Goal: Information Seeking & Learning: Find specific fact

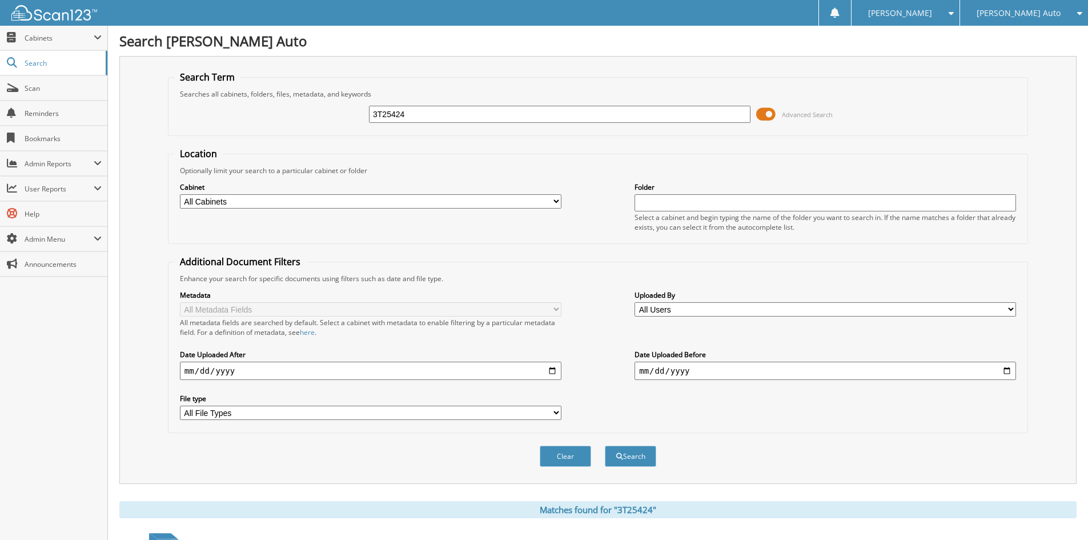
click at [428, 110] on input "3T25424" at bounding box center [559, 114] width 381 height 17
paste input "6T25521"
type input "6T25521"
click at [637, 459] on button "Search" at bounding box center [630, 455] width 51 height 21
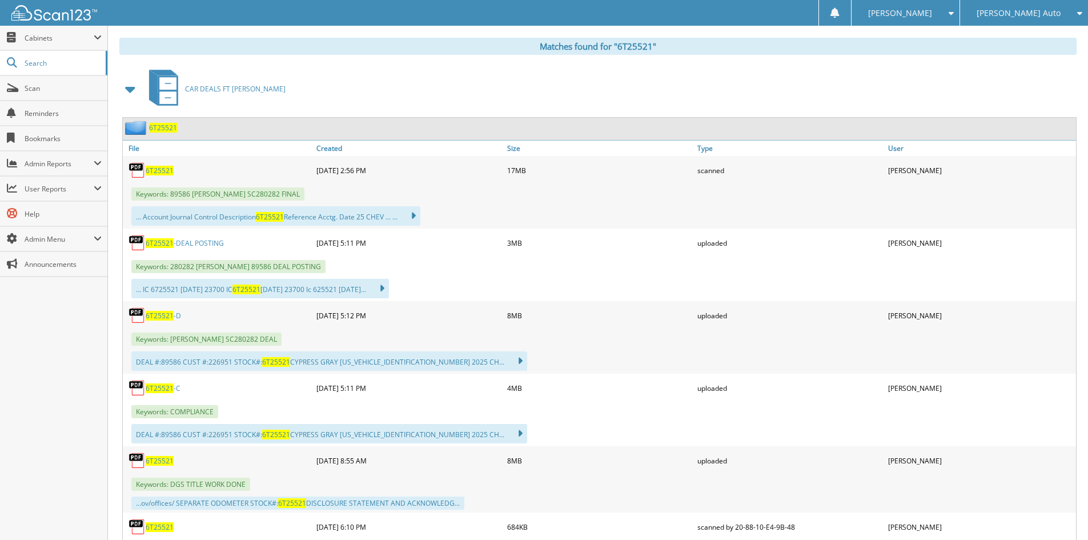
scroll to position [514, 0]
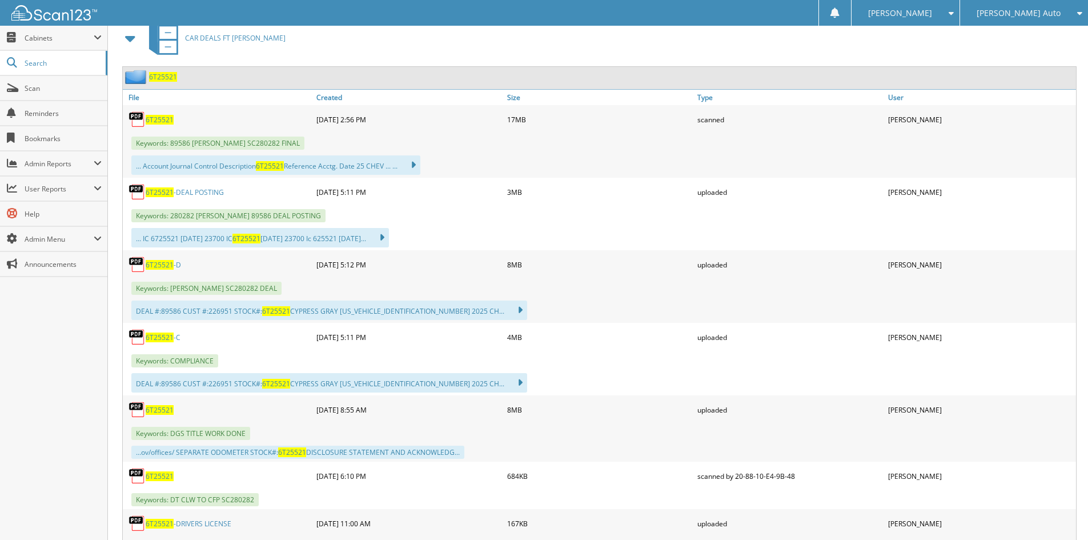
click at [177, 340] on link "6T25521 -C" at bounding box center [163, 337] width 35 height 10
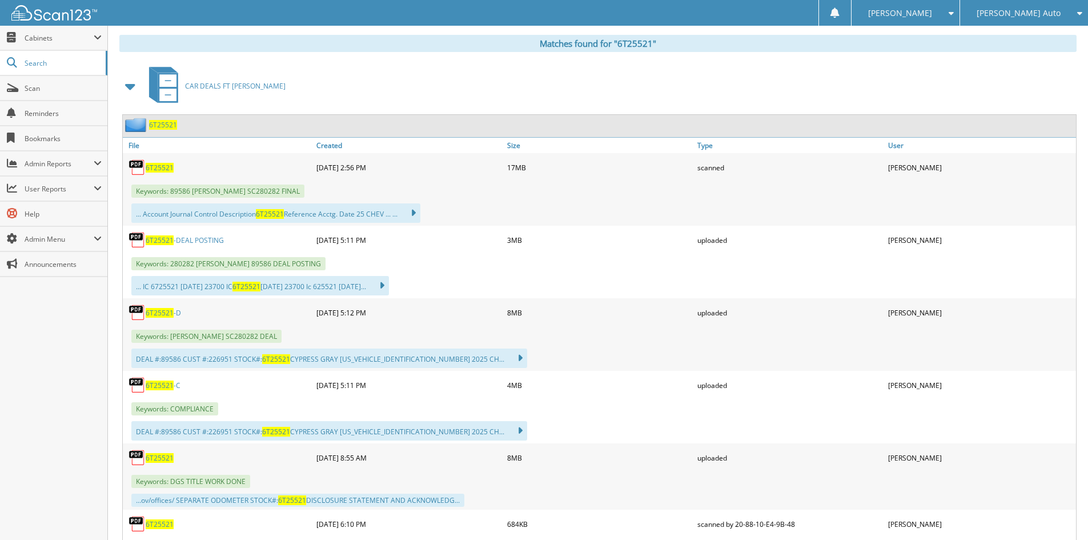
scroll to position [400, 0]
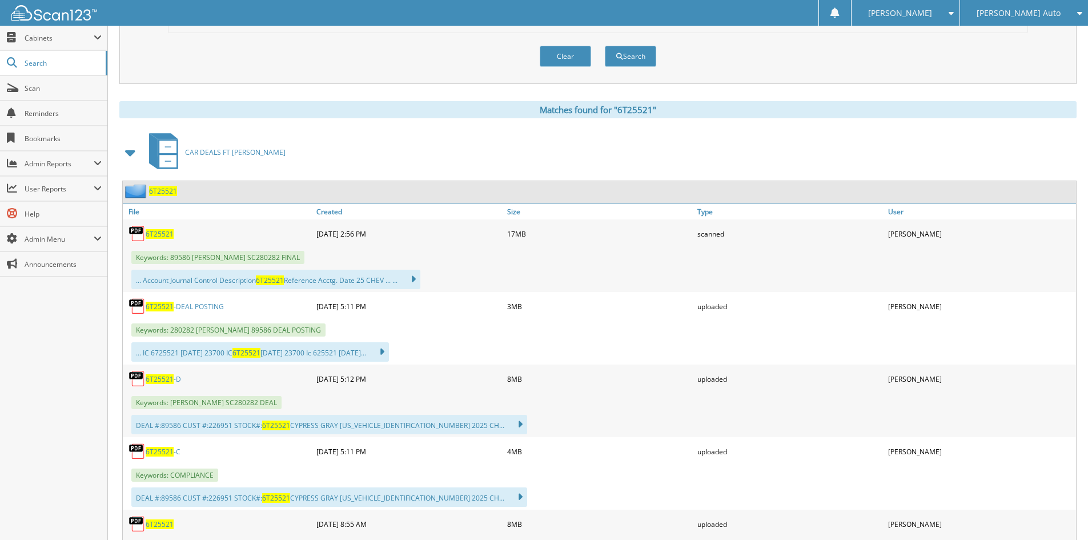
click at [157, 194] on span "6T25521" at bounding box center [163, 191] width 28 height 10
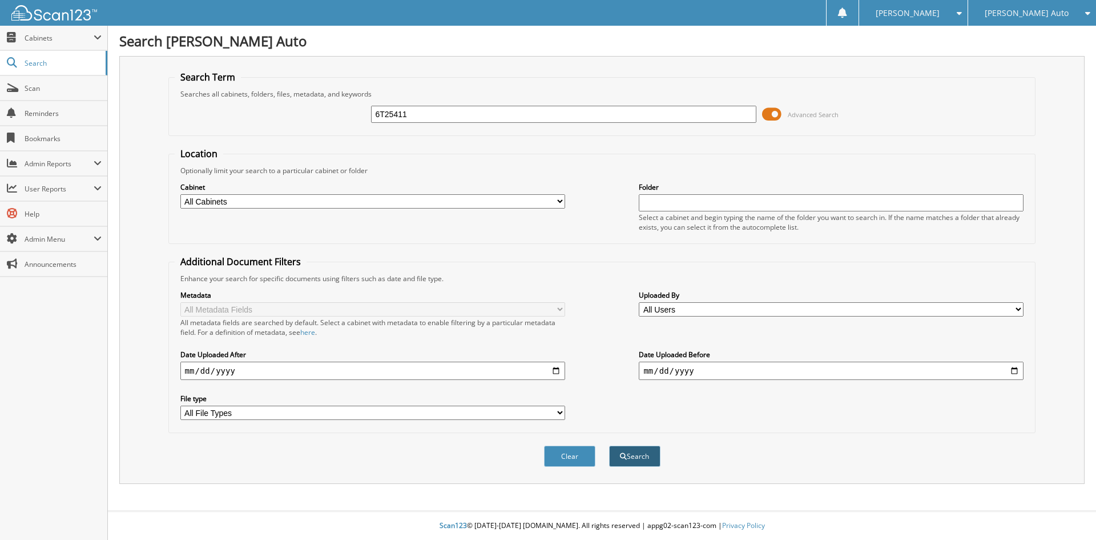
type input "6T25411"
click at [638, 457] on button "Search" at bounding box center [634, 455] width 51 height 21
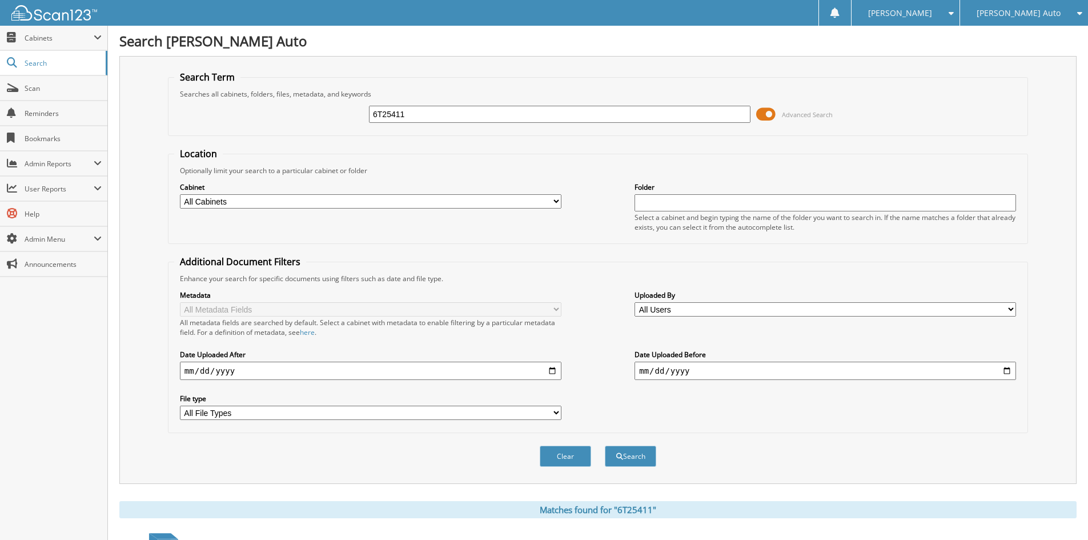
click at [777, 113] on span "Advanced Search" at bounding box center [794, 114] width 77 height 17
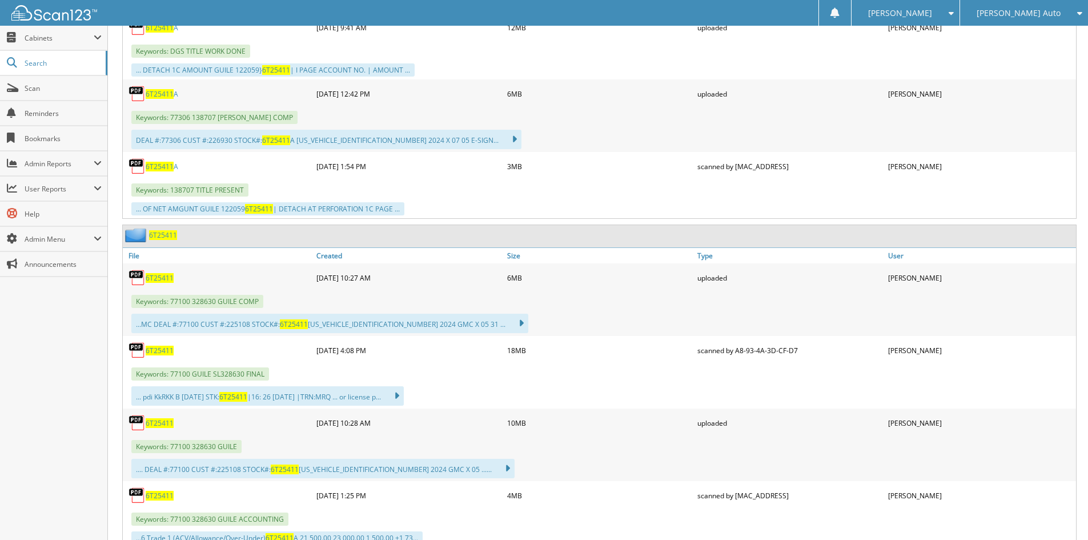
scroll to position [571, 0]
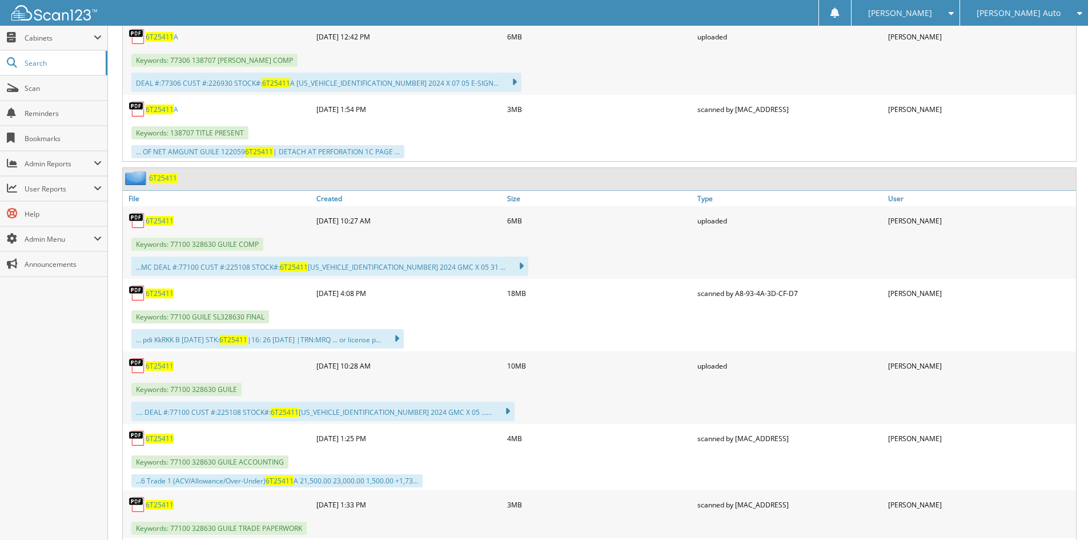
click at [162, 220] on span "6T25411" at bounding box center [160, 221] width 28 height 10
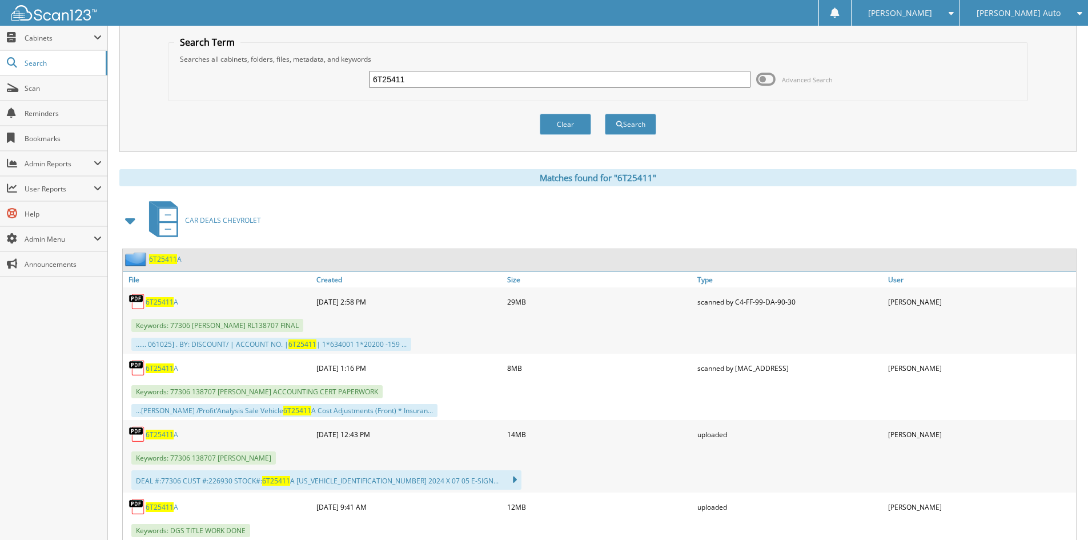
scroll to position [0, 0]
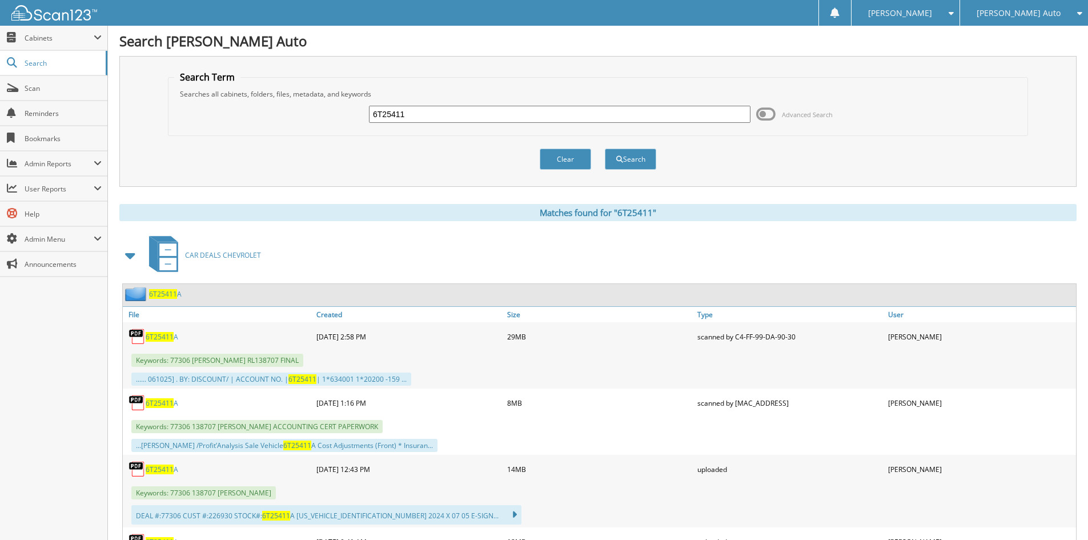
click at [454, 118] on input "6T25411" at bounding box center [559, 114] width 381 height 17
paste input "1T25436"
type input "1T25436"
click at [625, 161] on button "Search" at bounding box center [630, 158] width 51 height 21
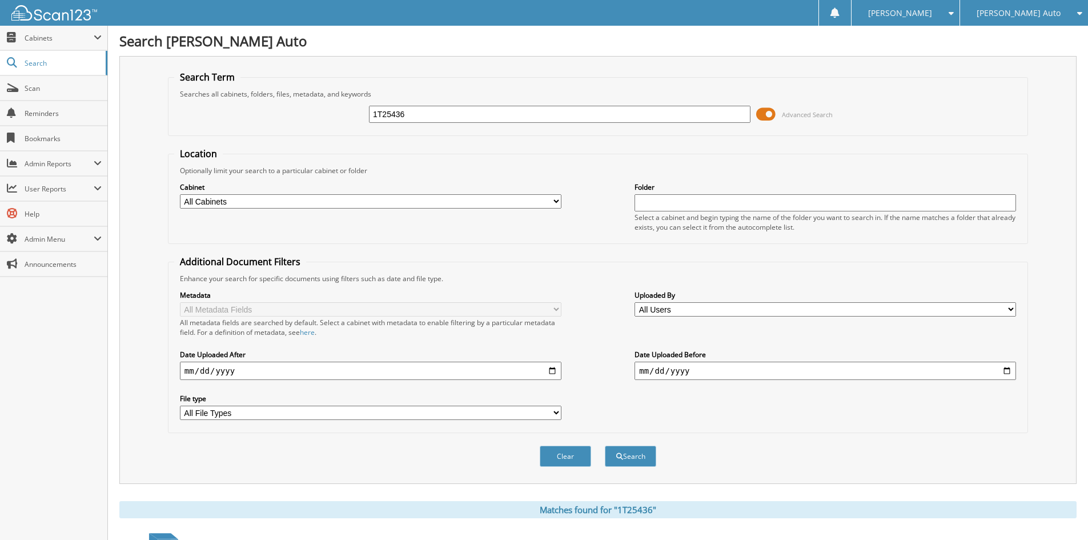
click at [759, 116] on span at bounding box center [765, 114] width 19 height 17
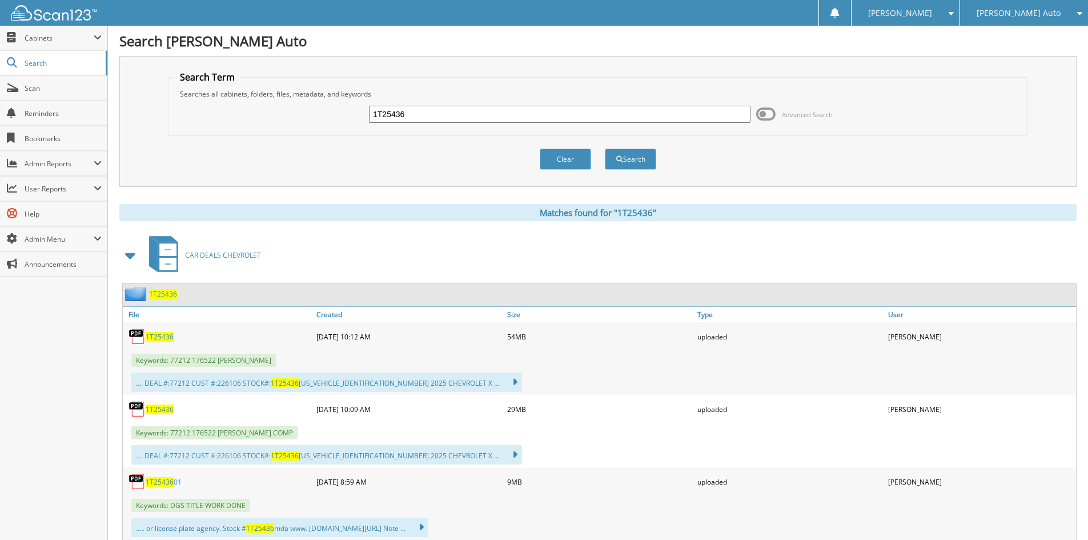
scroll to position [57, 0]
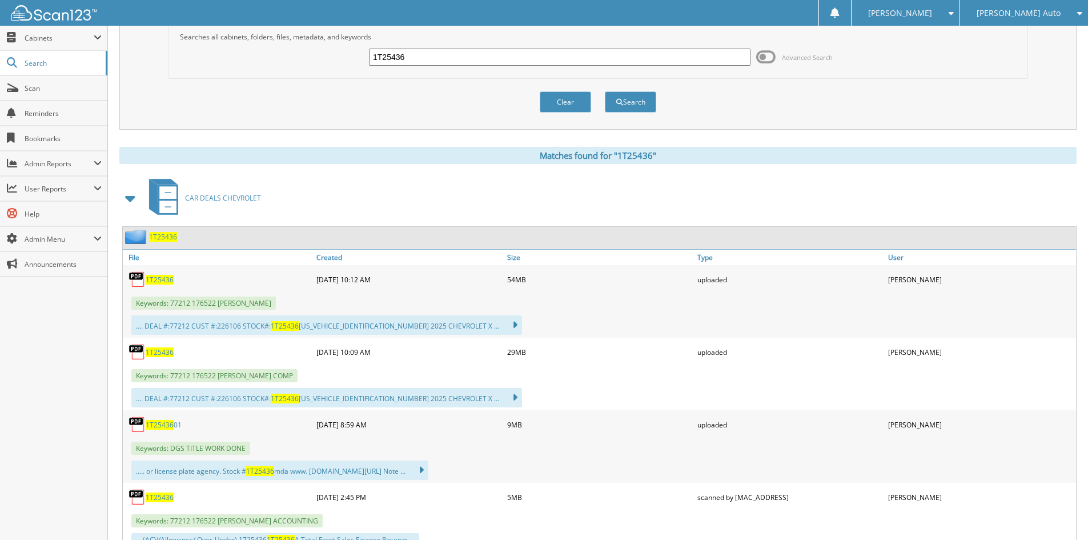
click at [155, 351] on span "1T25436" at bounding box center [160, 352] width 28 height 10
click at [458, 64] on input "1T25436" at bounding box center [559, 57] width 381 height 17
drag, startPoint x: 458, startPoint y: 64, endPoint x: 579, endPoint y: 79, distance: 122.0
click at [458, 64] on input "1T25436" at bounding box center [559, 57] width 381 height 17
paste input "667"
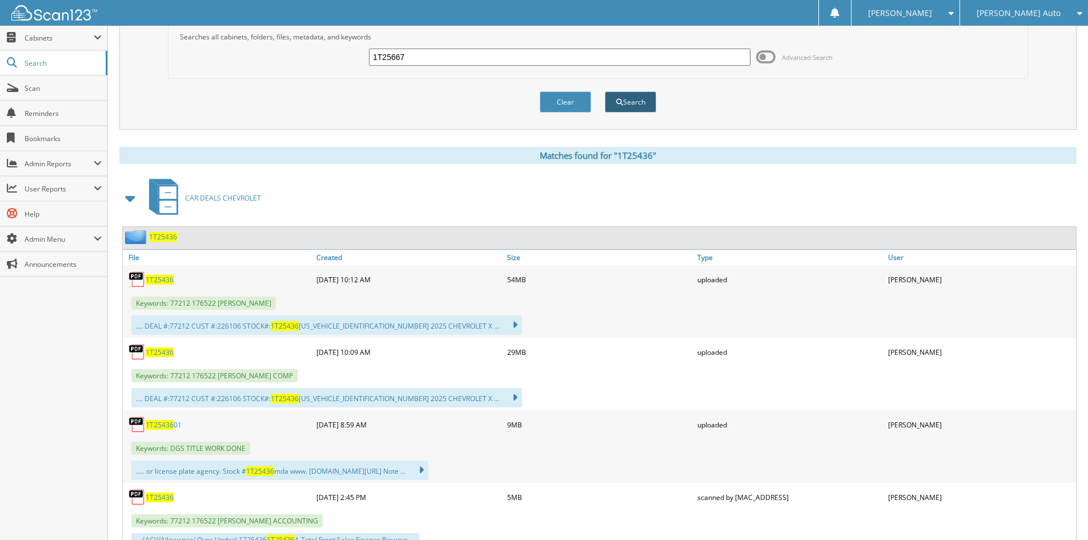
type input "1T25667"
click at [633, 107] on button "Search" at bounding box center [630, 101] width 51 height 21
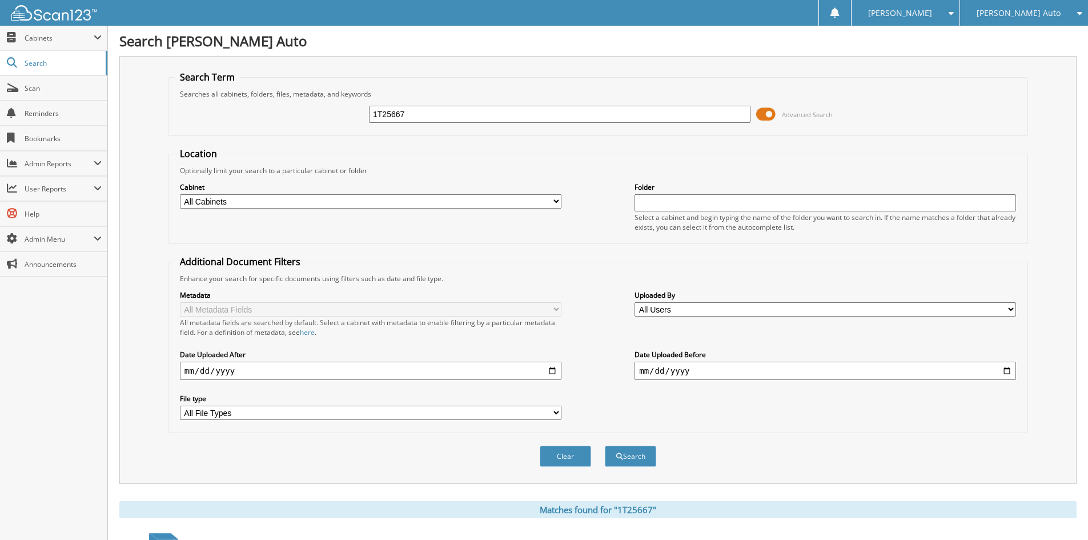
drag, startPoint x: 395, startPoint y: 116, endPoint x: 196, endPoint y: 115, distance: 198.1
click at [246, 115] on div "1T25667 Advanced Search" at bounding box center [597, 114] width 847 height 31
paste input "598"
drag, startPoint x: 436, startPoint y: 119, endPoint x: 350, endPoint y: 112, distance: 86.0
click at [350, 112] on div "1T255987 Advanced Search" at bounding box center [597, 114] width 847 height 31
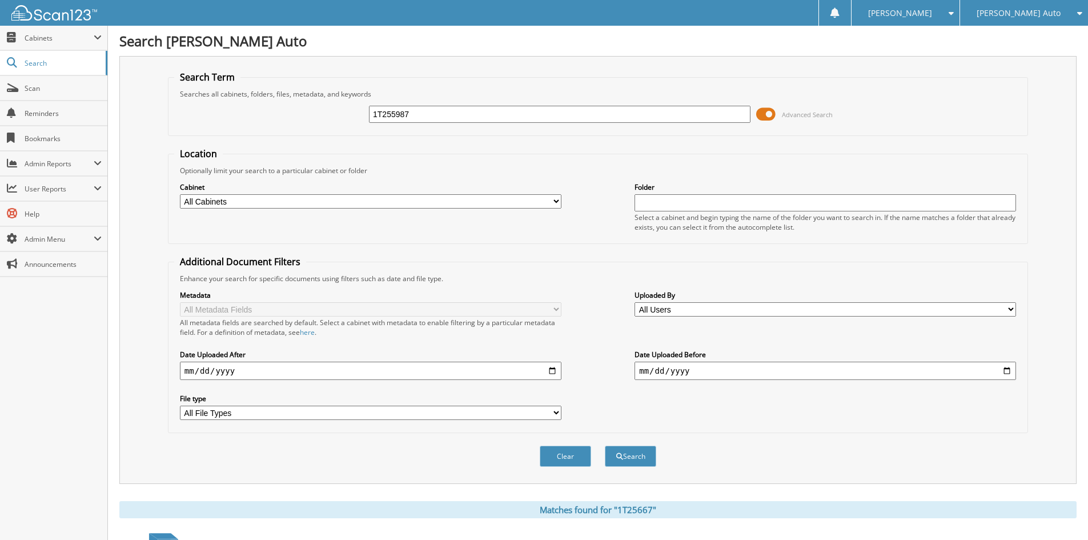
drag, startPoint x: 389, startPoint y: 111, endPoint x: 255, endPoint y: 111, distance: 133.6
click at [263, 111] on div "1T255987 Advanced Search" at bounding box center [597, 114] width 847 height 31
paste input "text"
type input "1T25598"
click at [637, 454] on button "Search" at bounding box center [630, 455] width 51 height 21
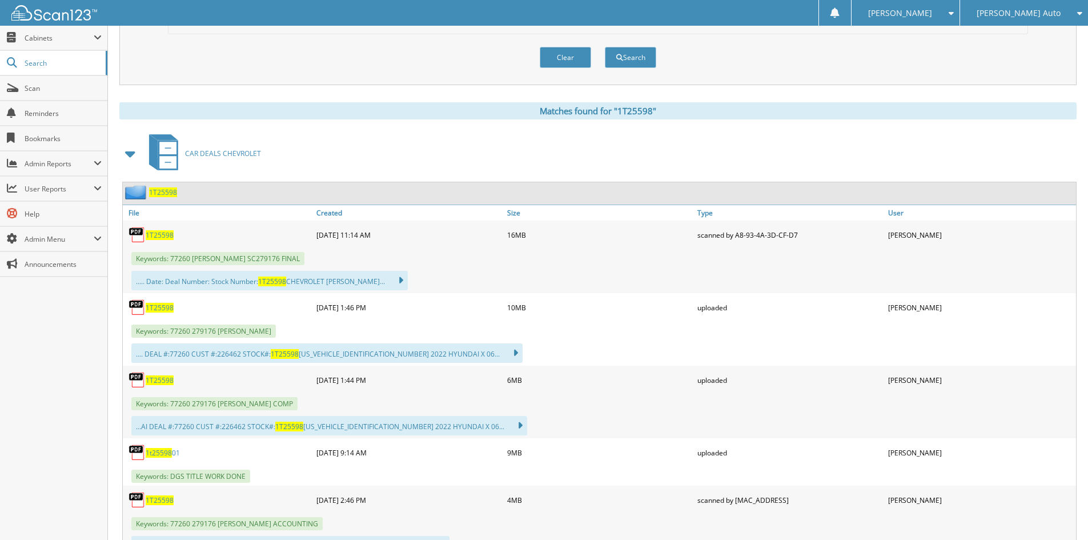
scroll to position [400, 0]
click at [169, 376] on span "1T25598" at bounding box center [160, 379] width 28 height 10
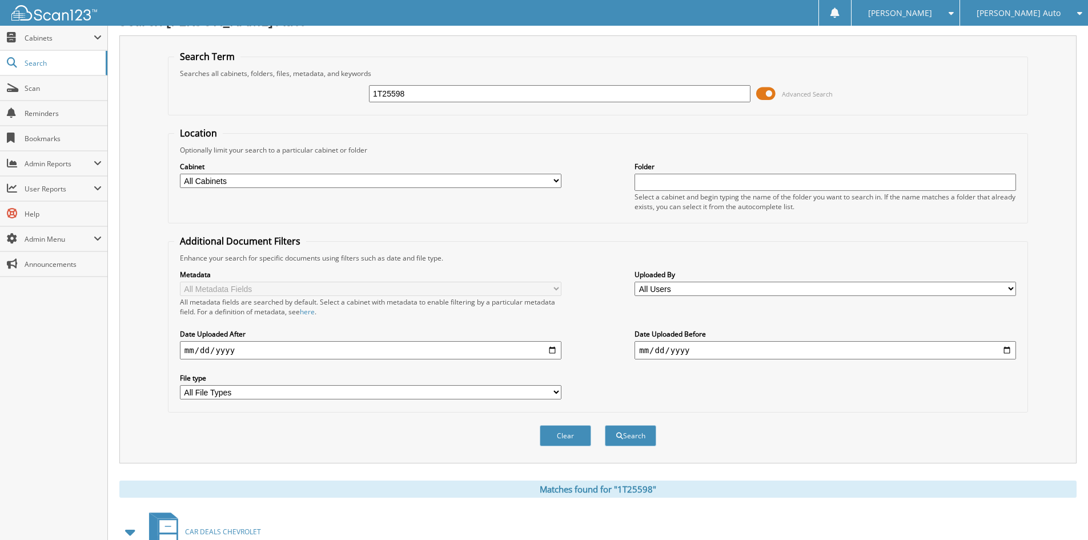
scroll to position [0, 0]
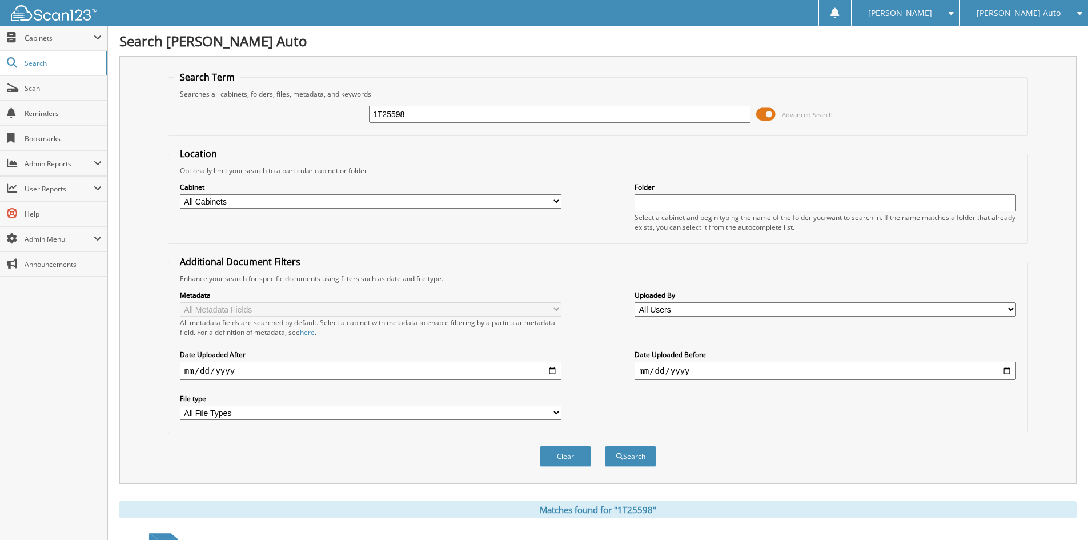
click at [485, 115] on input "1T25598" at bounding box center [559, 114] width 381 height 17
paste input "L25264"
type input "1TL25264"
click at [635, 454] on button "Search" at bounding box center [630, 455] width 51 height 21
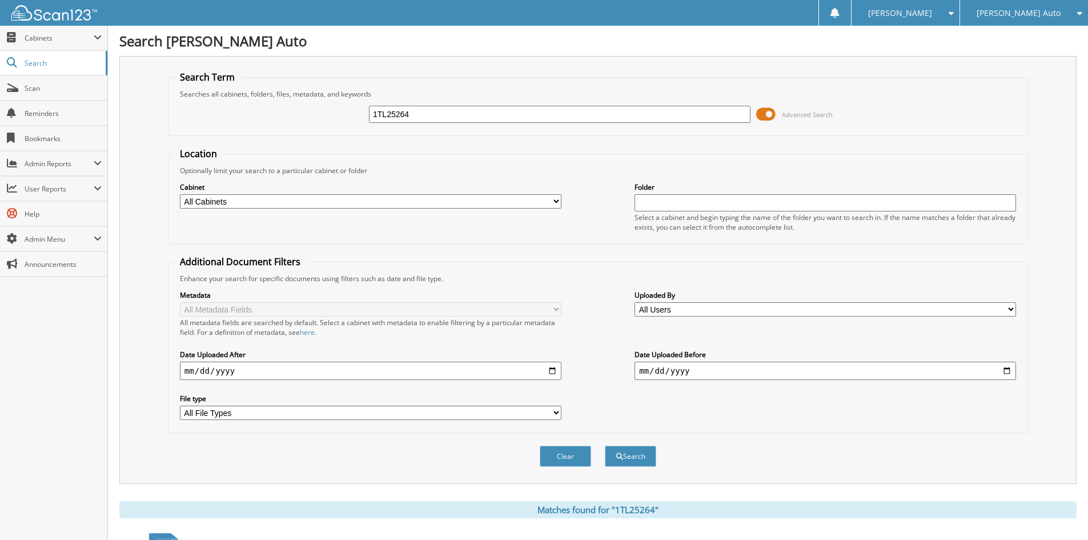
click at [771, 112] on span at bounding box center [765, 114] width 19 height 17
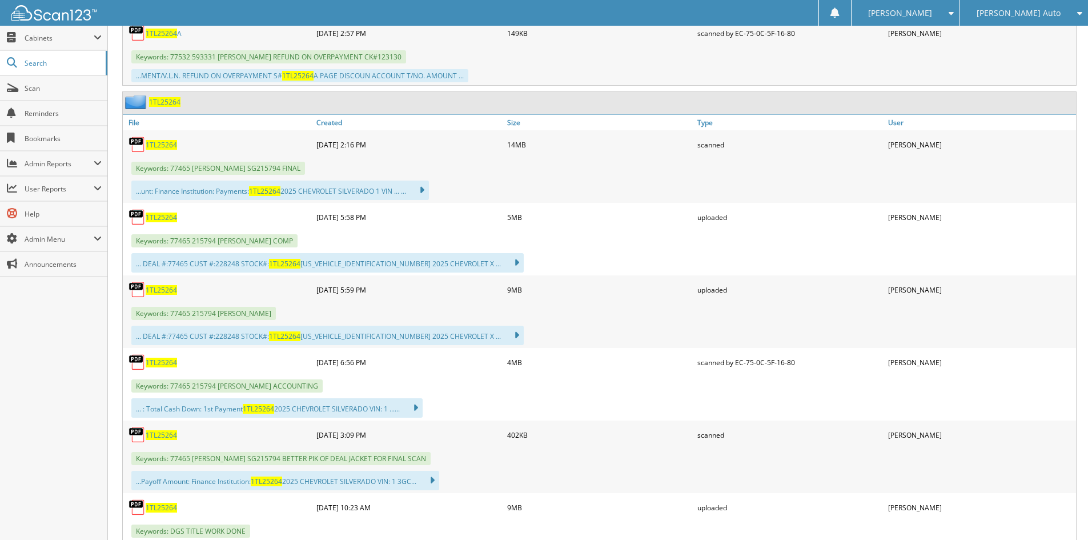
scroll to position [742, 0]
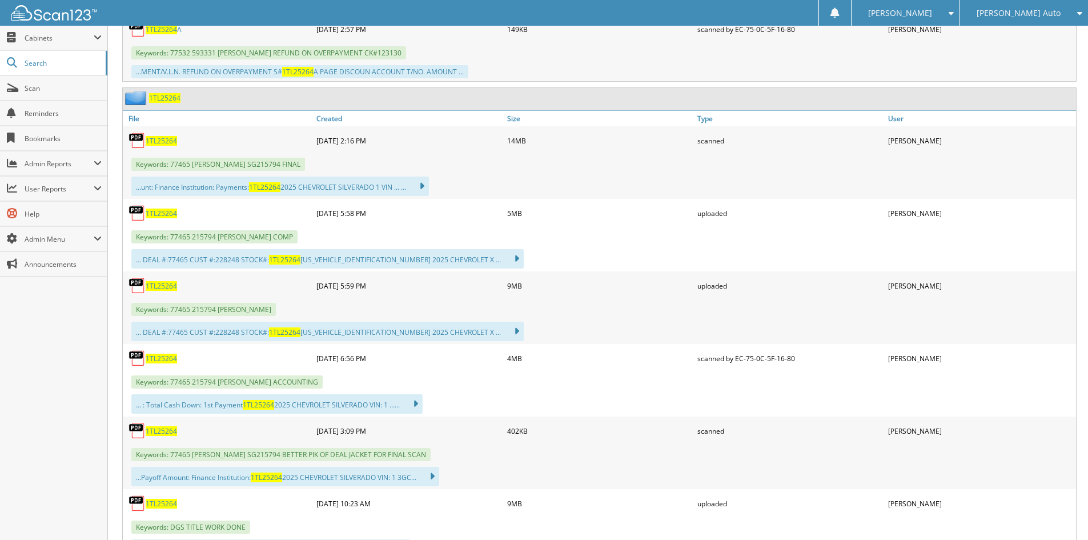
click at [166, 210] on span "1TL25264" at bounding box center [161, 213] width 31 height 10
click at [155, 354] on span "1TL25264" at bounding box center [161, 358] width 31 height 10
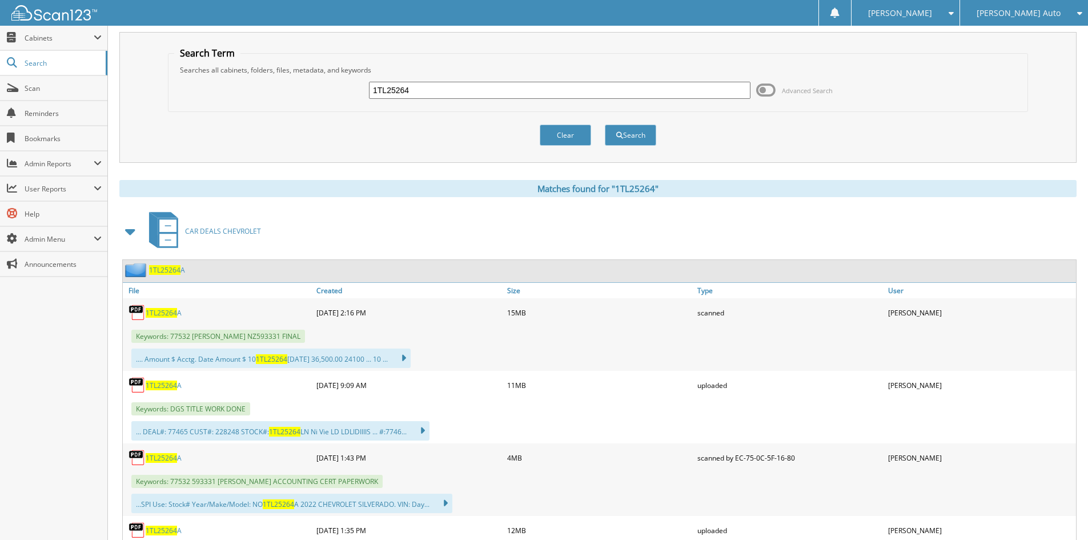
scroll to position [0, 0]
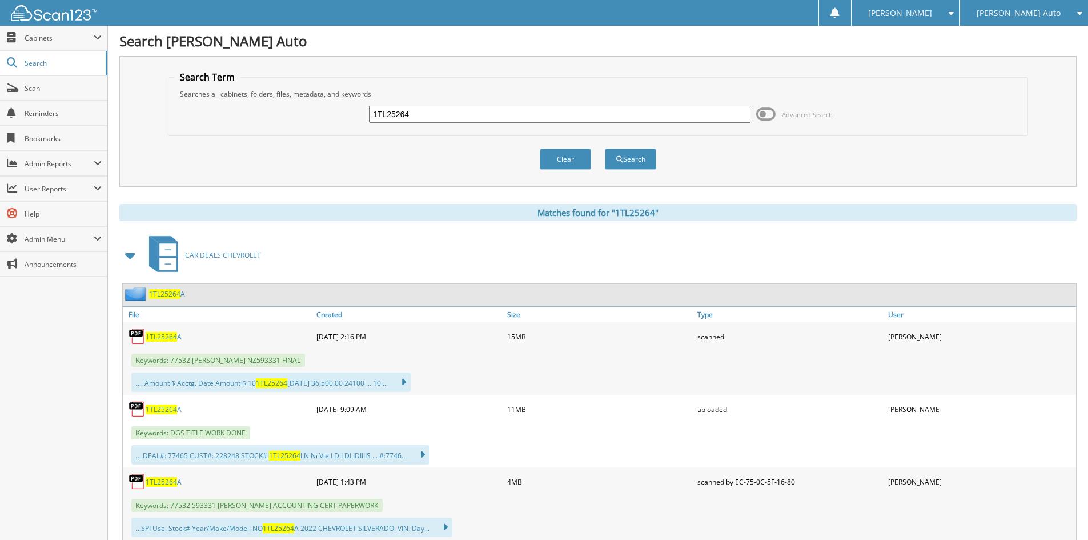
click at [418, 110] on input "1TL25264" at bounding box center [559, 114] width 381 height 17
paste input "25211"
type input "1T25211"
click at [629, 159] on button "Search" at bounding box center [630, 158] width 51 height 21
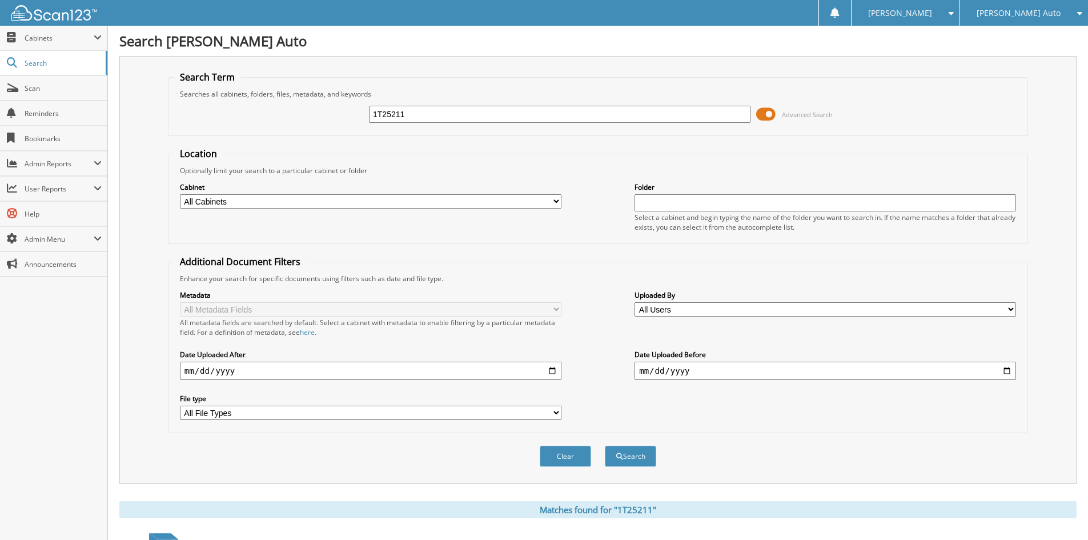
click at [760, 115] on span at bounding box center [765, 114] width 19 height 17
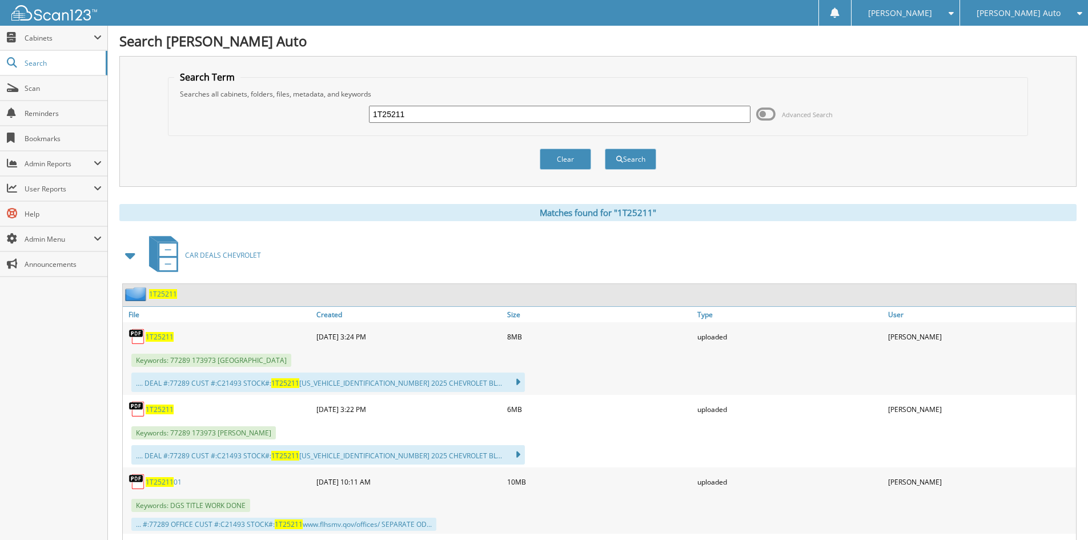
click at [157, 409] on span "1T25211" at bounding box center [160, 409] width 28 height 10
click at [453, 120] on input "1T25211" at bounding box center [559, 114] width 381 height 17
paste input "L25343"
type input "1TL25343"
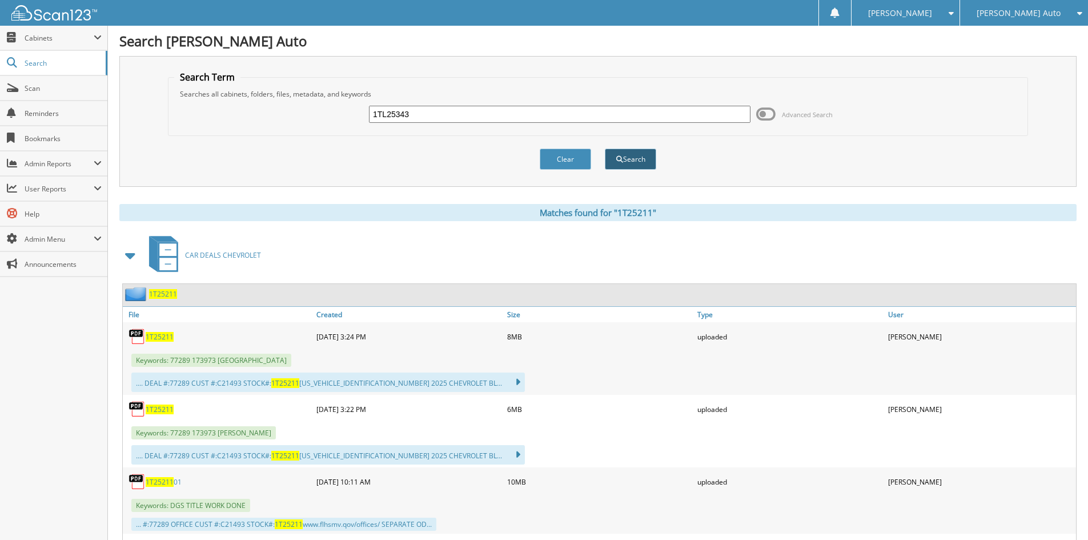
click at [629, 163] on button "Search" at bounding box center [630, 158] width 51 height 21
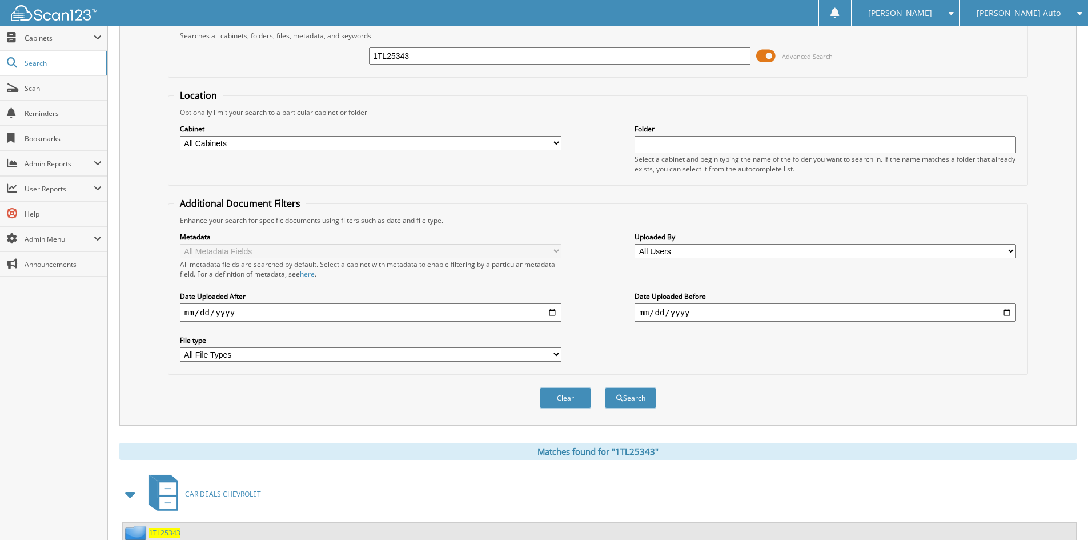
scroll to position [400, 0]
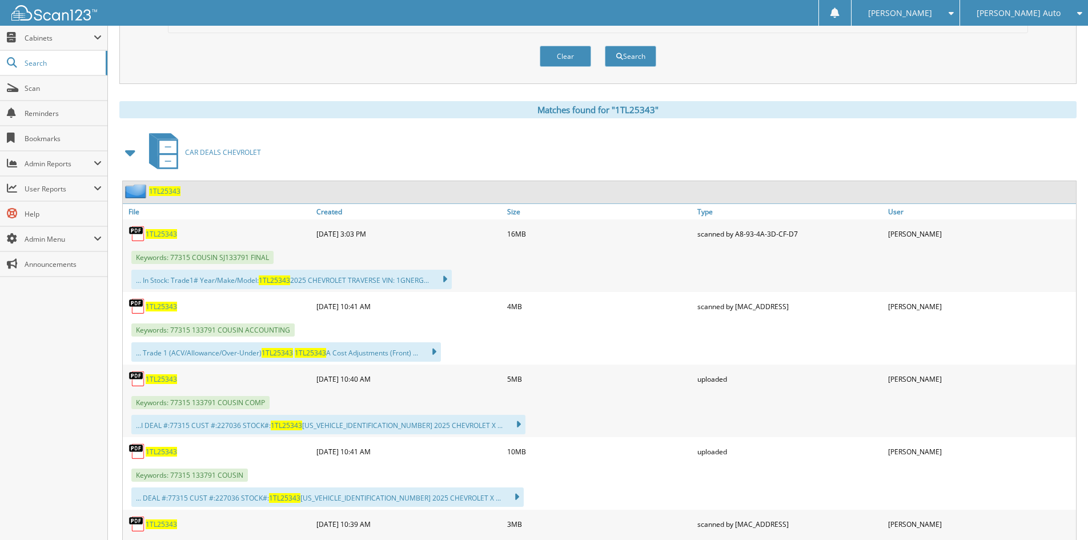
click at [159, 381] on span "1TL25343" at bounding box center [161, 379] width 31 height 10
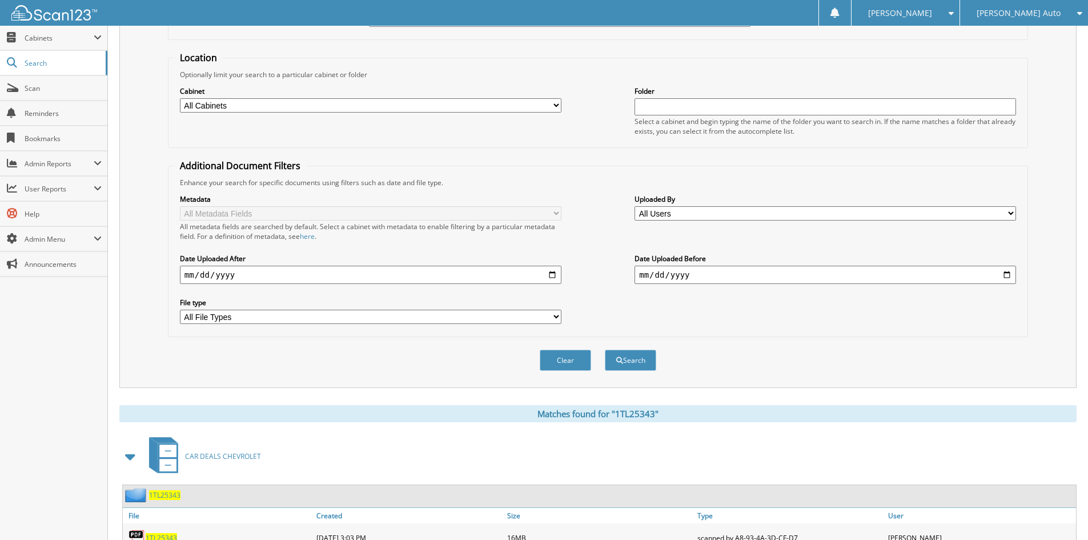
scroll to position [0, 0]
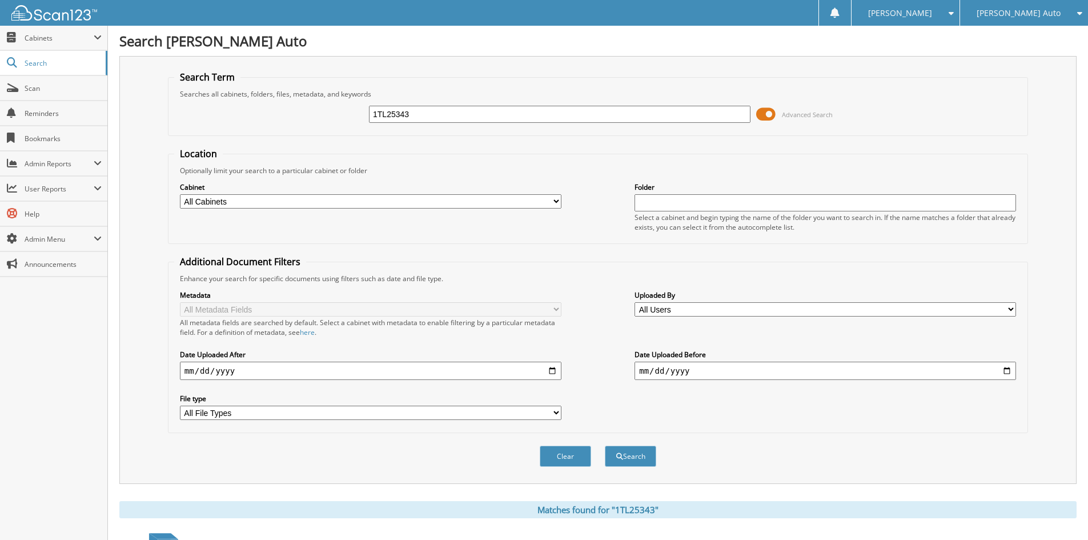
click at [422, 121] on input "1TL25343" at bounding box center [559, 114] width 381 height 17
paste input "25549"
type input "1T25549"
click at [628, 456] on button "Search" at bounding box center [630, 455] width 51 height 21
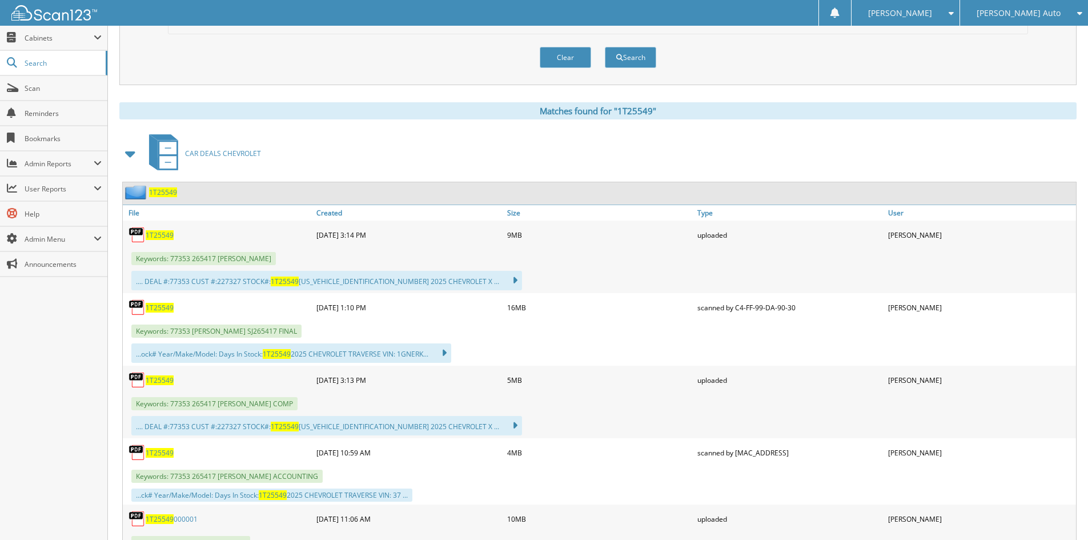
scroll to position [400, 0]
click at [157, 375] on span "1T25549" at bounding box center [160, 379] width 28 height 10
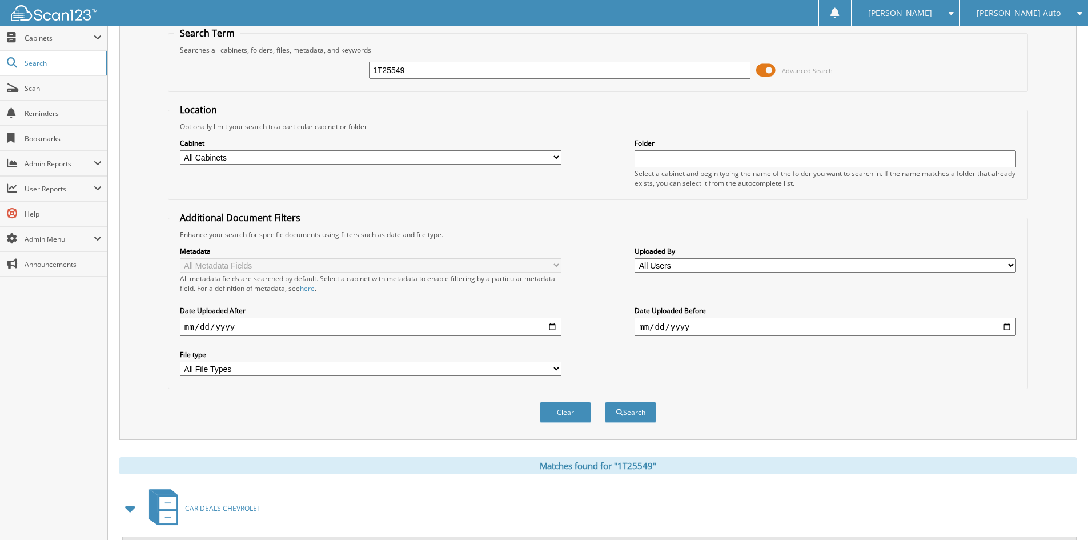
scroll to position [0, 0]
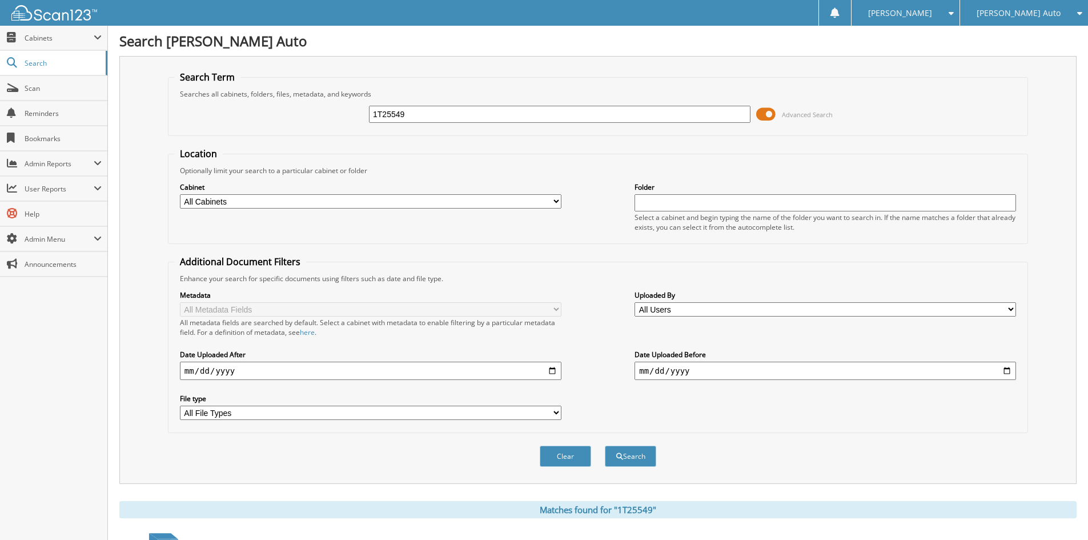
click at [522, 110] on input "1T25549" at bounding box center [559, 114] width 381 height 17
drag, startPoint x: 522, startPoint y: 110, endPoint x: 586, endPoint y: 192, distance: 104.1
click at [524, 111] on input "1T25549" at bounding box center [559, 114] width 381 height 17
paste input "667"
type input "1T25667"
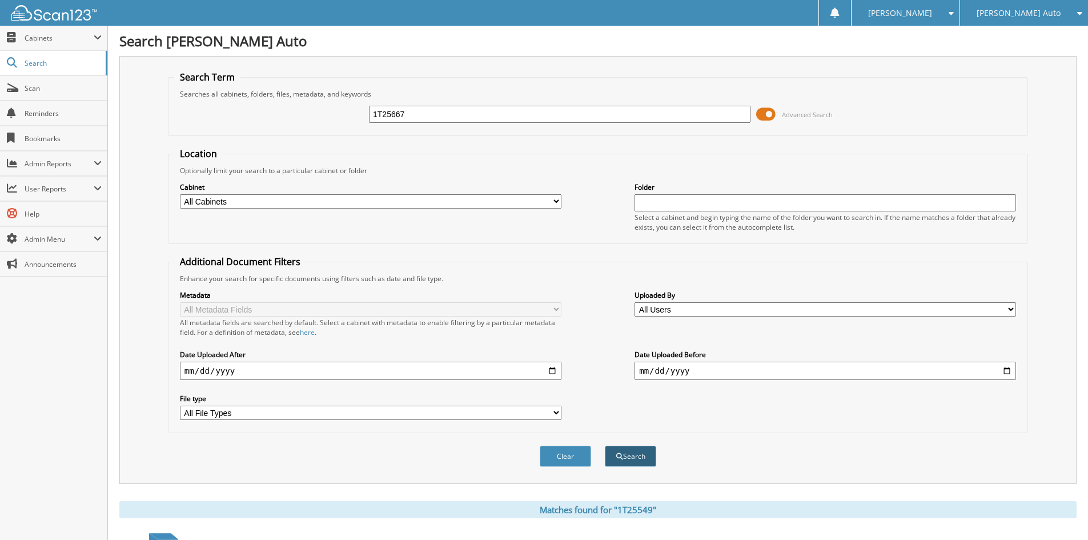
click at [627, 457] on button "Search" at bounding box center [630, 455] width 51 height 21
click at [767, 114] on span at bounding box center [765, 114] width 19 height 17
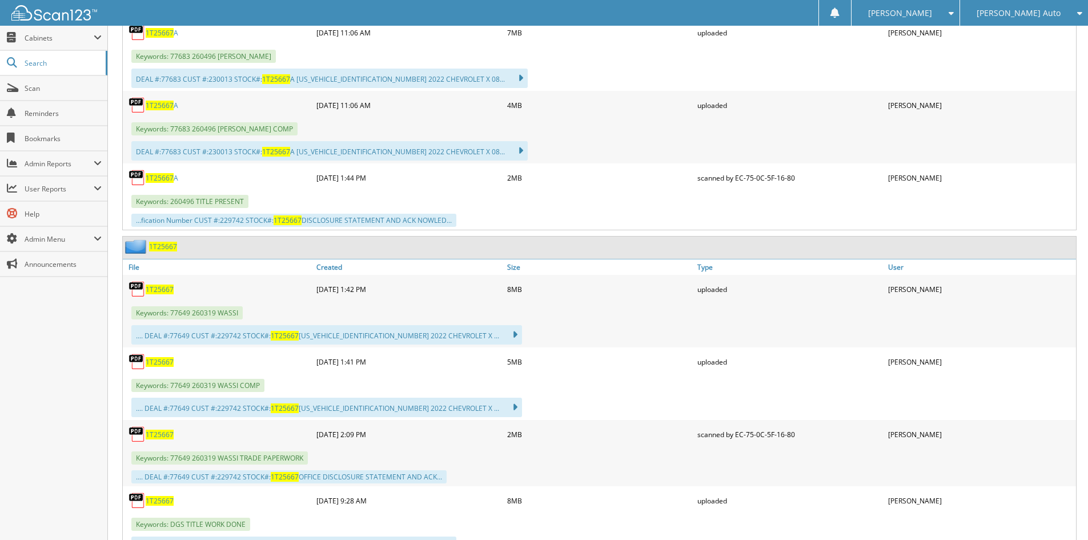
scroll to position [400, 0]
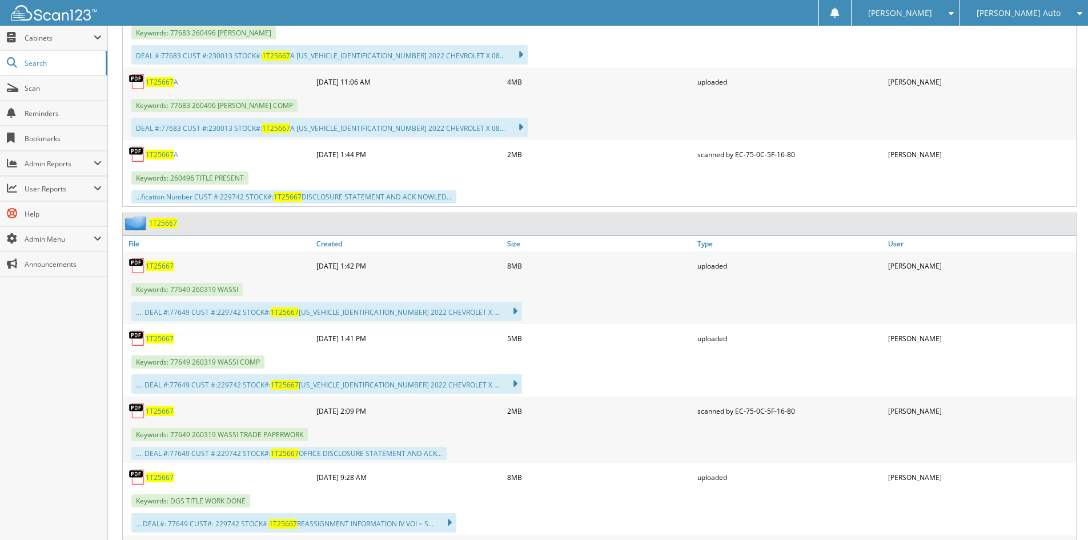
click at [163, 337] on span "1T25667" at bounding box center [160, 338] width 28 height 10
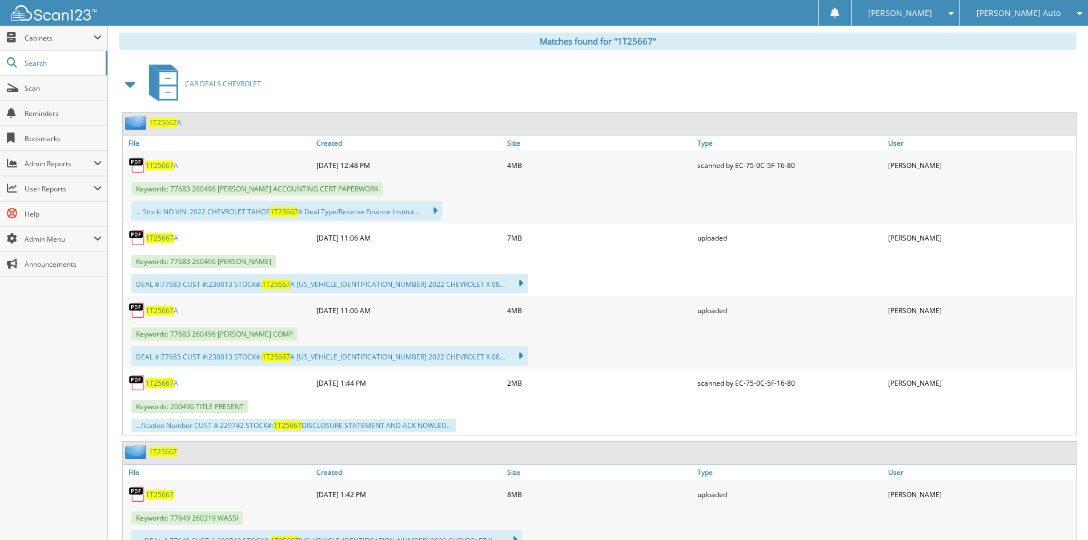
scroll to position [0, 0]
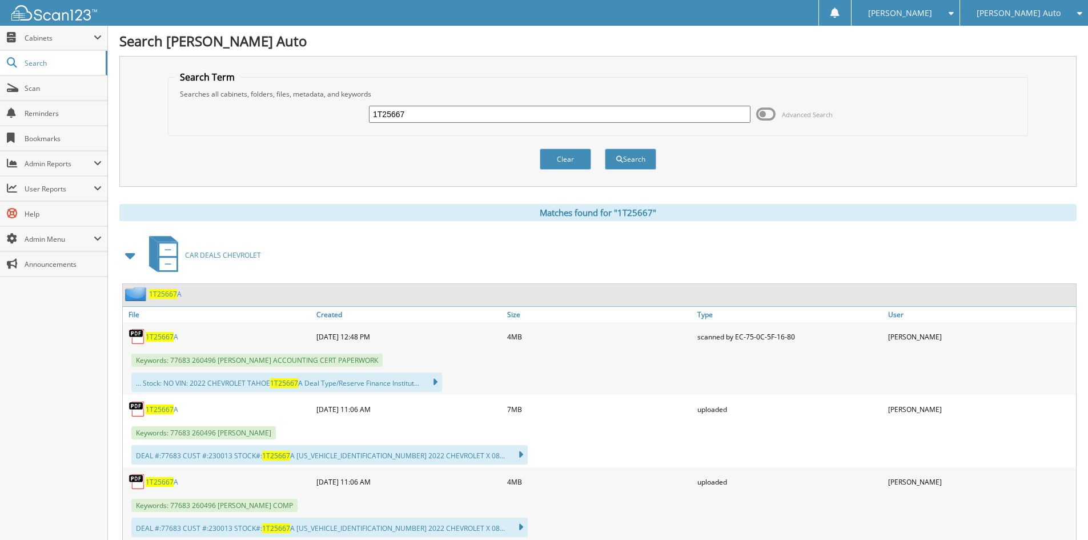
click at [417, 109] on input "1T25667" at bounding box center [559, 114] width 381 height 17
click at [418, 110] on input "1T25667" at bounding box center [559, 114] width 381 height 17
paste input "95"
type input "1T25695"
click at [611, 156] on button "Search" at bounding box center [630, 158] width 51 height 21
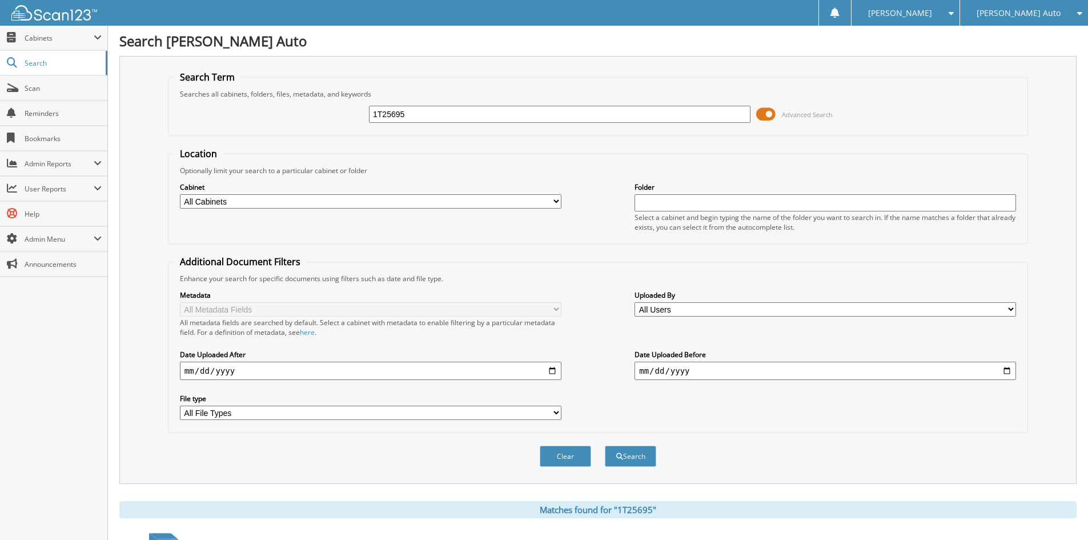
click at [769, 113] on span at bounding box center [765, 114] width 19 height 17
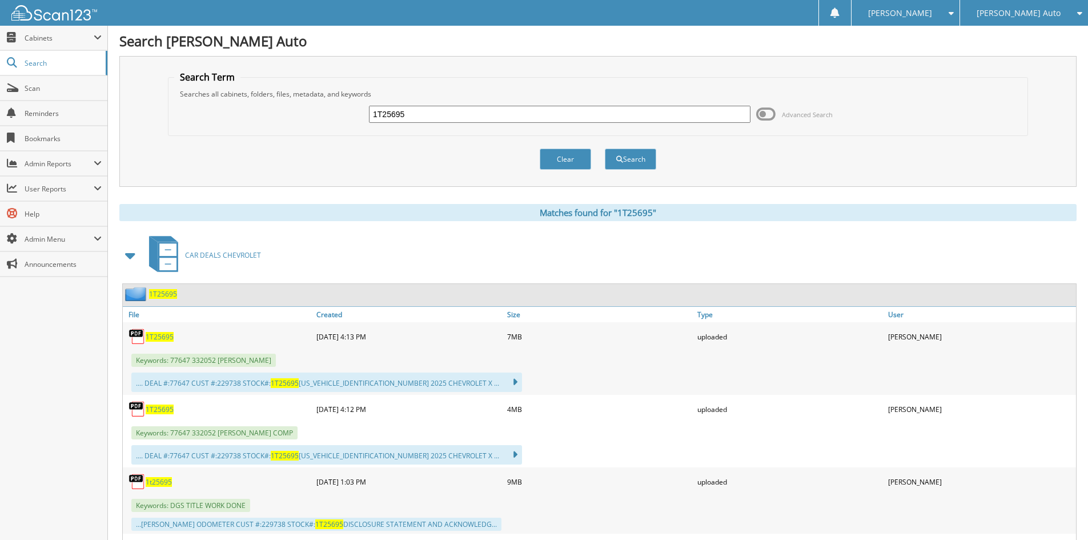
click at [151, 410] on span "1T25695" at bounding box center [160, 409] width 28 height 10
drag, startPoint x: 432, startPoint y: 112, endPoint x: 179, endPoint y: 106, distance: 253.0
click at [192, 106] on div "1T25695 Advanced Search" at bounding box center [597, 114] width 847 height 31
paste input "38"
type input "1T25638"
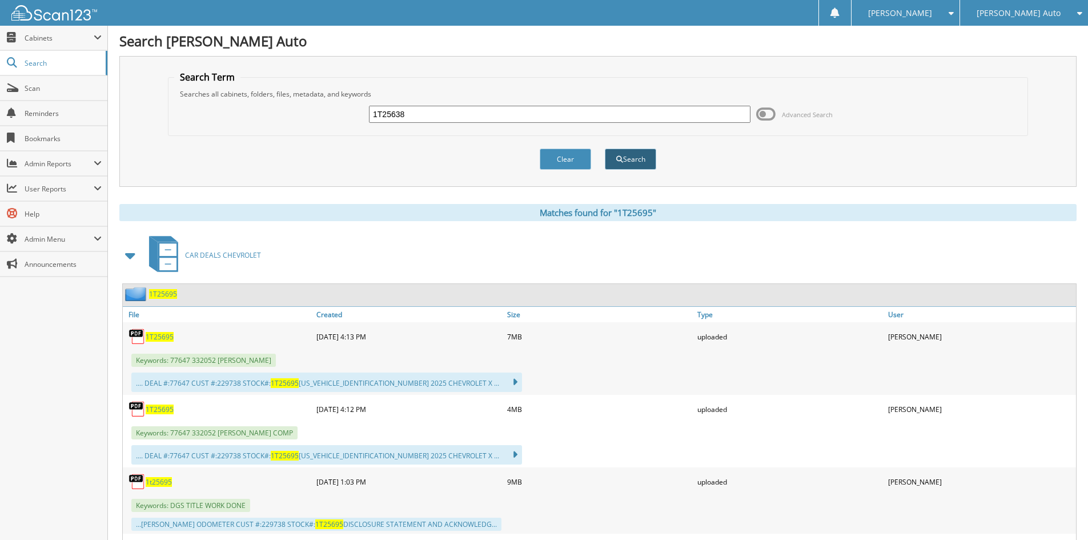
click at [621, 160] on span "submit" at bounding box center [619, 159] width 7 height 7
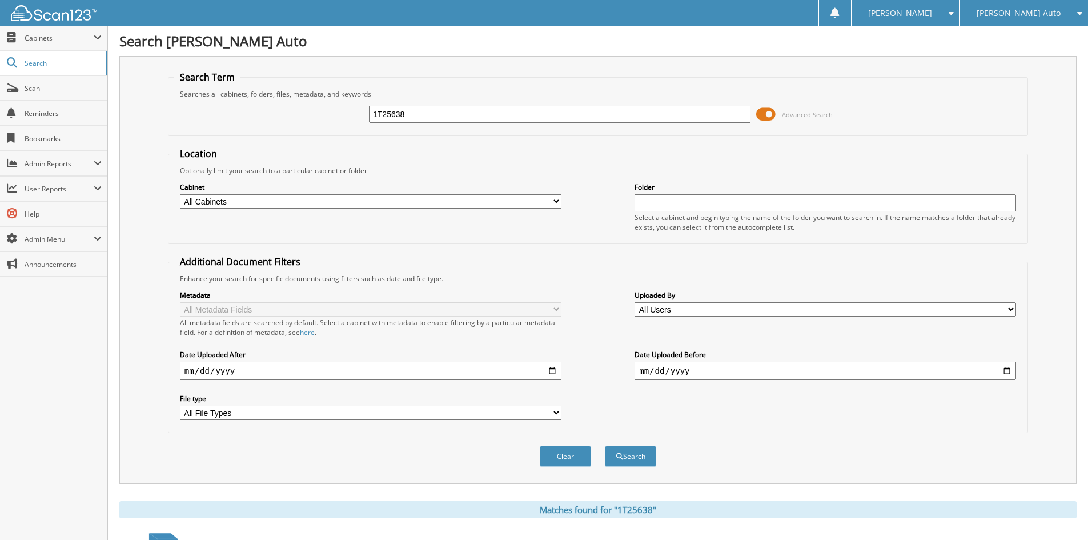
click at [518, 199] on select "All Cabinets ACCOUNTS PAYABLE CHEVROLET ACCOUNTS PAYABLE FT PIERCE ACCOUNTS PAY…" at bounding box center [370, 201] width 381 height 14
select select "2381"
click at [180, 194] on select "All Cabinets ACCOUNTS PAYABLE CHEVROLET ACCOUNTS PAYABLE FT PIERCE ACCOUNTS PAY…" at bounding box center [370, 201] width 381 height 14
click at [771, 112] on span at bounding box center [765, 114] width 19 height 17
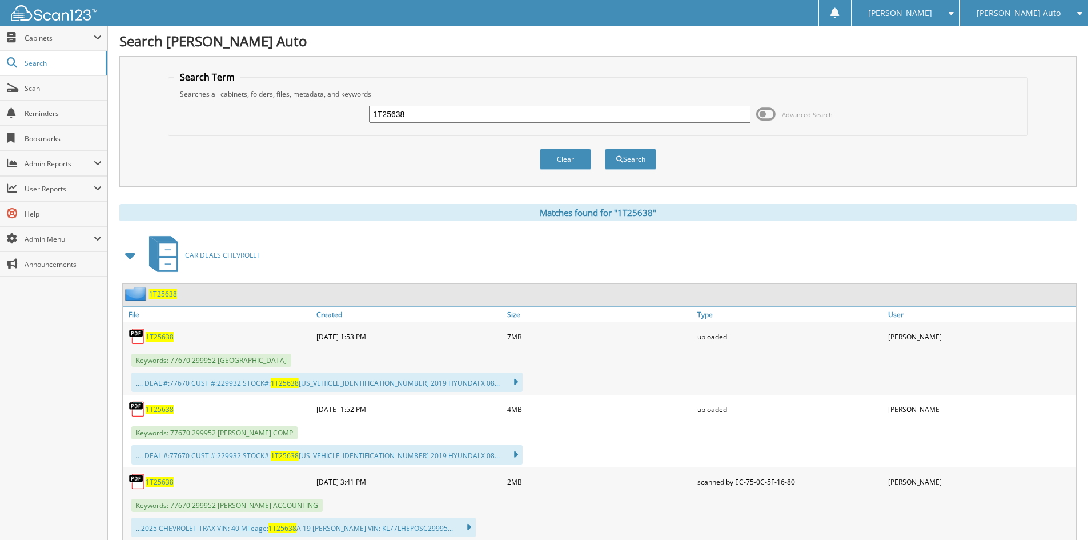
click at [157, 412] on span "1T25638" at bounding box center [160, 409] width 28 height 10
click at [411, 116] on input "1T25638" at bounding box center [559, 114] width 381 height 17
paste input "96"
type input "1T25696"
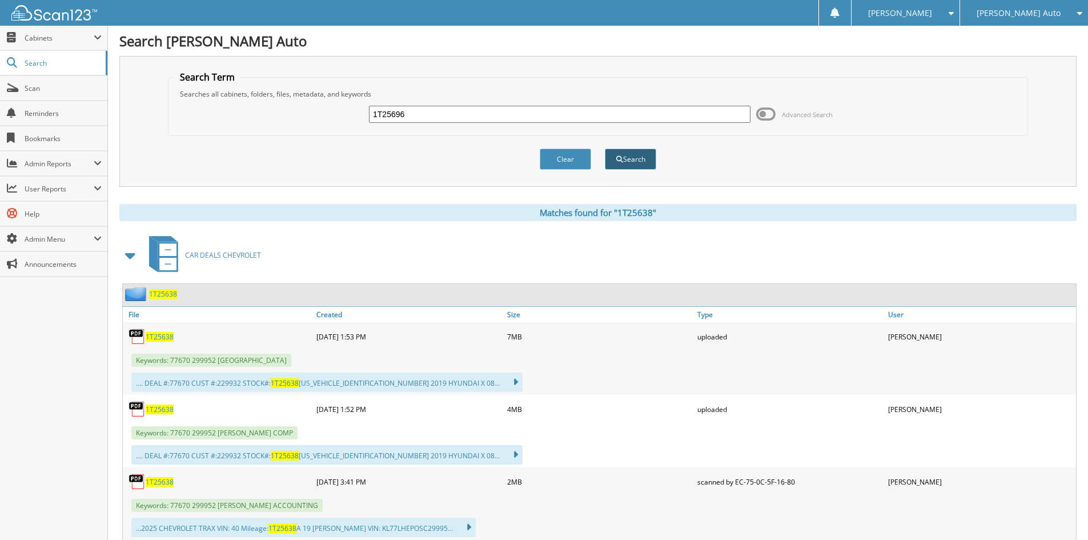
click at [617, 156] on span "submit" at bounding box center [619, 159] width 7 height 7
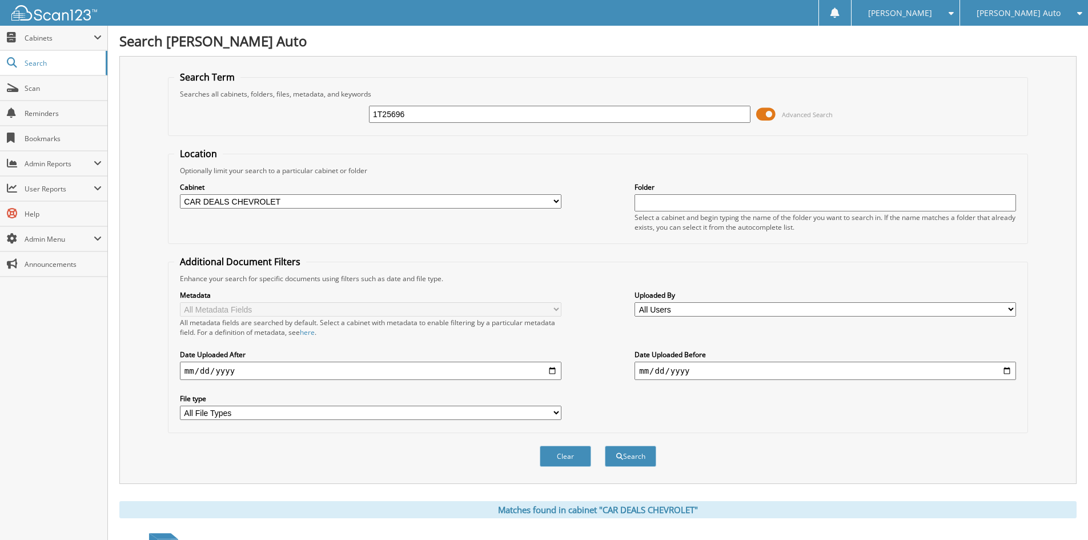
click at [774, 114] on span at bounding box center [765, 114] width 19 height 17
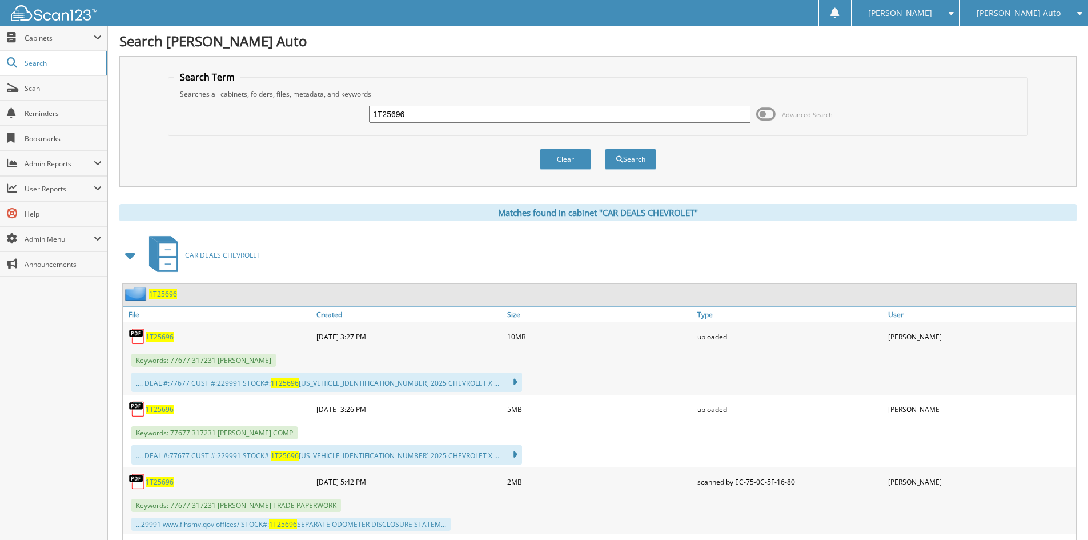
click at [162, 409] on span "1T25696" at bounding box center [160, 409] width 28 height 10
click at [529, 111] on input "1T25696" at bounding box center [559, 114] width 381 height 17
paste input "4"
type input "1T25694"
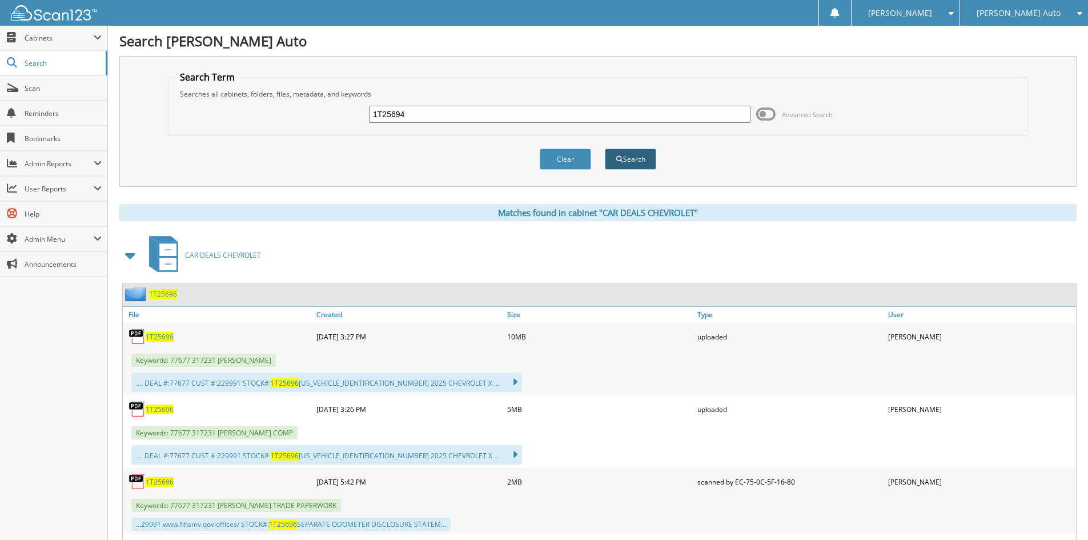
click at [629, 159] on button "Search" at bounding box center [630, 158] width 51 height 21
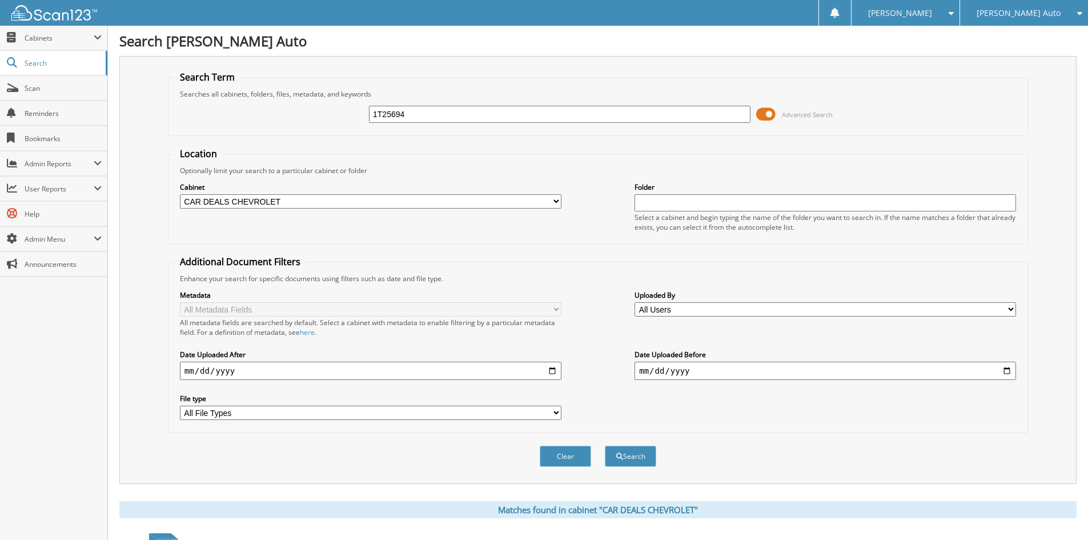
click at [771, 109] on span at bounding box center [765, 114] width 19 height 17
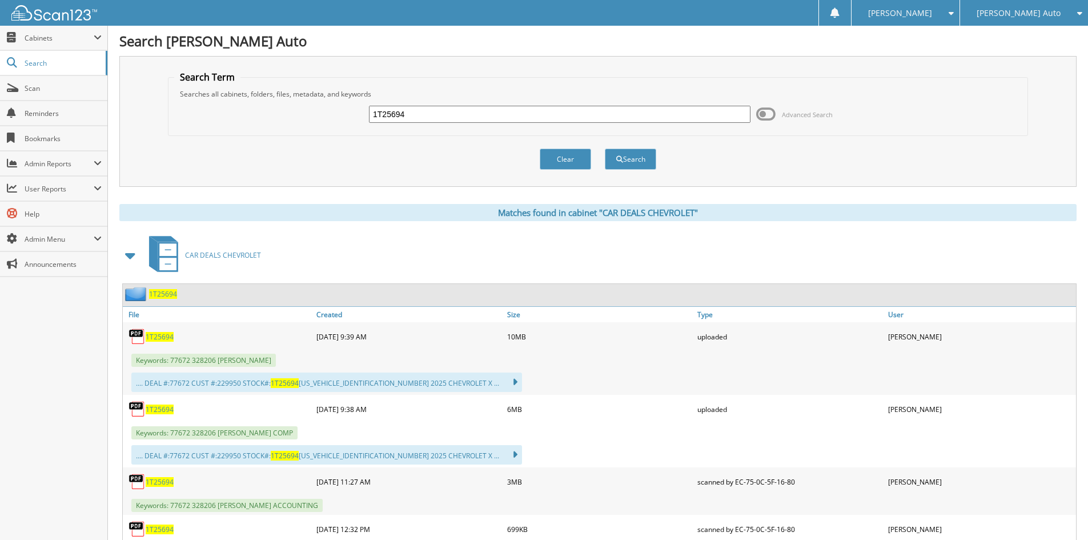
click at [162, 409] on span "1T25694" at bounding box center [160, 409] width 28 height 10
click at [568, 111] on input "1T25694" at bounding box center [559, 114] width 381 height 17
paste input "473"
type input "1T25473"
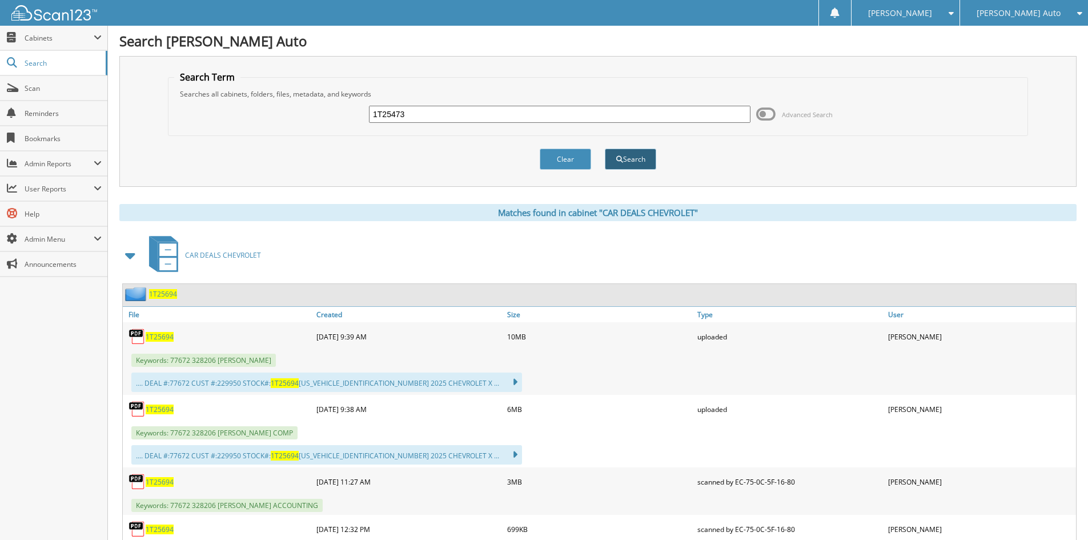
click at [638, 162] on button "Search" at bounding box center [630, 158] width 51 height 21
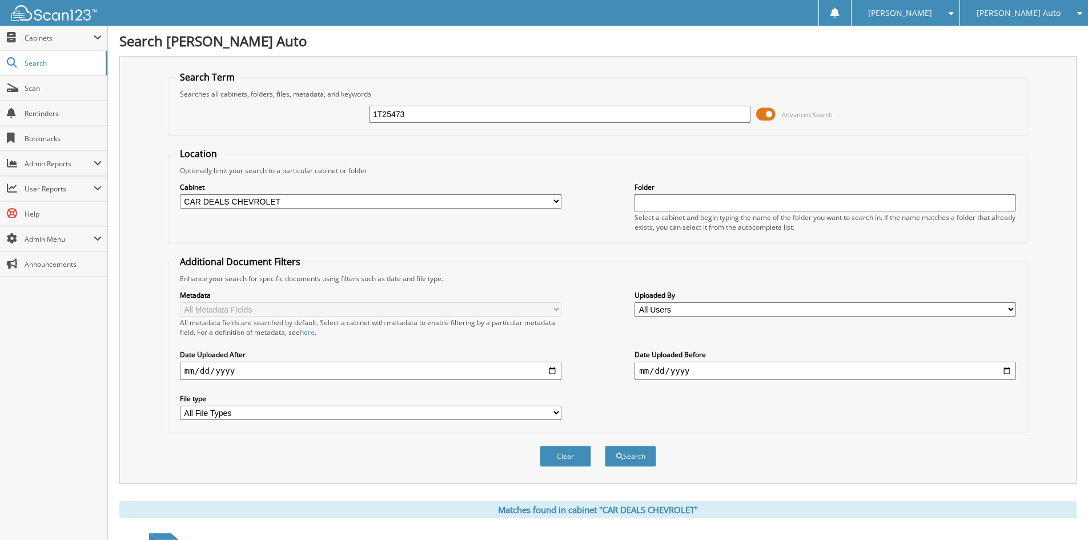
click at [759, 115] on span at bounding box center [765, 114] width 19 height 17
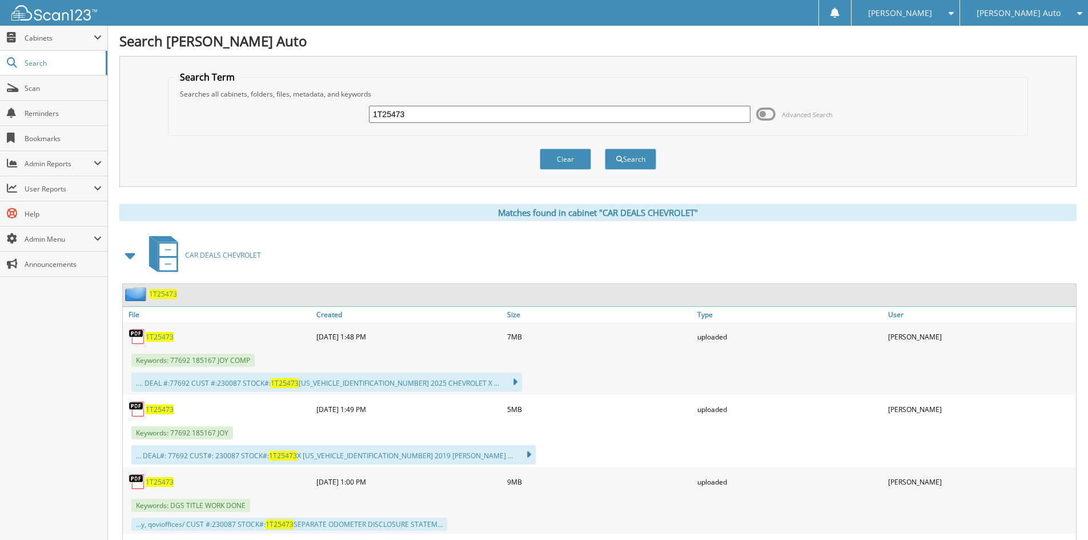
click at [158, 335] on span "1T25473" at bounding box center [160, 337] width 28 height 10
click at [481, 105] on div "1T25473" at bounding box center [559, 113] width 381 height 19
click at [483, 110] on input "1T25473" at bounding box center [559, 114] width 381 height 17
click at [483, 111] on input "1T25473" at bounding box center [559, 114] width 381 height 17
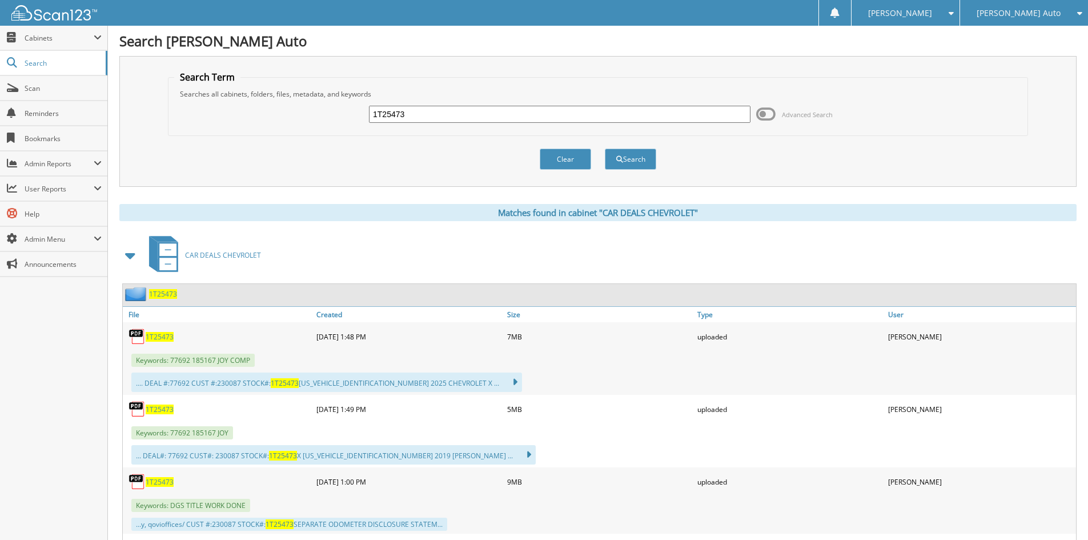
paste input "559"
type input "1T25559"
click at [647, 162] on button "Search" at bounding box center [630, 158] width 51 height 21
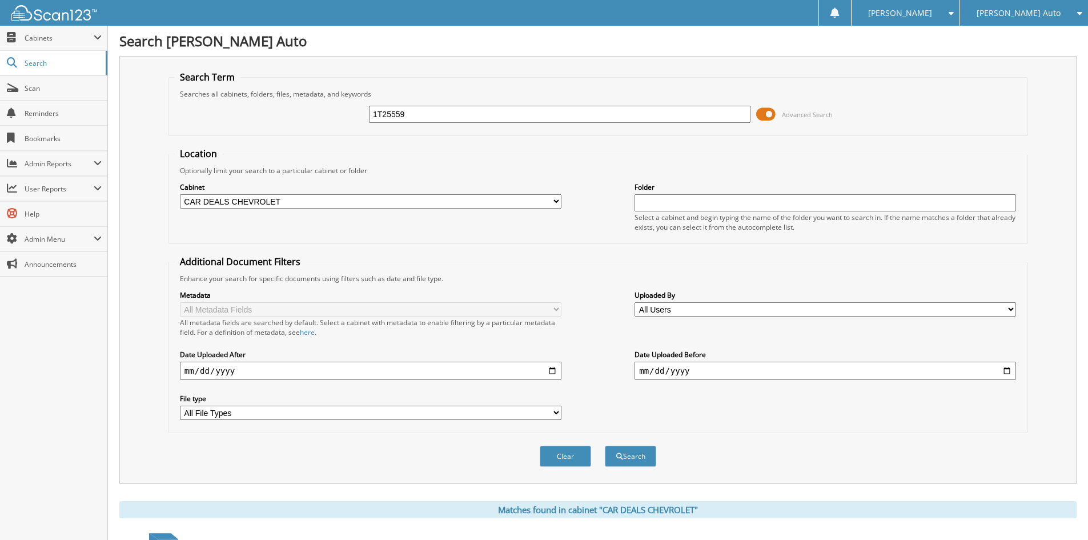
click at [765, 111] on span at bounding box center [765, 114] width 19 height 17
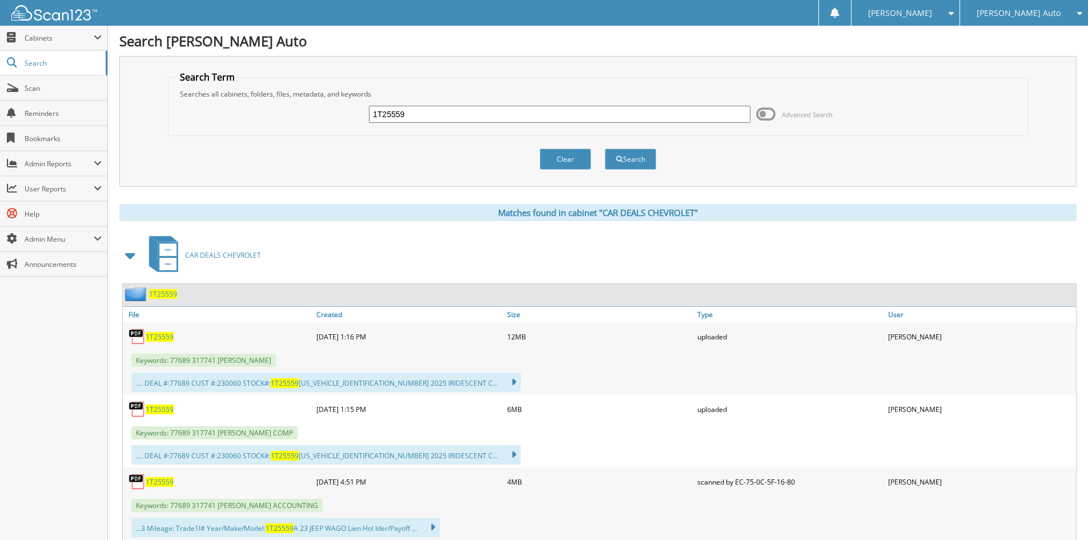
click at [163, 408] on span "1T25559" at bounding box center [160, 409] width 28 height 10
click at [504, 111] on input "1T25559" at bounding box center [559, 114] width 381 height 17
paste input "602"
type input "1T26029"
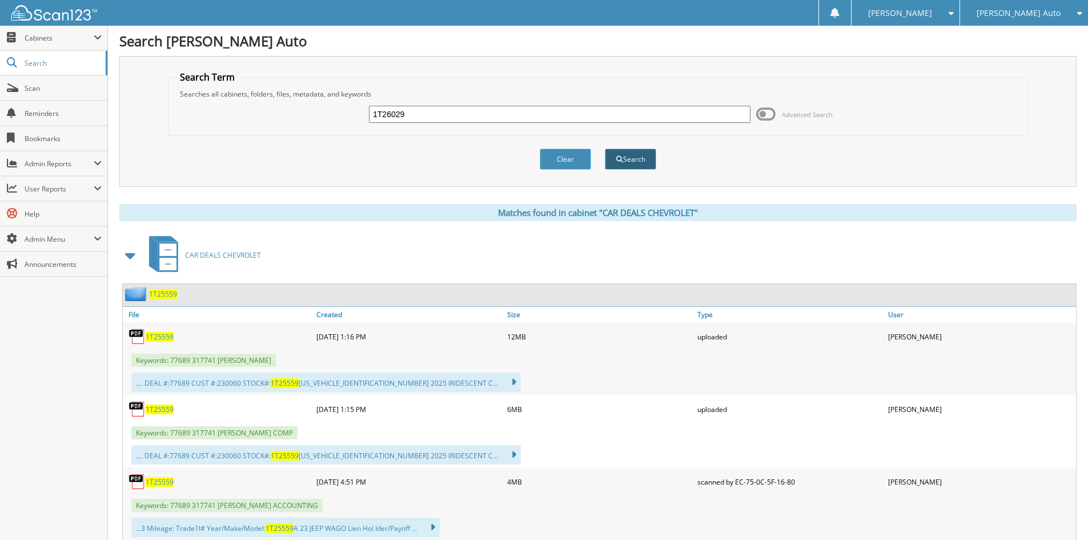
click at [655, 157] on button "Search" at bounding box center [630, 158] width 51 height 21
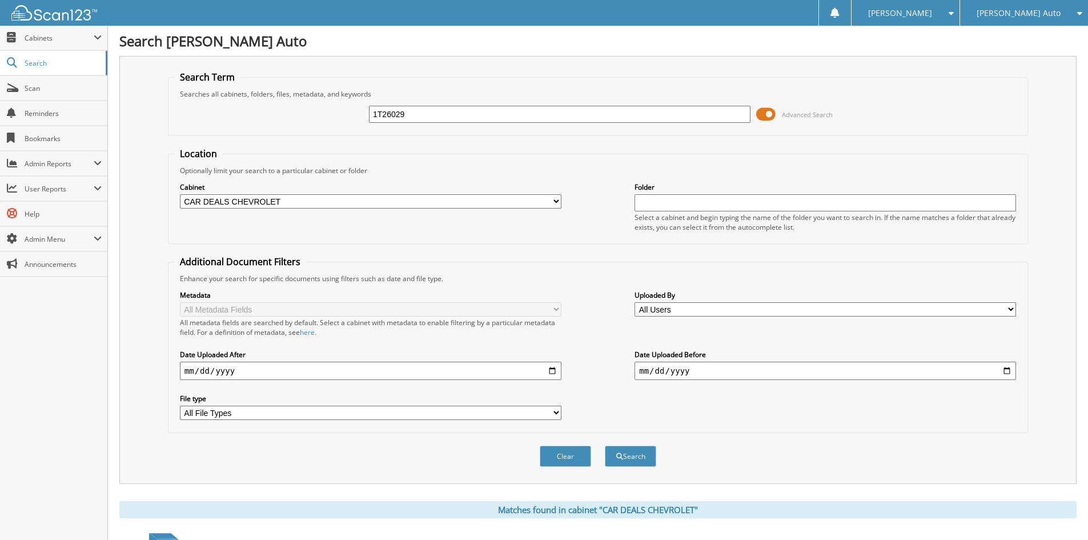
click at [761, 114] on span at bounding box center [765, 114] width 19 height 17
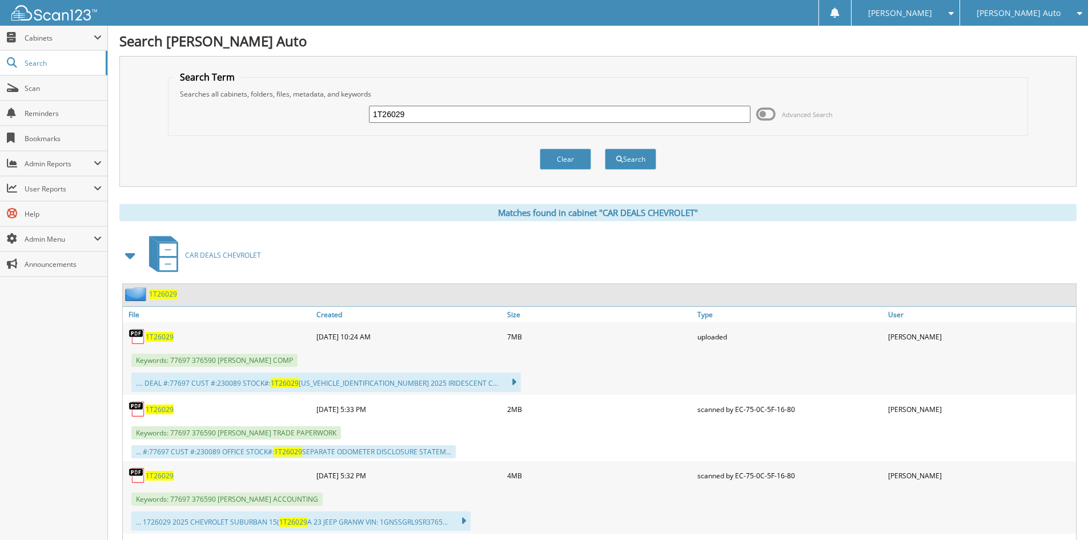
click at [170, 337] on span "1T26029" at bounding box center [160, 337] width 28 height 10
click at [566, 114] on input "1T26029" at bounding box center [559, 114] width 381 height 17
paste input "3T25456"
type input "3T25456"
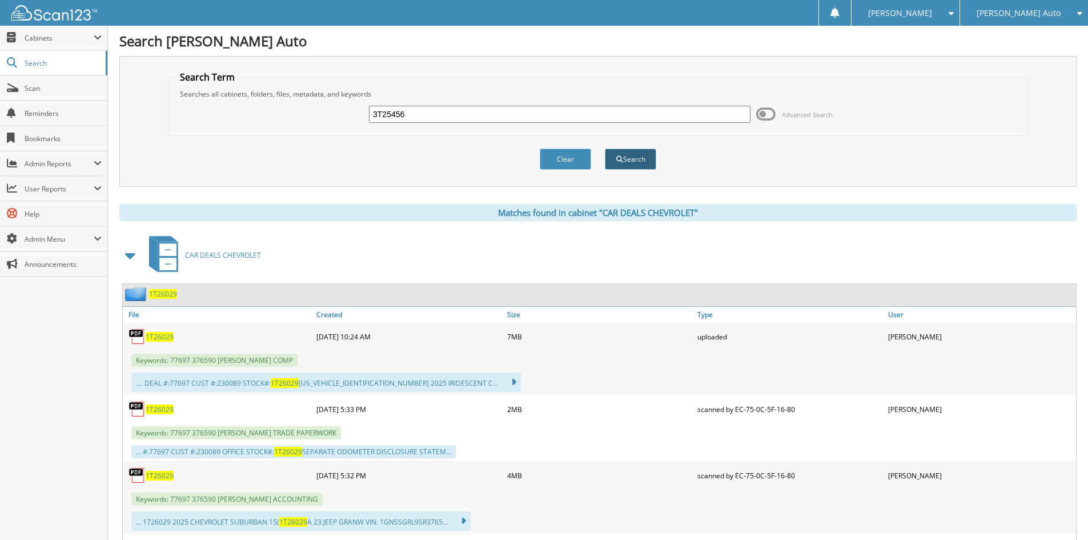
click at [647, 160] on button "Search" at bounding box center [630, 158] width 51 height 21
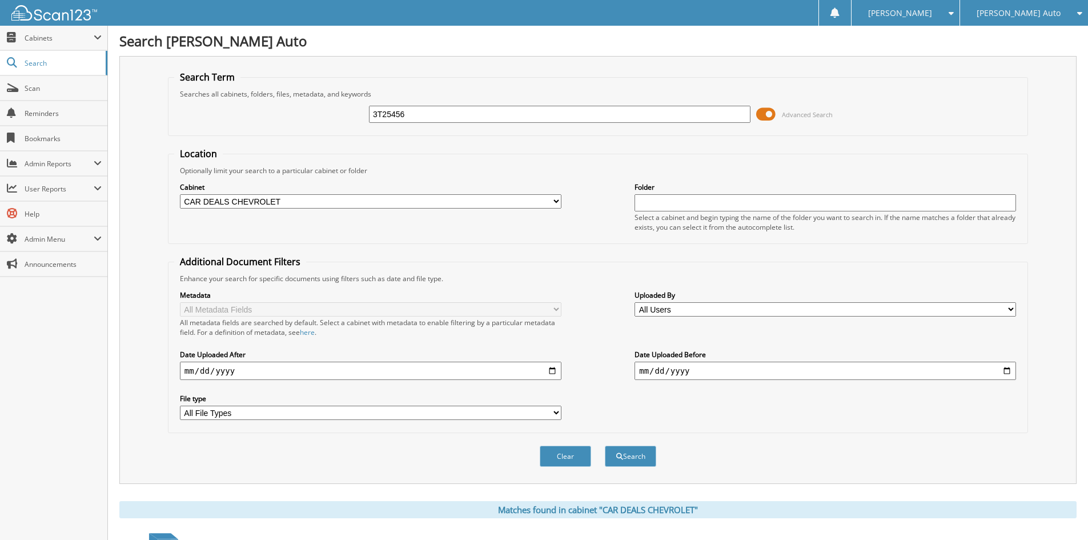
click at [769, 120] on span at bounding box center [765, 114] width 19 height 17
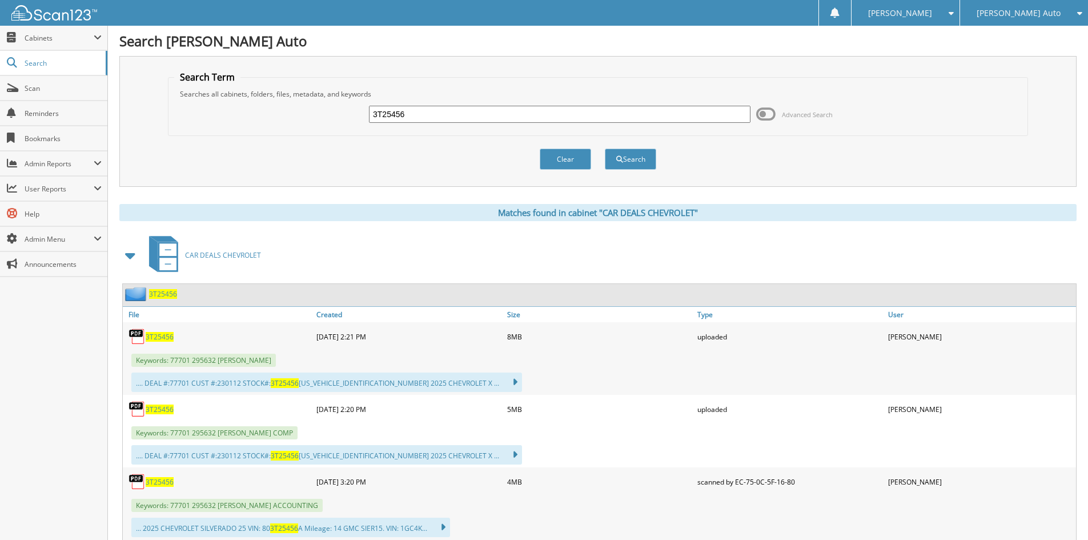
click at [152, 408] on span "3T25456" at bounding box center [160, 409] width 28 height 10
click at [549, 114] on input "3T25456" at bounding box center [559, 114] width 381 height 17
paste input "1T25697"
type input "1T25697"
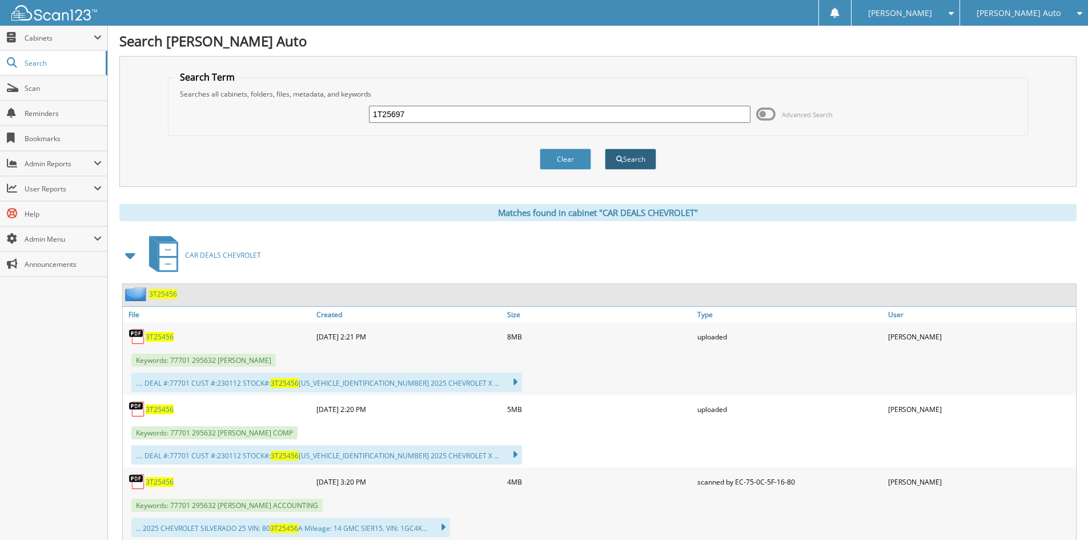
click at [625, 160] on button "Search" at bounding box center [630, 158] width 51 height 21
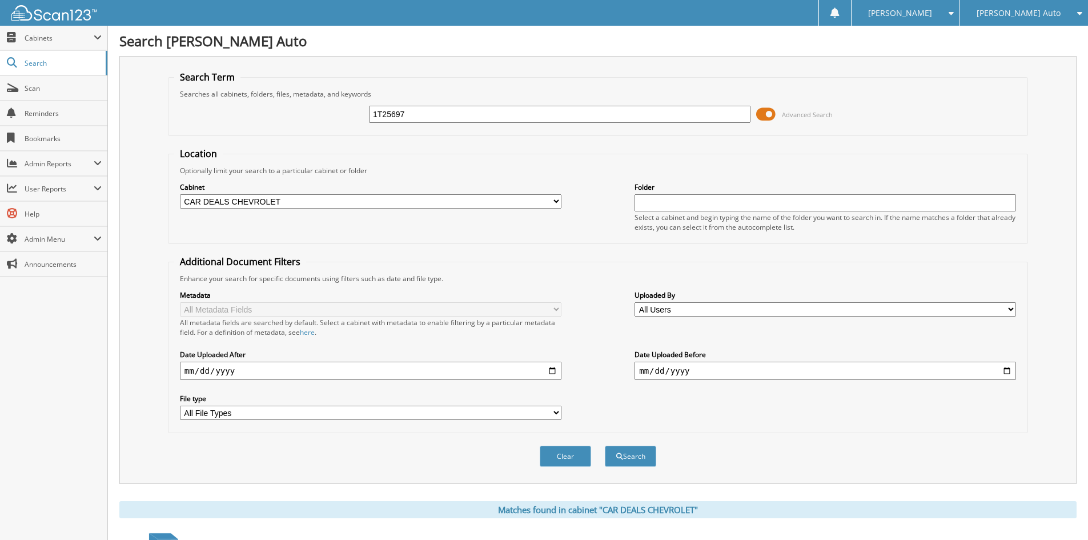
click at [764, 113] on span at bounding box center [765, 114] width 19 height 17
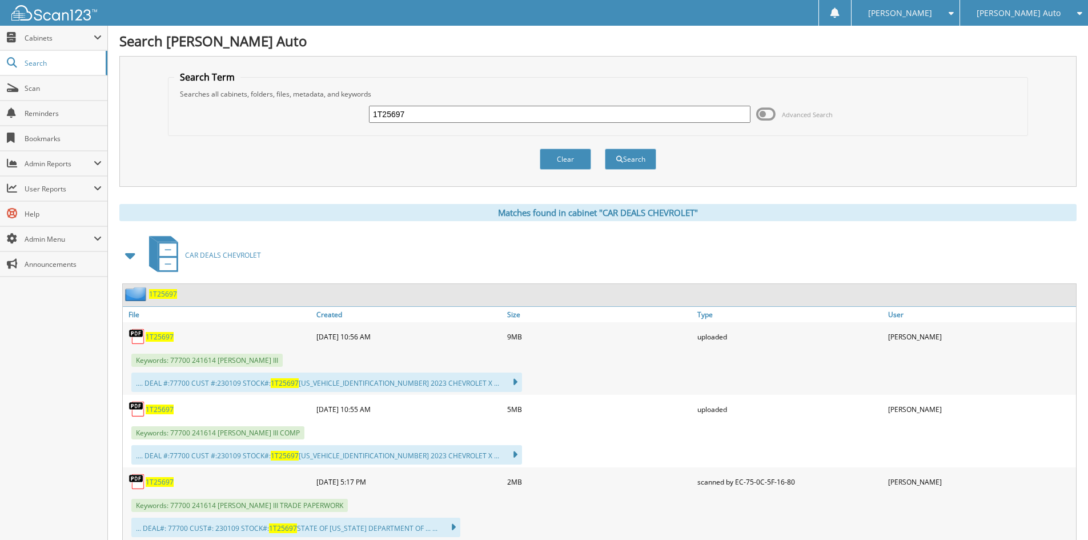
click at [158, 407] on span "1T25697" at bounding box center [160, 409] width 28 height 10
click at [528, 112] on input "1T25697" at bounding box center [559, 114] width 381 height 17
paste input "3T26029"
type input "3T26029"
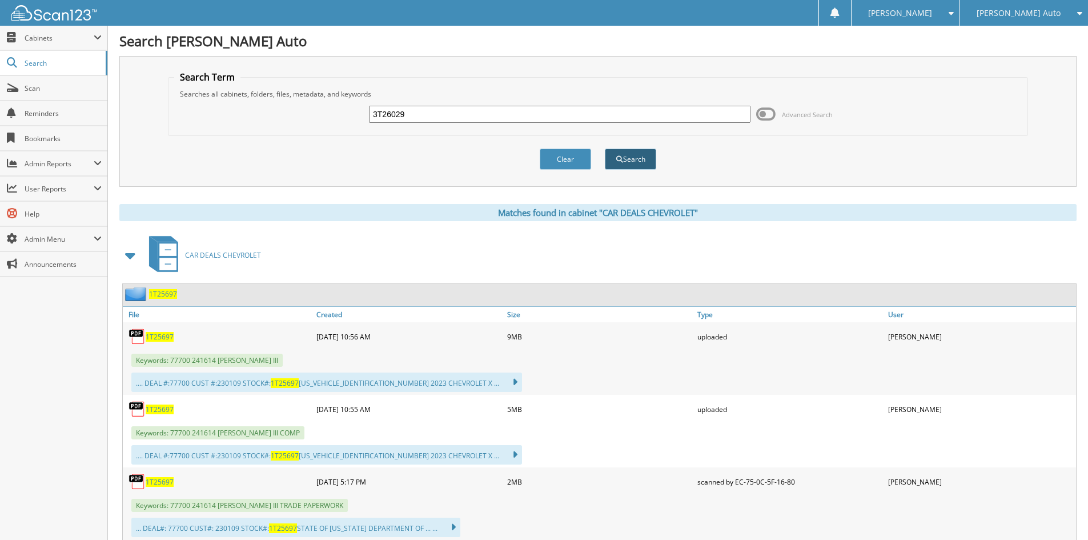
click at [634, 153] on button "Search" at bounding box center [630, 158] width 51 height 21
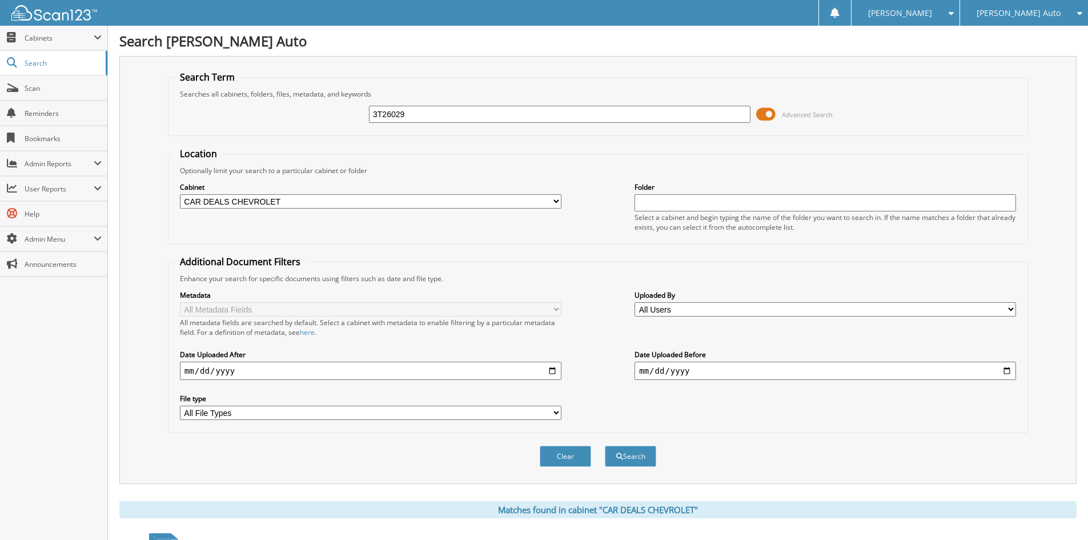
click at [767, 111] on span at bounding box center [765, 114] width 19 height 17
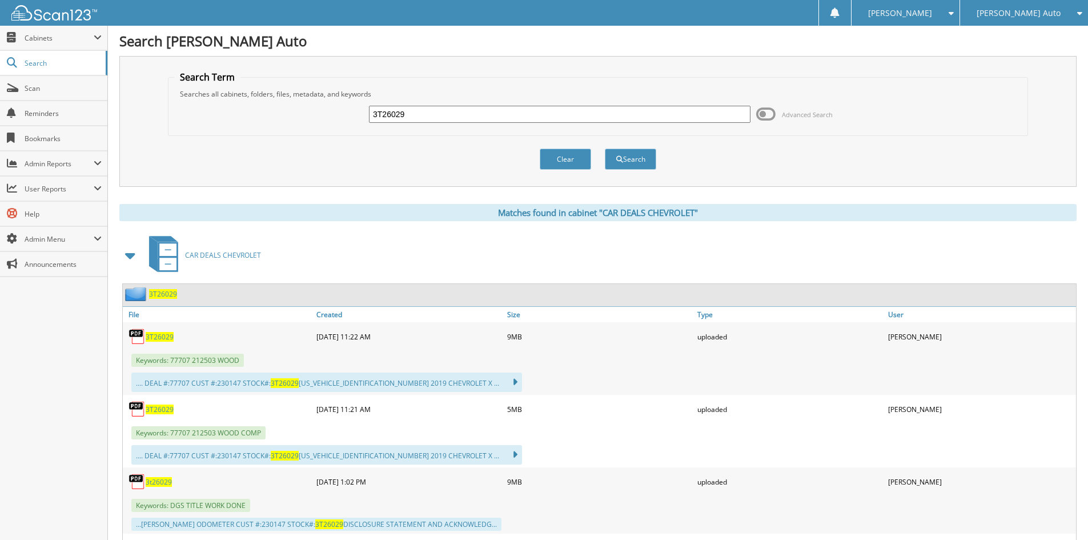
click at [149, 410] on span "3T26029" at bounding box center [160, 409] width 28 height 10
click at [509, 111] on input "3T26029" at bounding box center [559, 114] width 381 height 17
paste input "1T24301"
type input "1T24301"
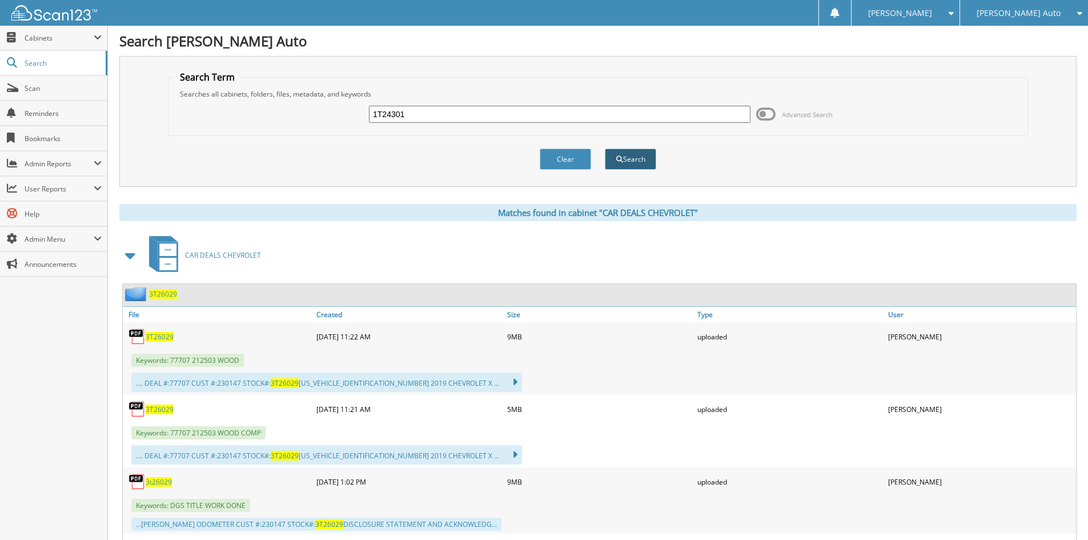
click at [618, 153] on button "Search" at bounding box center [630, 158] width 51 height 21
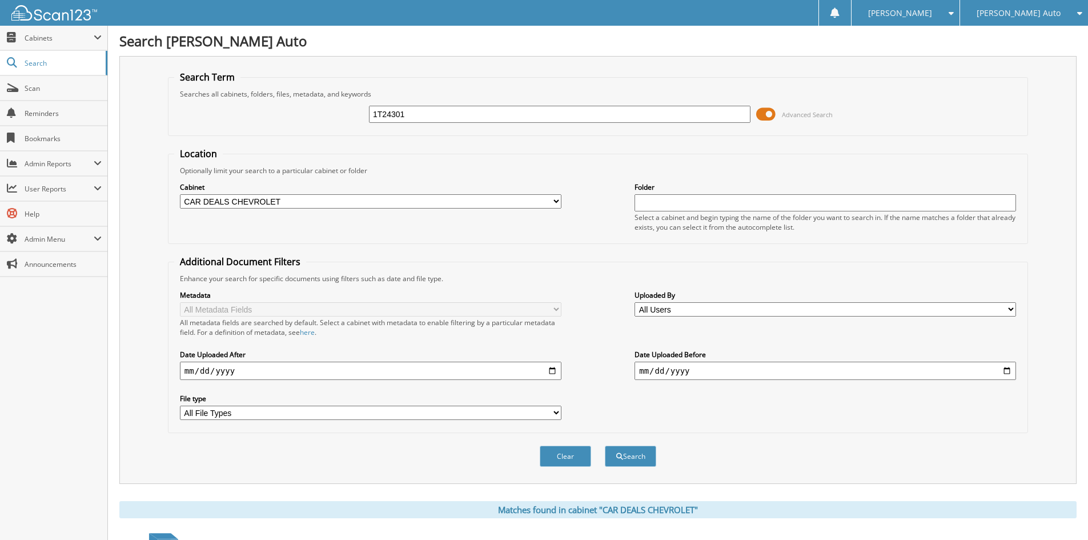
click at [762, 115] on span at bounding box center [765, 114] width 19 height 17
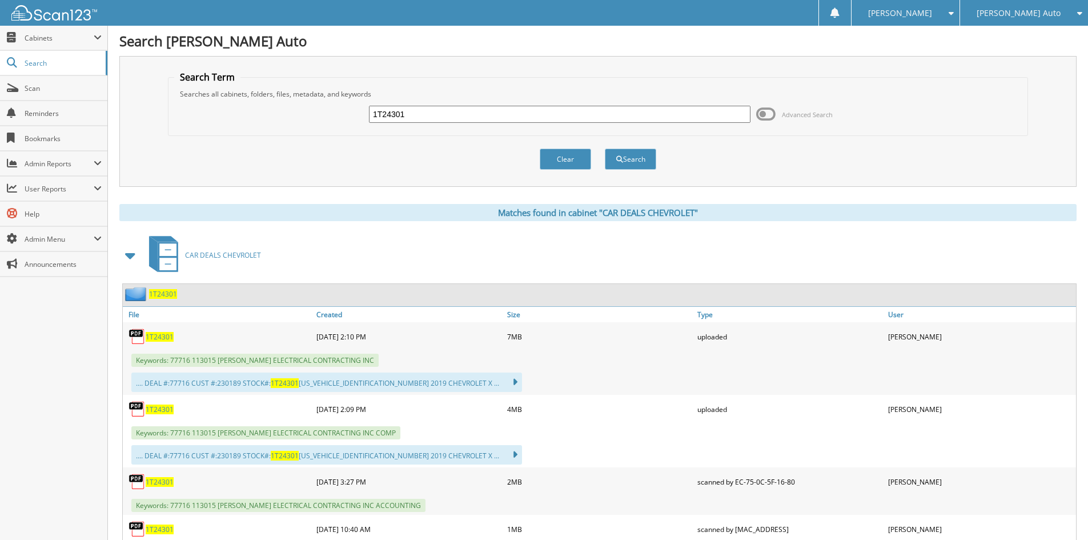
click at [155, 406] on span "1T24301" at bounding box center [160, 409] width 28 height 10
click at [514, 111] on input "1T24301" at bounding box center [559, 114] width 381 height 17
paste input "5698"
type input "1T25698"
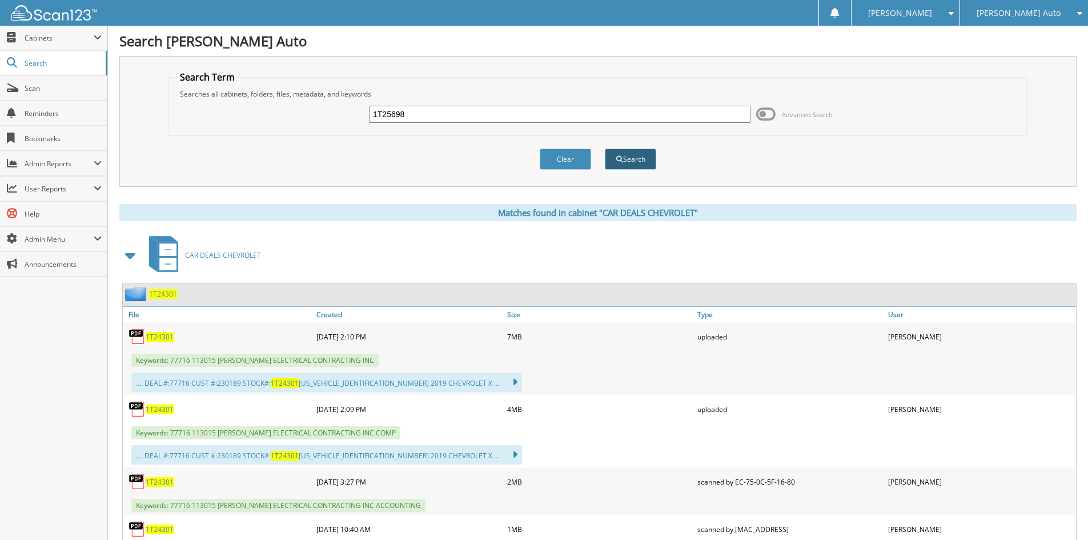
click at [621, 163] on button "Search" at bounding box center [630, 158] width 51 height 21
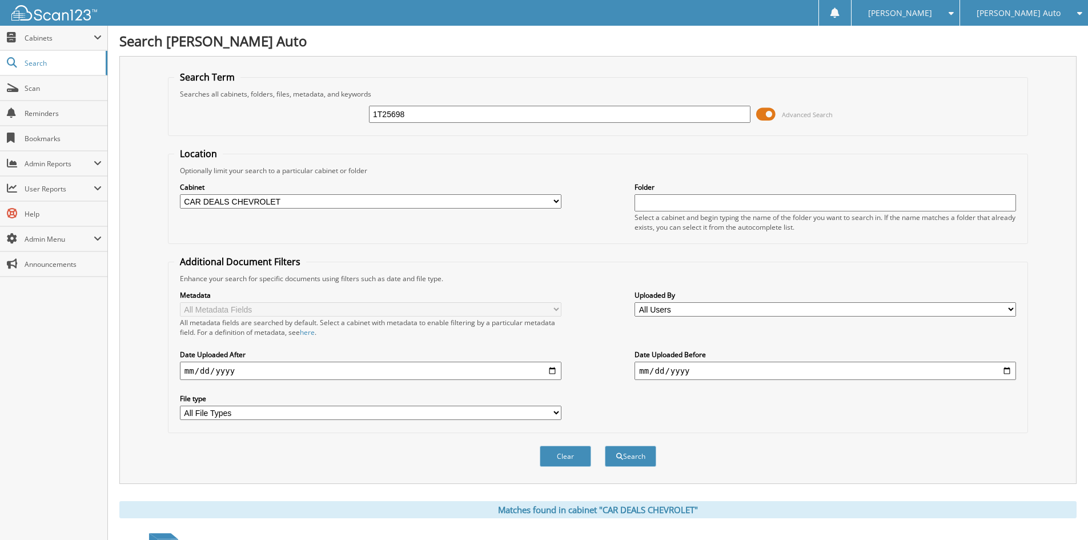
click at [765, 107] on span at bounding box center [765, 114] width 19 height 17
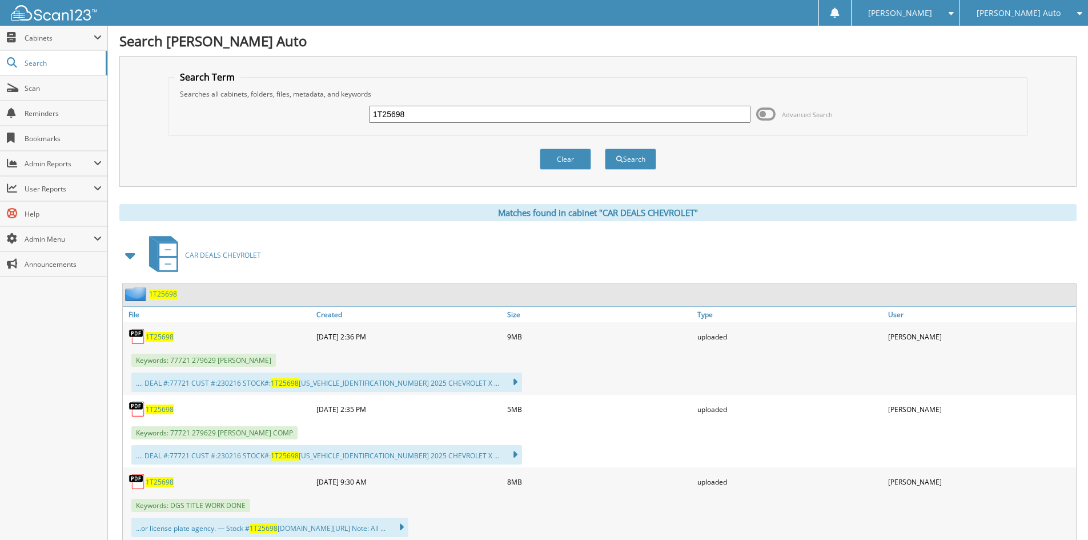
click at [156, 410] on span "1T25698" at bounding box center [160, 409] width 28 height 10
click at [413, 113] on input "1T25698" at bounding box center [559, 114] width 381 height 17
drag, startPoint x: 413, startPoint y: 113, endPoint x: 429, endPoint y: 115, distance: 16.1
click at [413, 113] on input "1T25698" at bounding box center [559, 114] width 381 height 17
paste input "P2216B"
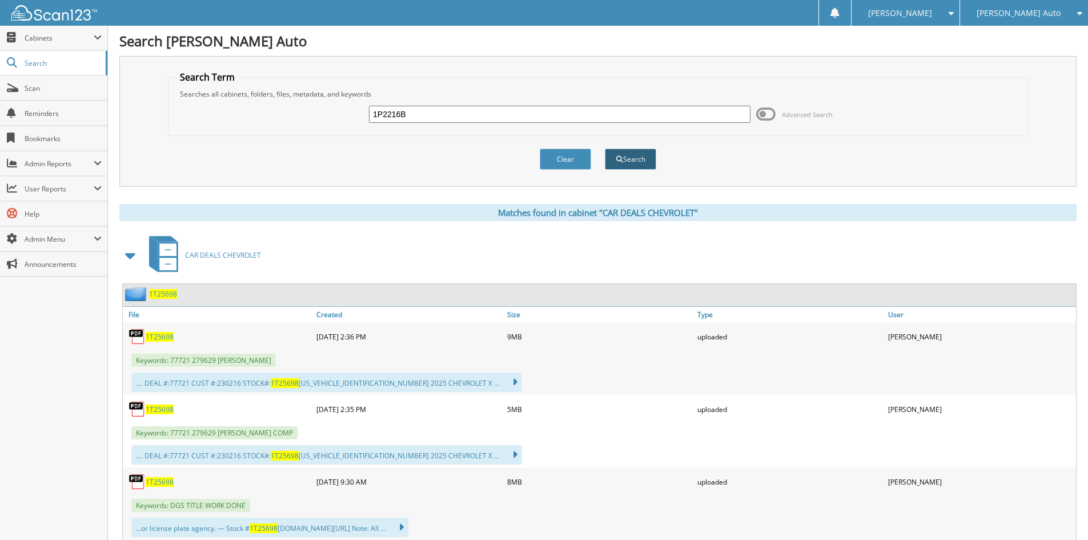
type input "1P2216B"
click at [641, 164] on button "Search" at bounding box center [630, 158] width 51 height 21
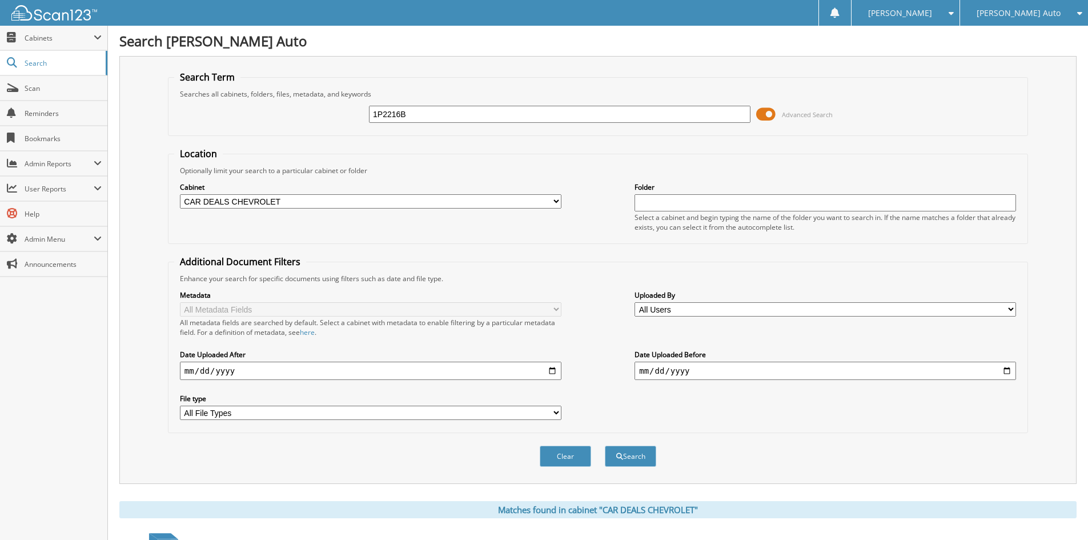
click at [767, 113] on span at bounding box center [765, 114] width 19 height 17
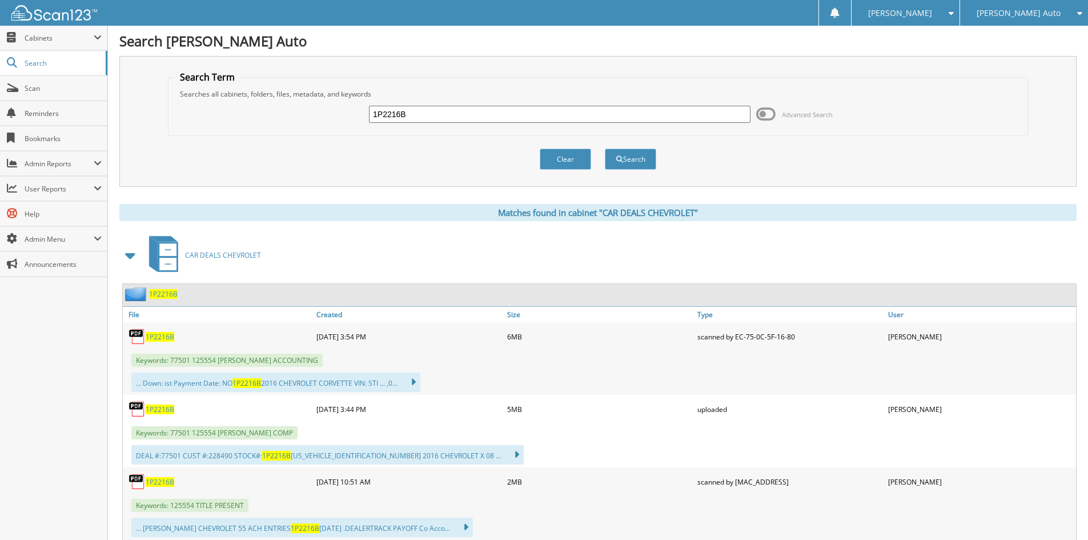
click at [160, 410] on span "1P2216B" at bounding box center [160, 409] width 29 height 10
click at [486, 112] on input "1P2216B" at bounding box center [559, 114] width 381 height 17
drag, startPoint x: 486, startPoint y: 112, endPoint x: 527, endPoint y: 125, distance: 42.6
click at [486, 112] on input "1P2216B" at bounding box center [559, 114] width 381 height 17
paste input "3T25029"
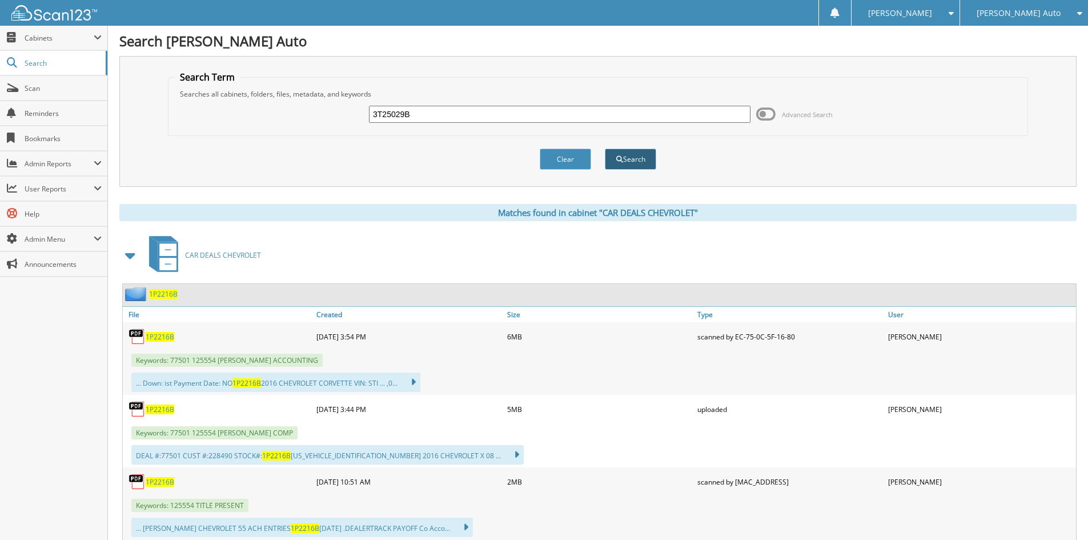
type input "3T25029B"
click at [641, 166] on button "Search" at bounding box center [630, 158] width 51 height 21
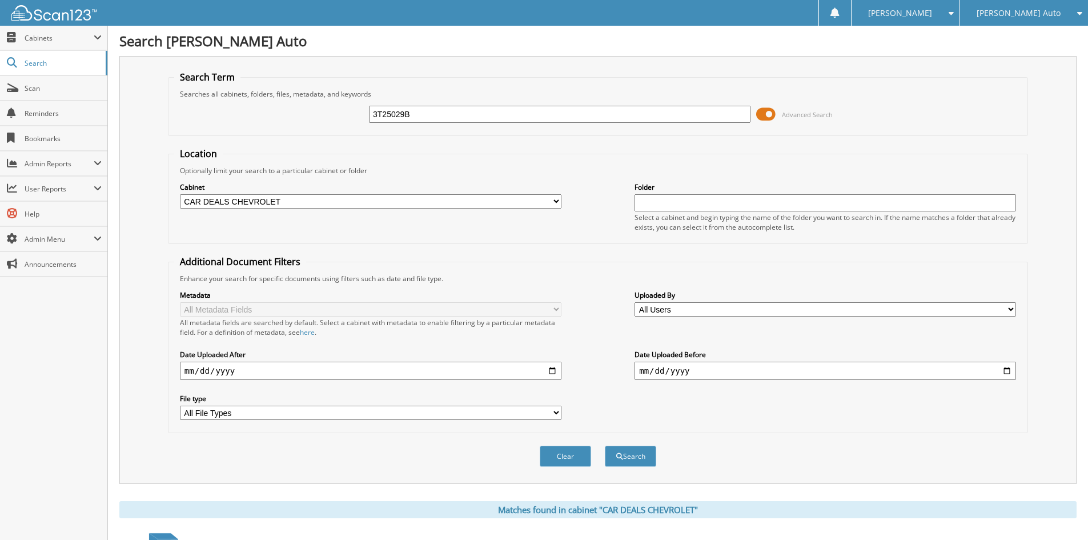
click at [773, 114] on span at bounding box center [765, 114] width 19 height 17
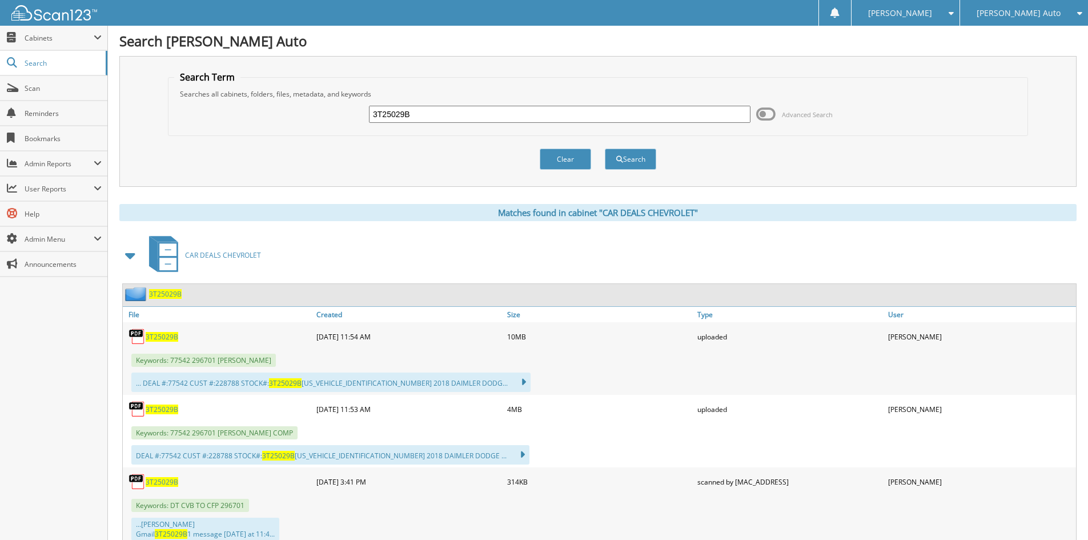
drag, startPoint x: 164, startPoint y: 408, endPoint x: 171, endPoint y: 405, distance: 8.0
click at [164, 408] on span "3T25029B" at bounding box center [162, 409] width 33 height 10
click at [505, 115] on input "3T25029B" at bounding box center [559, 114] width 381 height 17
paste input "2M25229A"
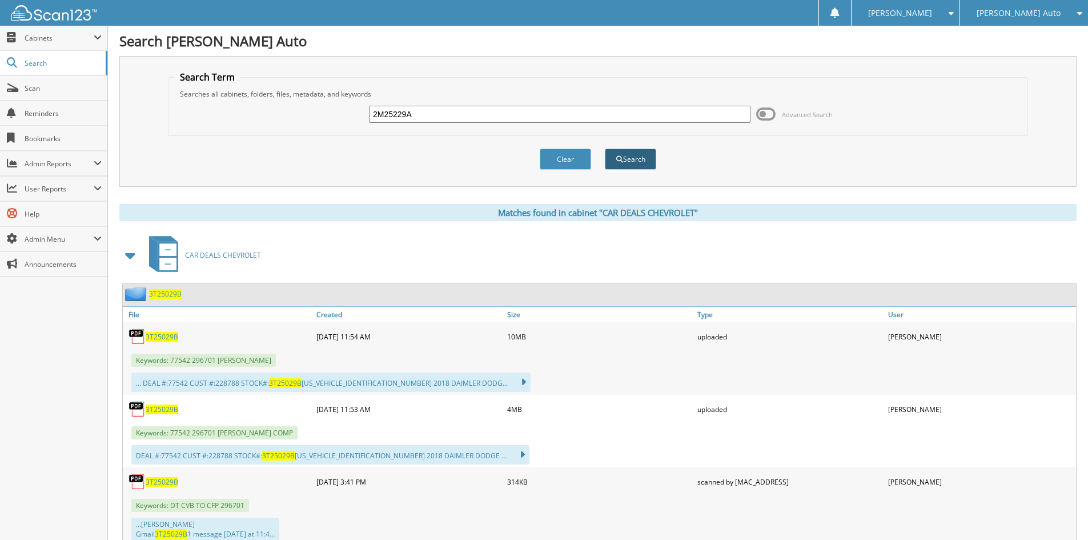
type input "2M25229A"
click at [625, 158] on button "Search" at bounding box center [630, 158] width 51 height 21
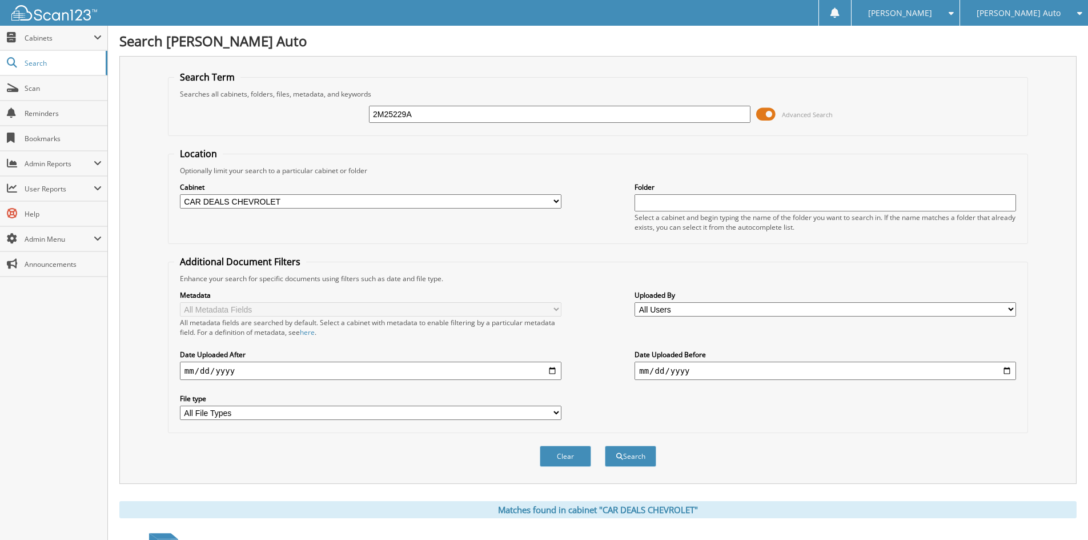
drag, startPoint x: 0, startPoint y: 0, endPoint x: 770, endPoint y: 112, distance: 778.3
click at [770, 112] on span at bounding box center [765, 114] width 19 height 17
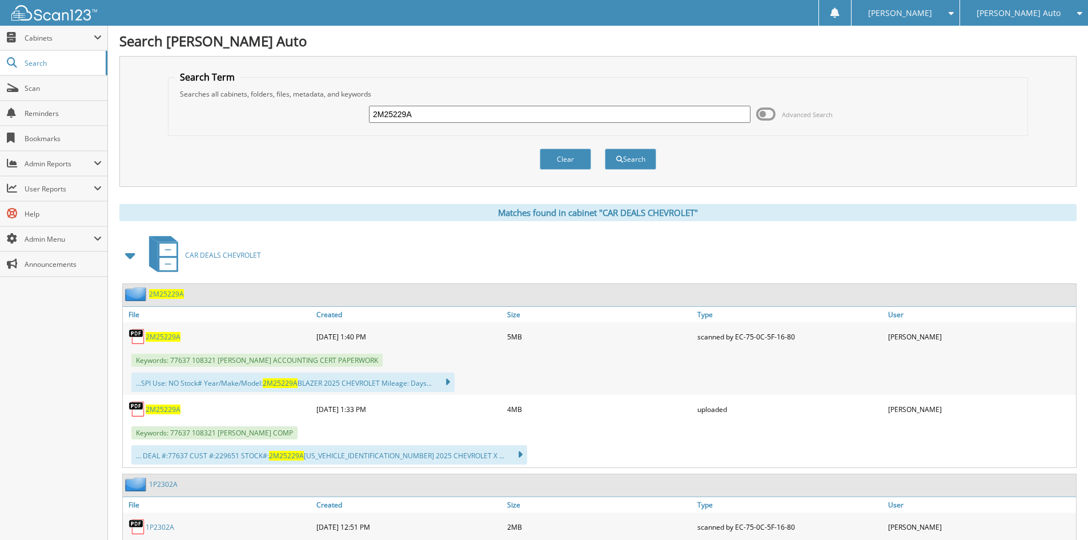
click at [162, 407] on span "2M25229A" at bounding box center [163, 409] width 35 height 10
click at [486, 119] on input "2M25229A" at bounding box center [559, 114] width 381 height 17
paste input "3P2745"
type input "3P2745"
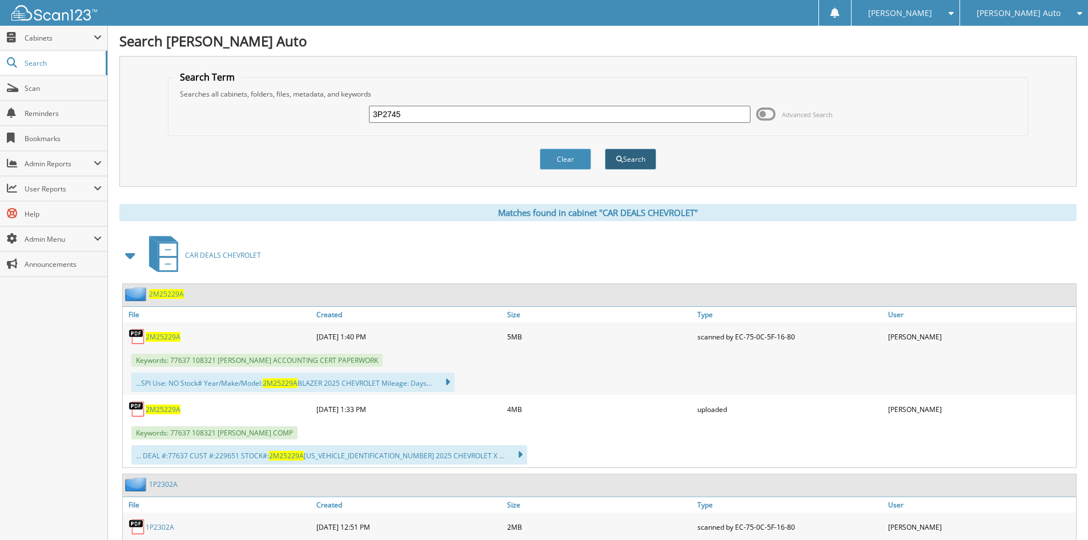
click at [620, 156] on span "submit" at bounding box center [619, 159] width 7 height 7
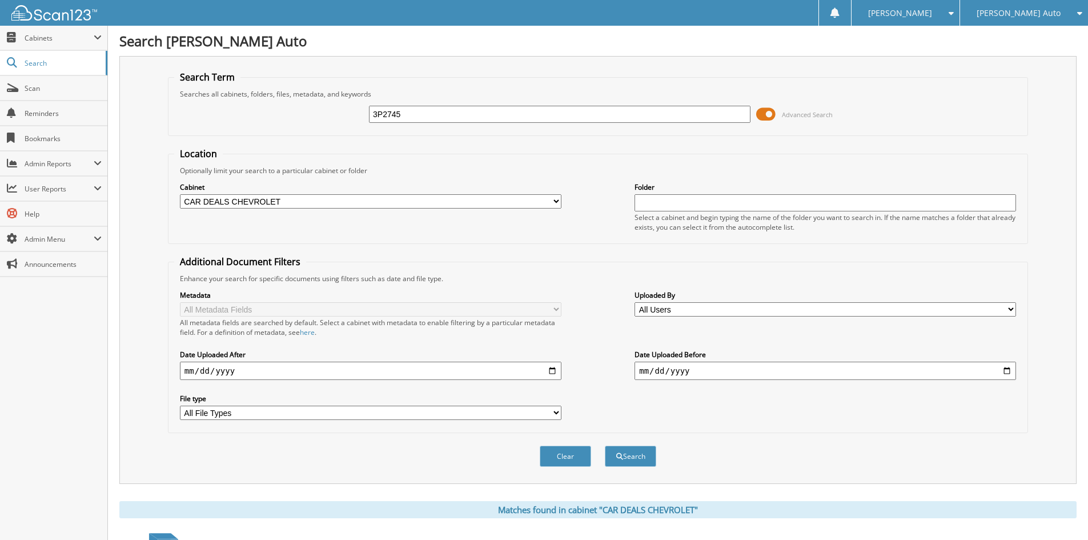
drag, startPoint x: 0, startPoint y: 0, endPoint x: 767, endPoint y: 116, distance: 776.0
click at [767, 116] on span at bounding box center [765, 114] width 19 height 17
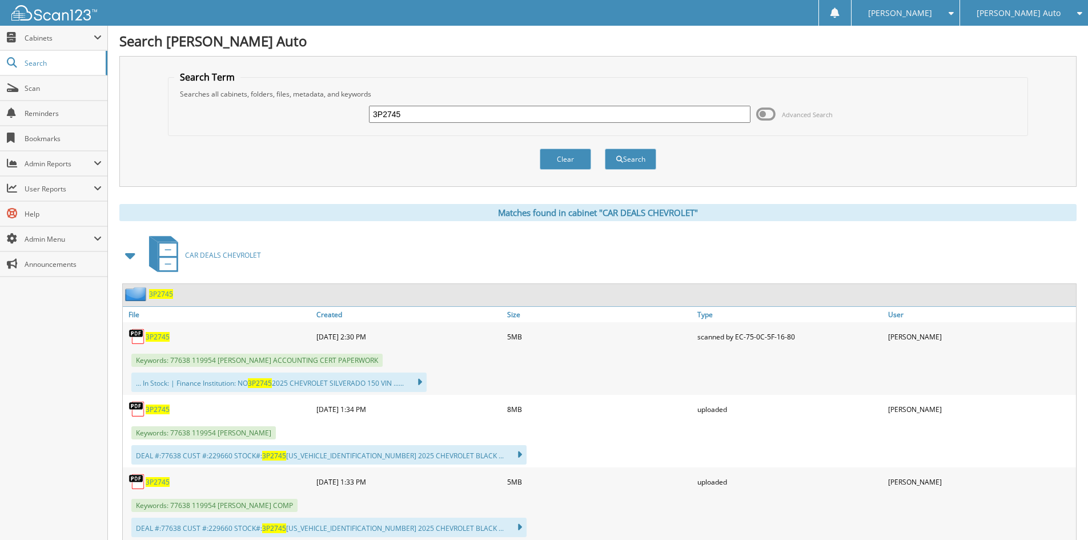
click at [152, 478] on span "3P2745" at bounding box center [158, 482] width 24 height 10
click at [488, 110] on input "3P2745" at bounding box center [559, 114] width 381 height 17
drag, startPoint x: 488, startPoint y: 110, endPoint x: 494, endPoint y: 110, distance: 5.7
click at [488, 110] on input "3P2745" at bounding box center [559, 114] width 381 height 17
paste input "1T25675A"
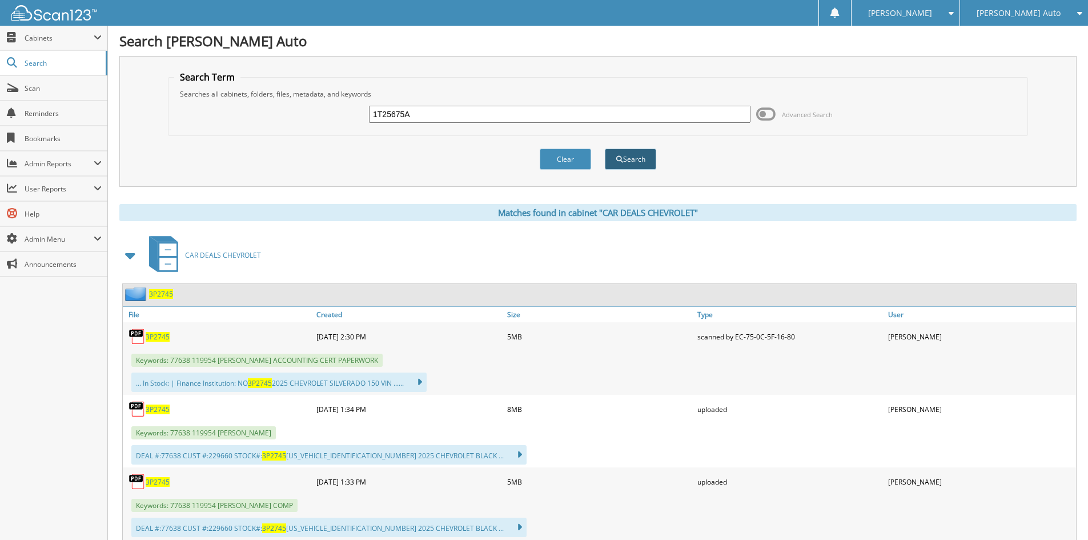
type input "1T25675A"
click at [634, 160] on button "Search" at bounding box center [630, 158] width 51 height 21
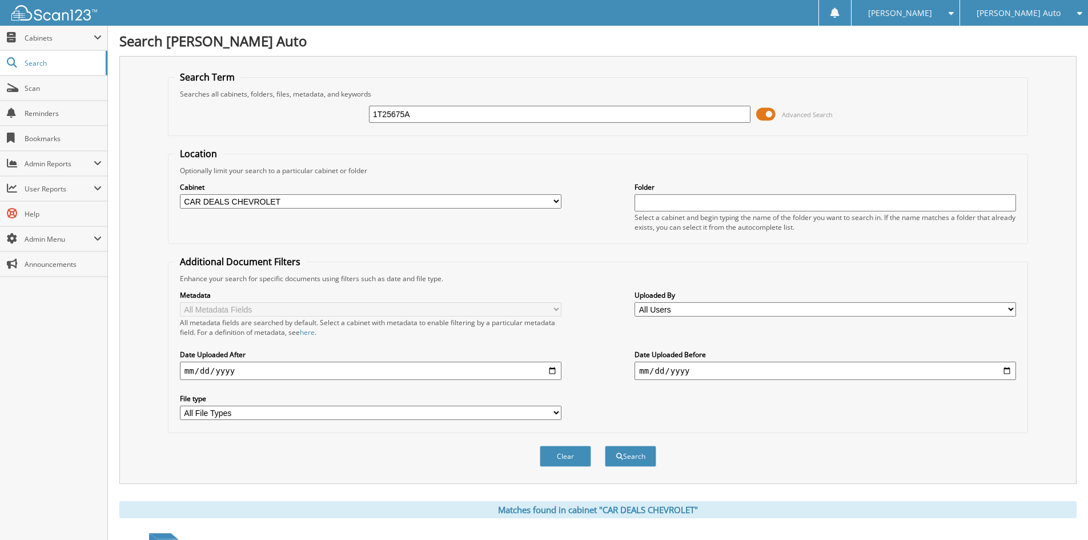
click at [768, 115] on span at bounding box center [765, 114] width 19 height 17
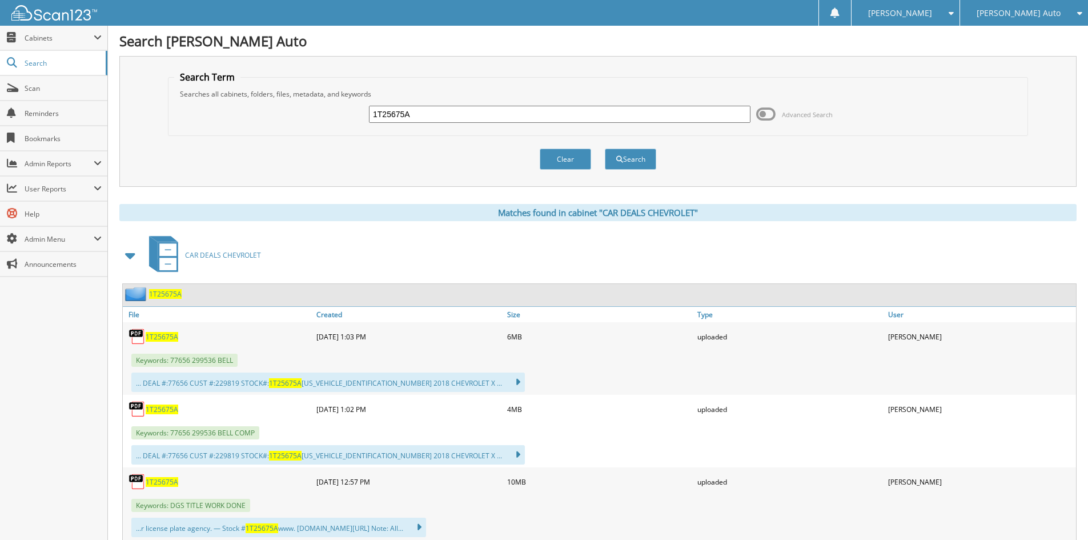
click at [156, 410] on span "1T25675A" at bounding box center [162, 409] width 33 height 10
click at [502, 119] on input "1T25675A" at bounding box center [559, 114] width 381 height 17
paste input "6T25401"
type input "6T25401A"
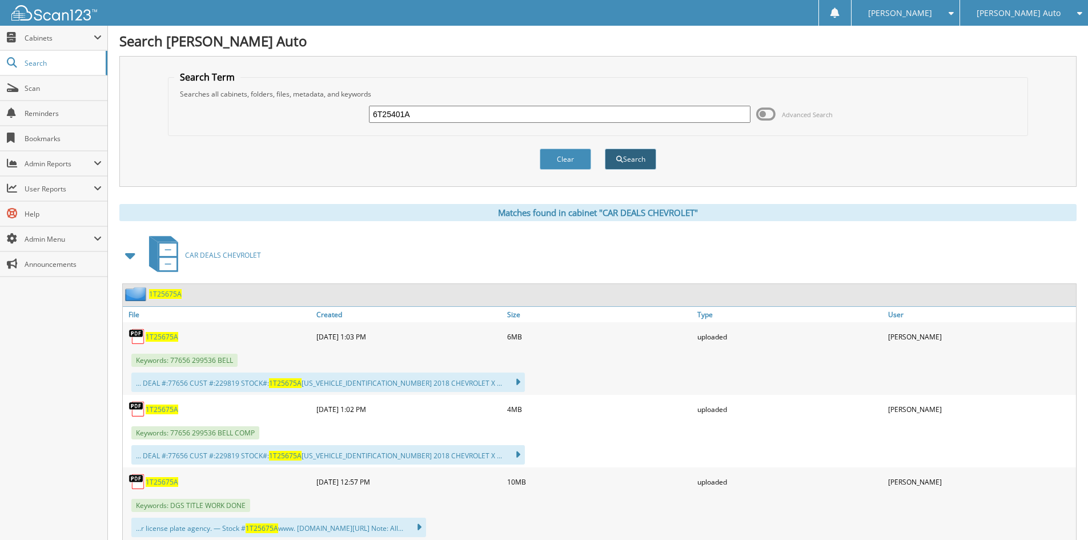
click at [633, 158] on button "Search" at bounding box center [630, 158] width 51 height 21
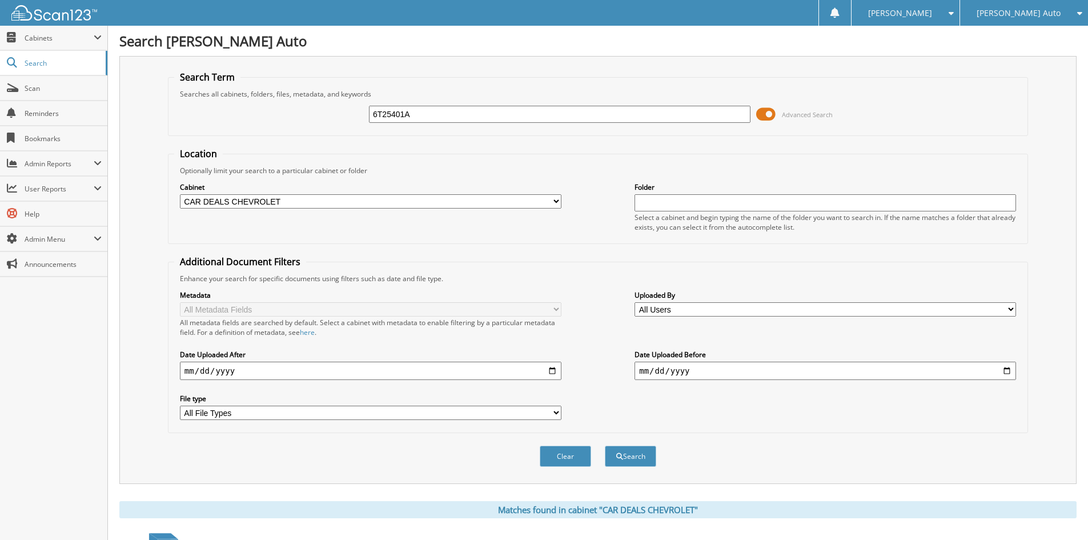
drag, startPoint x: 0, startPoint y: 0, endPoint x: 767, endPoint y: 114, distance: 775.8
click at [767, 114] on span at bounding box center [765, 114] width 19 height 17
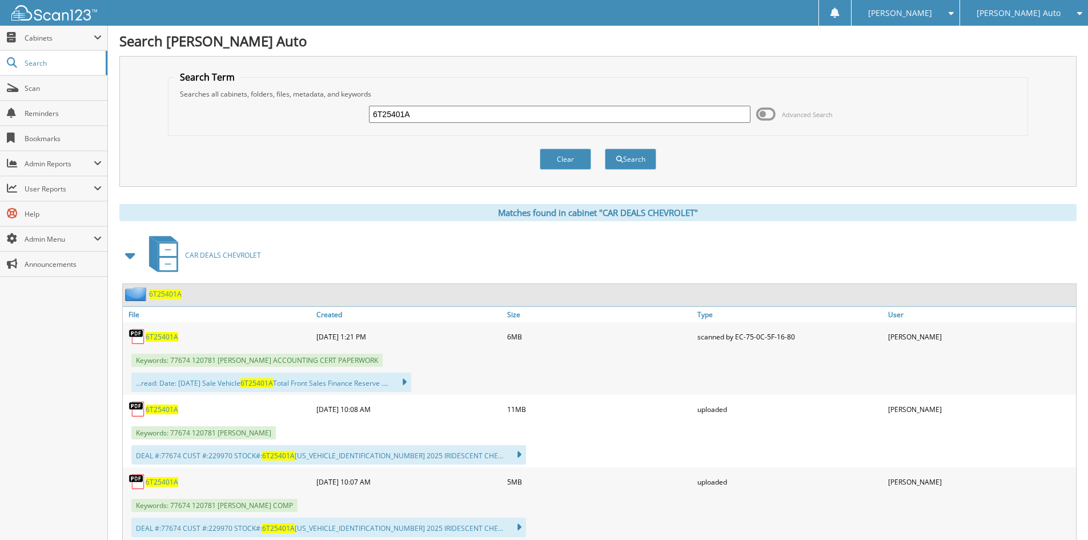
click at [165, 480] on span "6T25401A" at bounding box center [162, 482] width 33 height 10
click at [654, 114] on input "6T25401A" at bounding box center [559, 114] width 381 height 17
click at [655, 114] on input "6T25401A" at bounding box center [559, 114] width 381 height 17
paste input "P154"
type input "6P1541A"
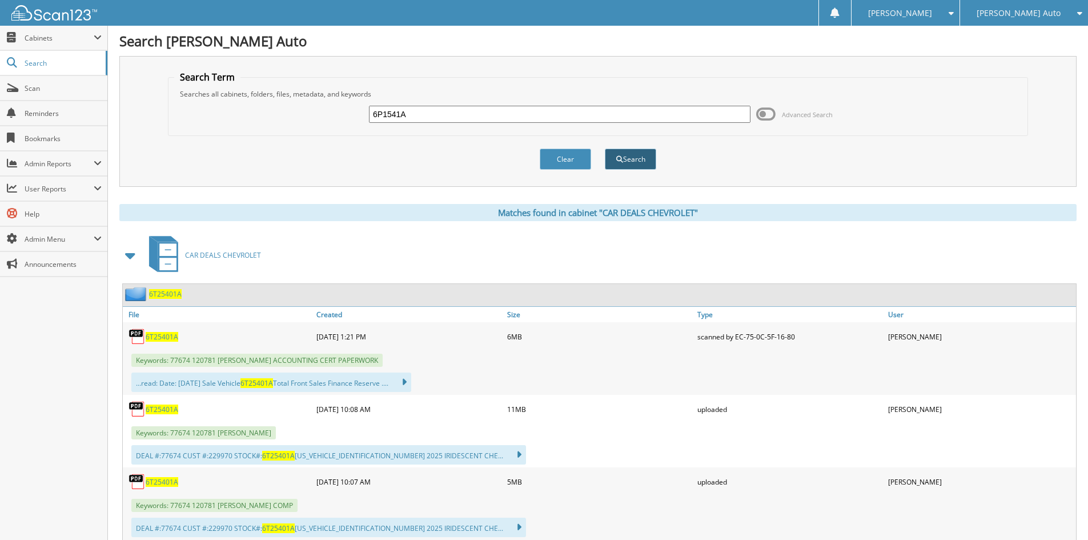
click at [639, 155] on button "Search" at bounding box center [630, 158] width 51 height 21
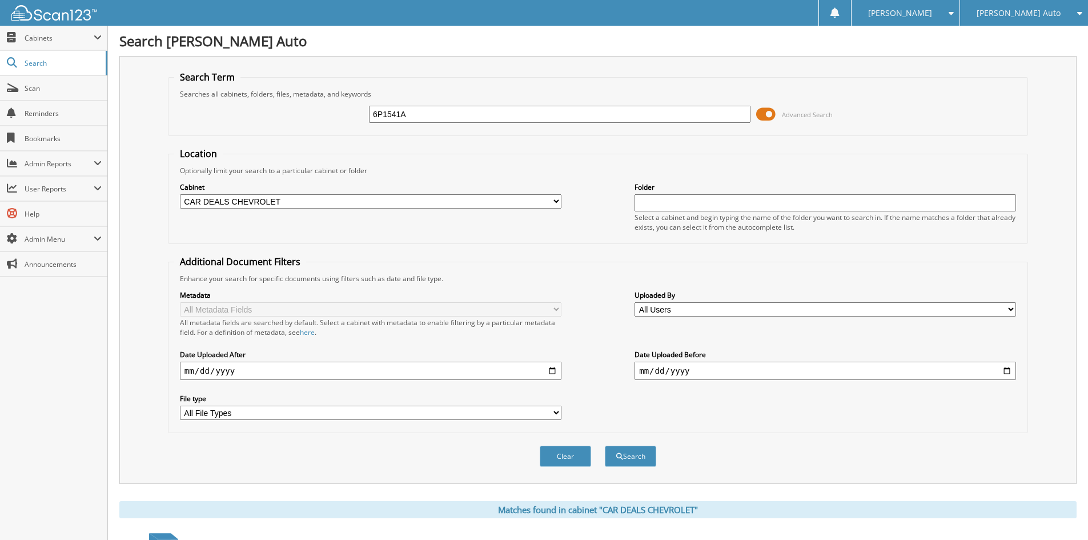
drag, startPoint x: 0, startPoint y: 0, endPoint x: 768, endPoint y: 115, distance: 776.4
click at [768, 115] on span at bounding box center [765, 114] width 19 height 17
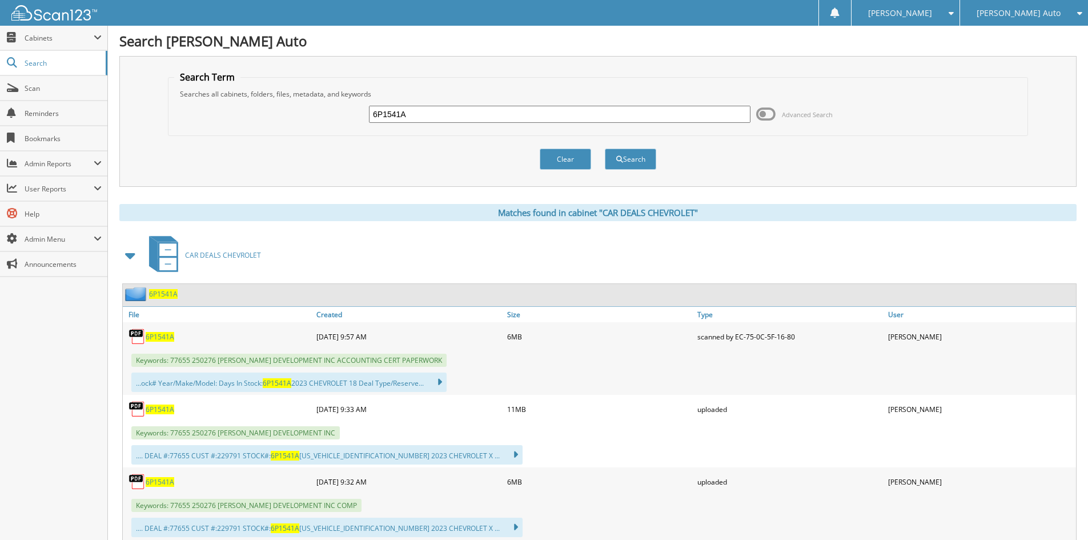
click at [147, 480] on span "6P1541A" at bounding box center [160, 482] width 29 height 10
click at [493, 116] on input "6P1541A" at bounding box center [559, 114] width 381 height 17
paste input "2S25573"
type input "2S25573A"
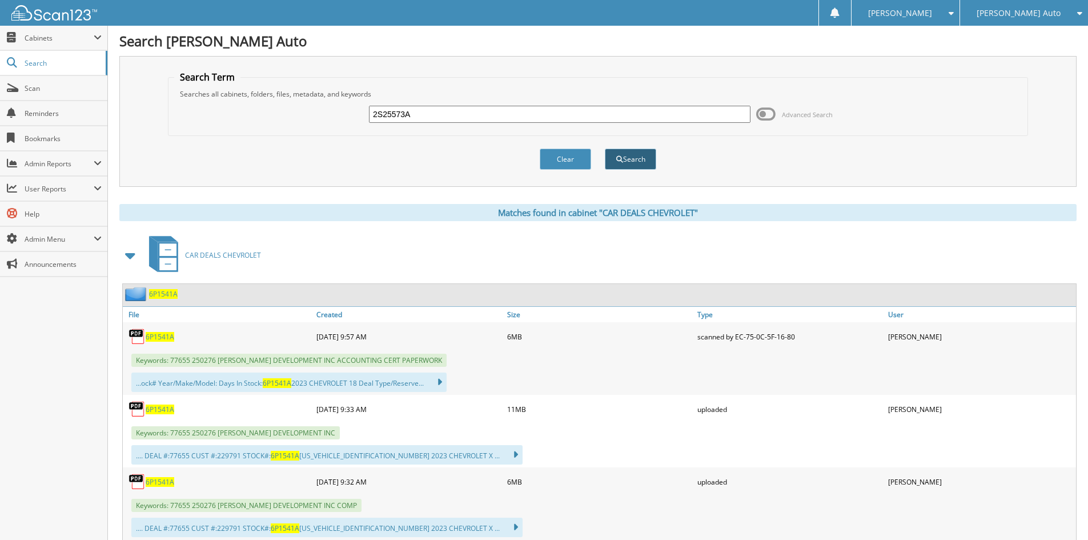
click at [619, 159] on span "submit" at bounding box center [619, 159] width 7 height 7
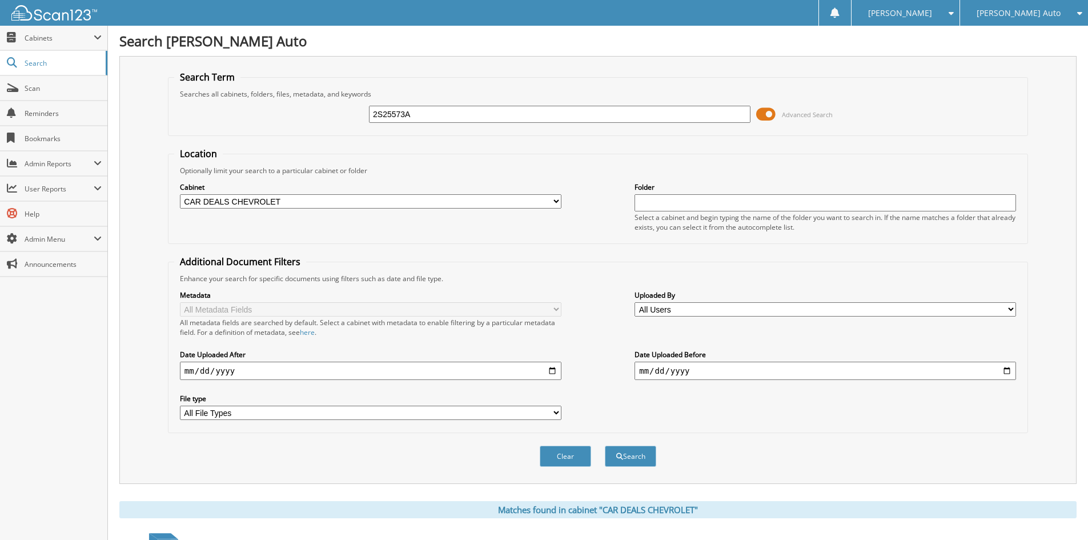
drag, startPoint x: 0, startPoint y: 0, endPoint x: 767, endPoint y: 115, distance: 775.4
click at [767, 115] on span at bounding box center [765, 114] width 19 height 17
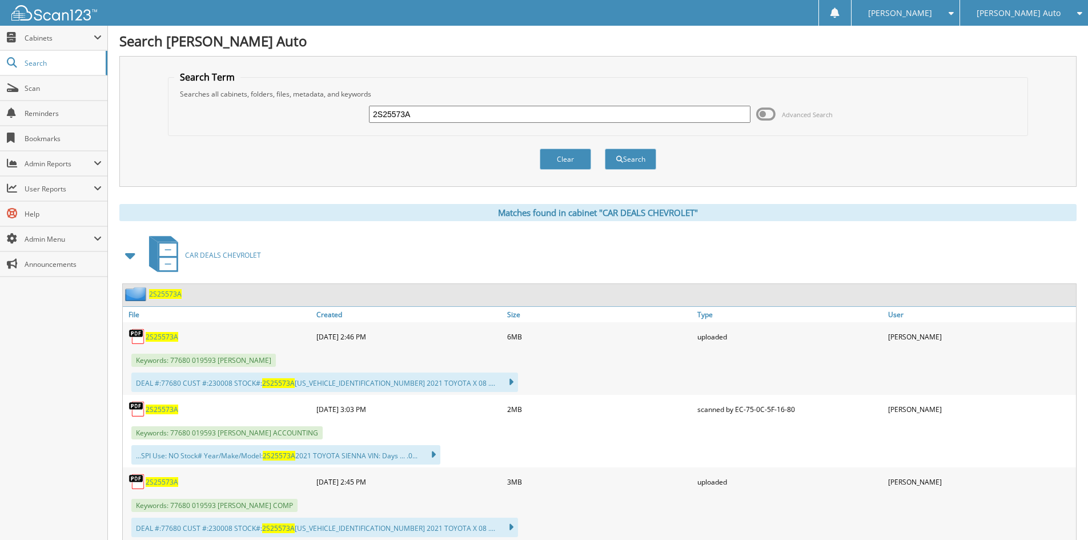
click at [160, 481] on span "2S25573A" at bounding box center [162, 482] width 33 height 10
click at [603, 117] on input "2S25573A" at bounding box center [559, 114] width 381 height 17
paste input "1T25667"
type input "1T25667A"
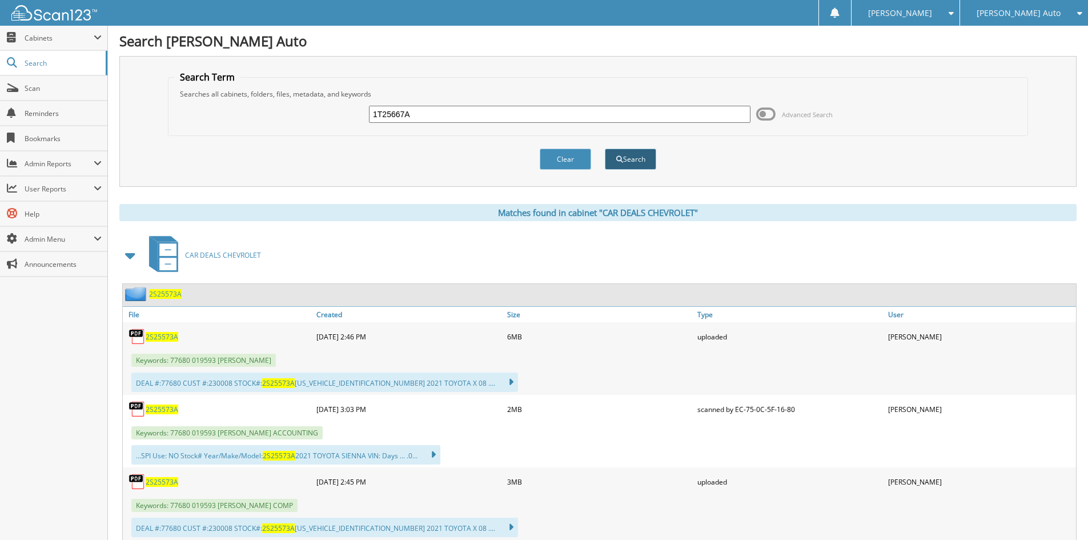
click at [630, 160] on button "Search" at bounding box center [630, 158] width 51 height 21
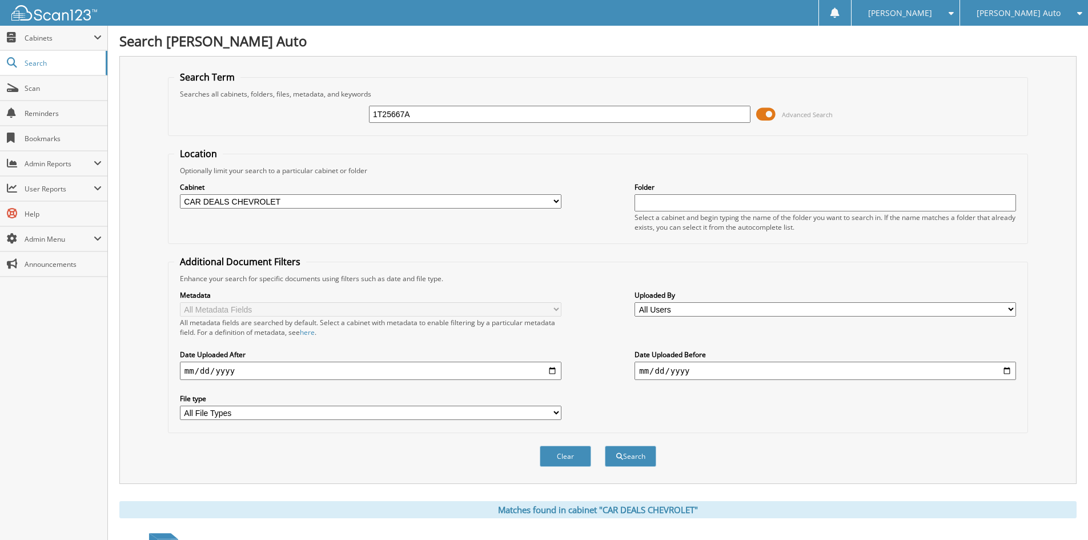
click at [768, 115] on span at bounding box center [765, 114] width 19 height 17
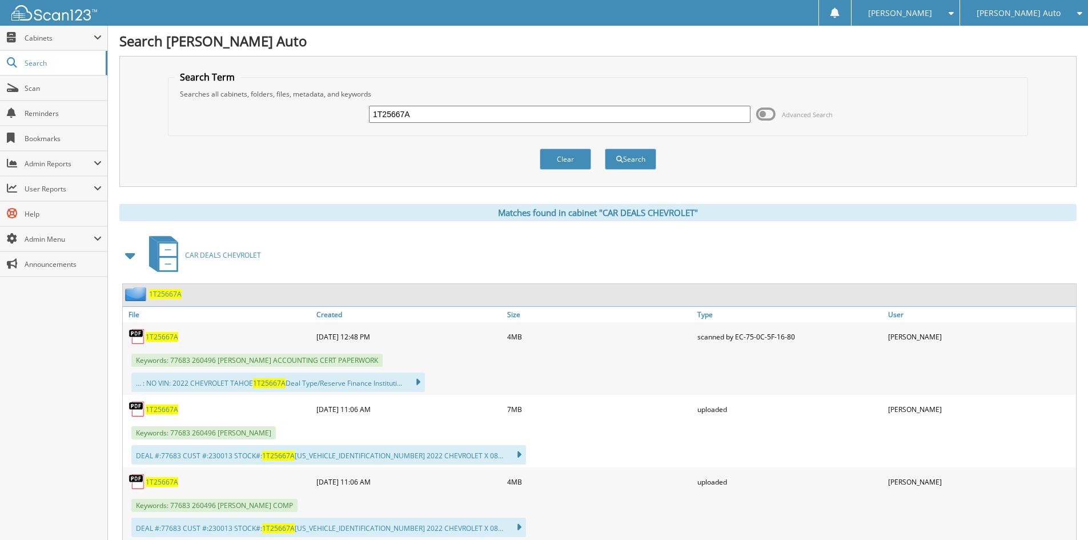
click at [154, 479] on span "1T25667A" at bounding box center [162, 482] width 33 height 10
click at [683, 114] on input "1T25667A" at bounding box center [559, 114] width 381 height 17
paste input "6T25554"
type input "6T25554A"
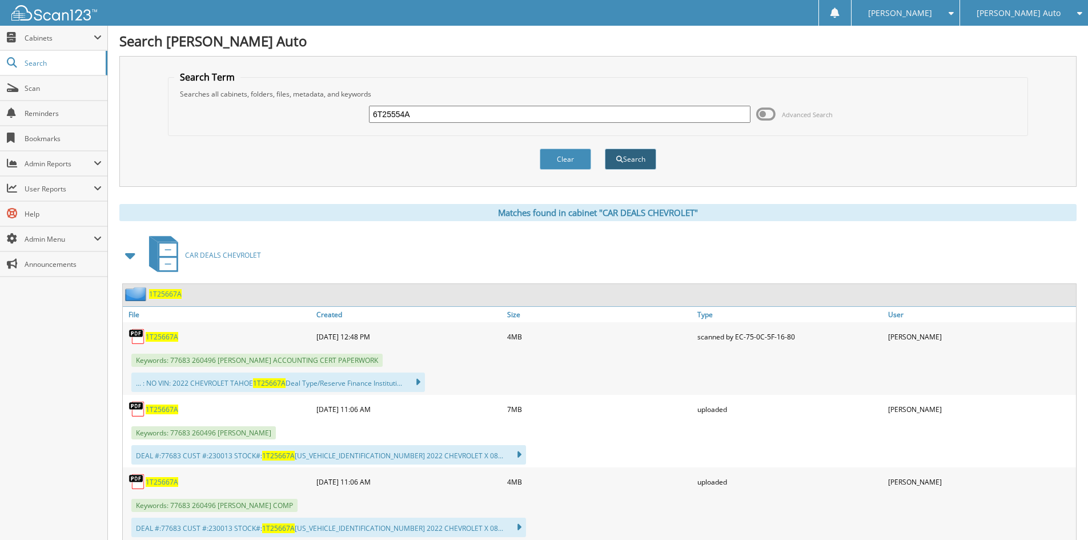
click at [651, 153] on button "Search" at bounding box center [630, 158] width 51 height 21
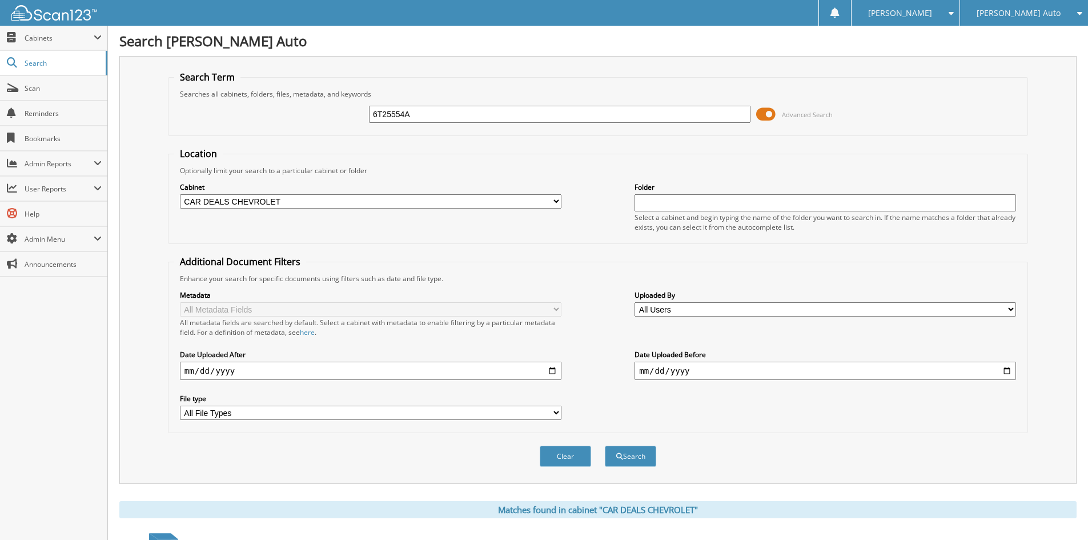
click at [766, 116] on span at bounding box center [765, 114] width 19 height 17
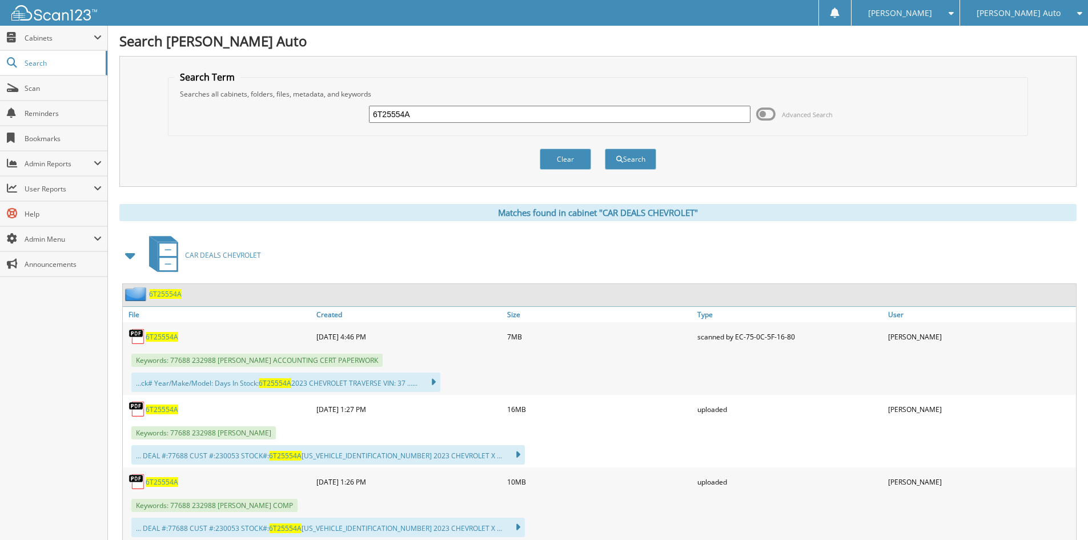
click at [150, 481] on span "6T25554A" at bounding box center [162, 482] width 33 height 10
click at [653, 116] on input "6T25554A" at bounding box center [559, 114] width 381 height 17
paste input "5K25518"
type input "5K25518A"
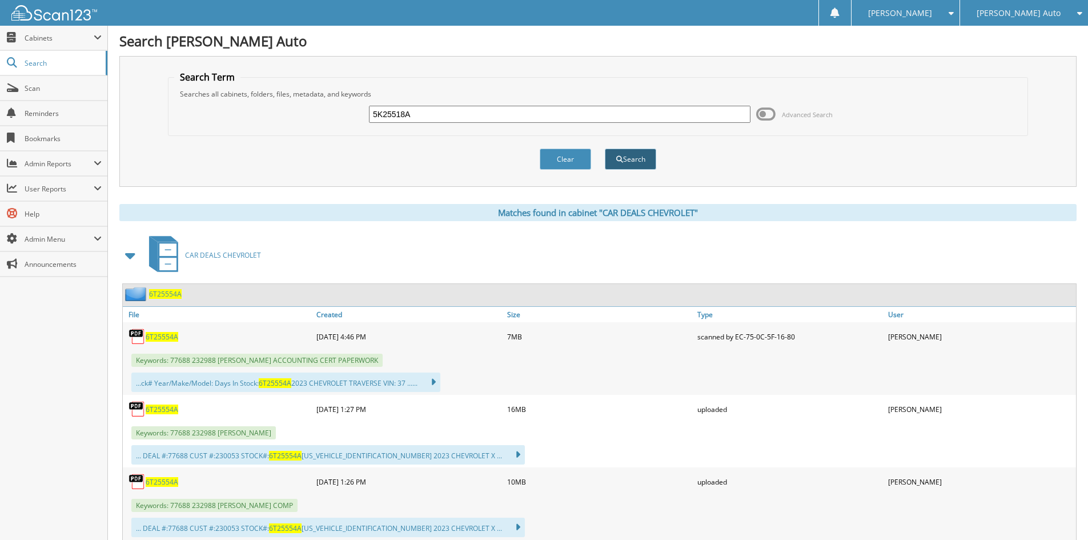
click at [630, 155] on button "Search" at bounding box center [630, 158] width 51 height 21
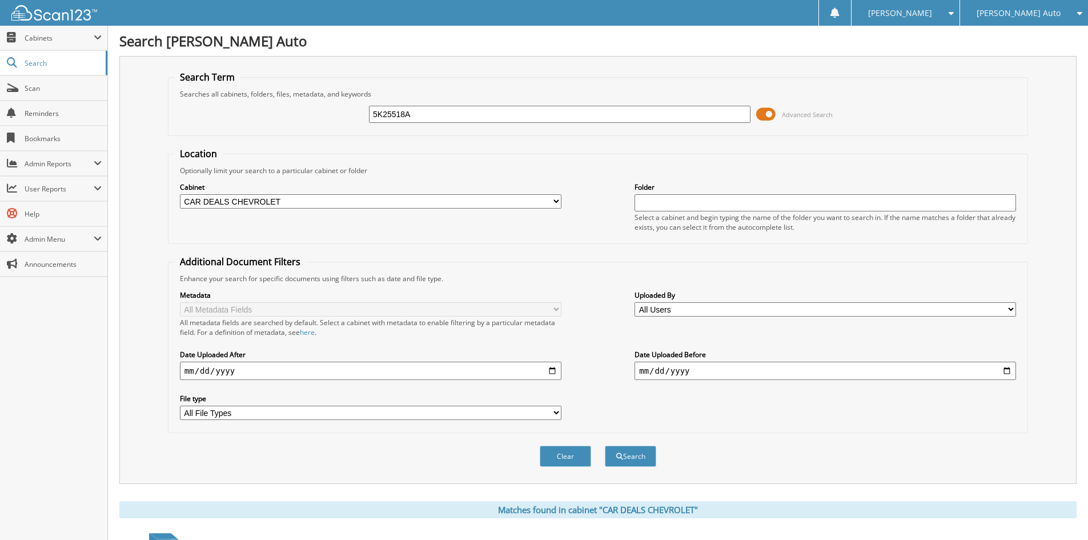
drag, startPoint x: 0, startPoint y: 0, endPoint x: 760, endPoint y: 117, distance: 769.4
click at [760, 117] on span at bounding box center [765, 114] width 19 height 17
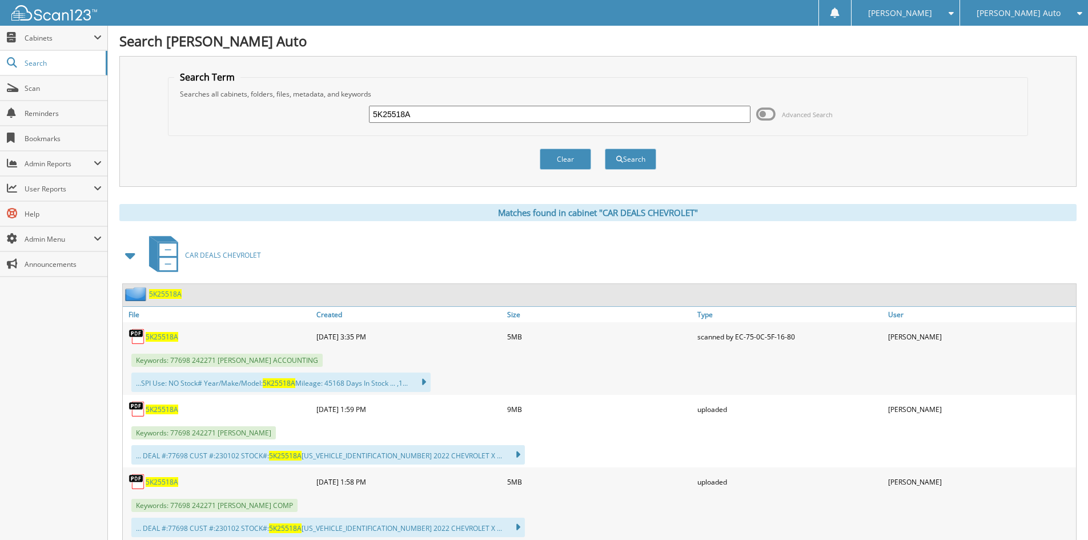
click at [155, 484] on span "5K25518A" at bounding box center [162, 482] width 33 height 10
click at [633, 116] on input "5K25518A" at bounding box center [559, 114] width 381 height 17
paste input "1T25596"
type input "1T25596A"
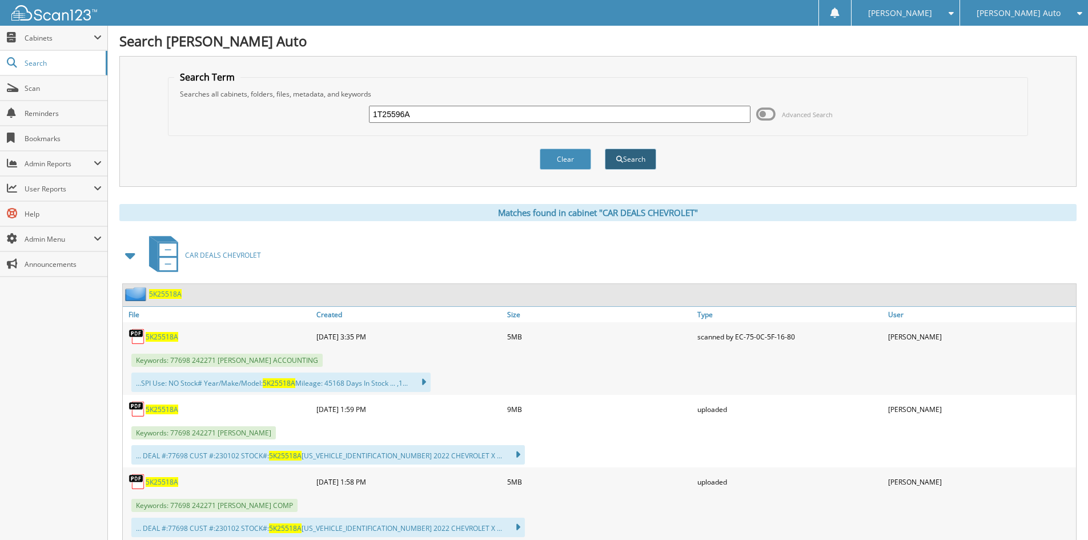
click at [633, 158] on button "Search" at bounding box center [630, 158] width 51 height 21
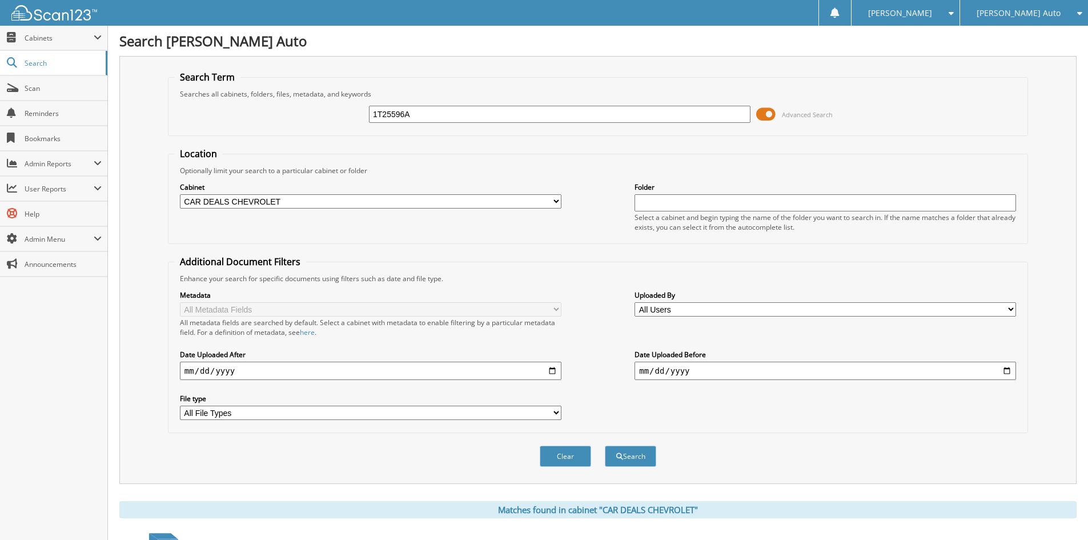
drag, startPoint x: 0, startPoint y: 0, endPoint x: 765, endPoint y: 115, distance: 773.7
click at [766, 115] on span at bounding box center [765, 114] width 19 height 17
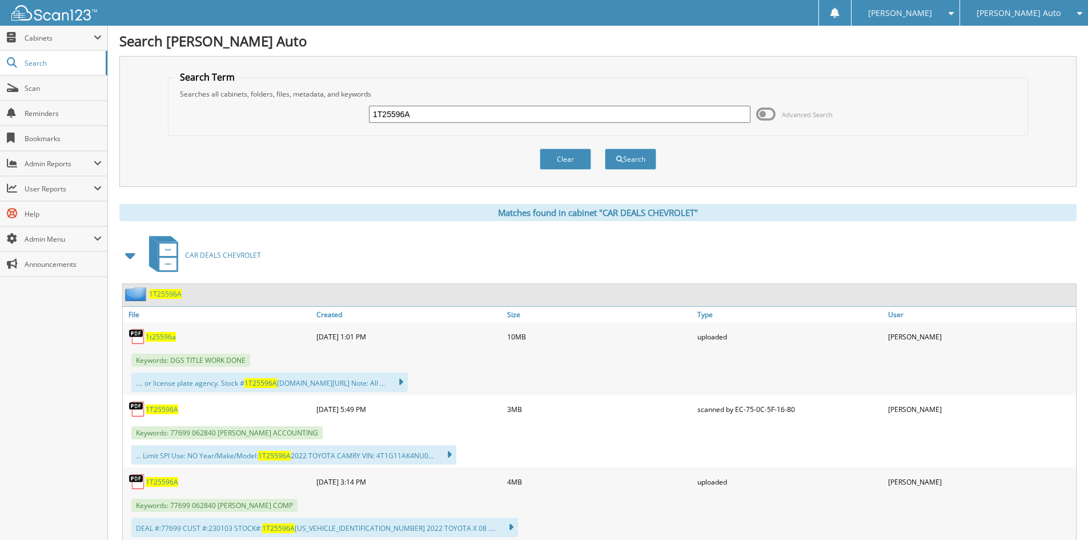
click at [162, 482] on span "1T25596A" at bounding box center [162, 482] width 33 height 10
click at [589, 119] on input "1T25596A" at bounding box center [559, 114] width 381 height 17
drag, startPoint x: 589, startPoint y: 119, endPoint x: 590, endPoint y: 130, distance: 11.5
click at [589, 119] on input "1T25596A" at bounding box center [559, 114] width 381 height 17
paste input "P2330"
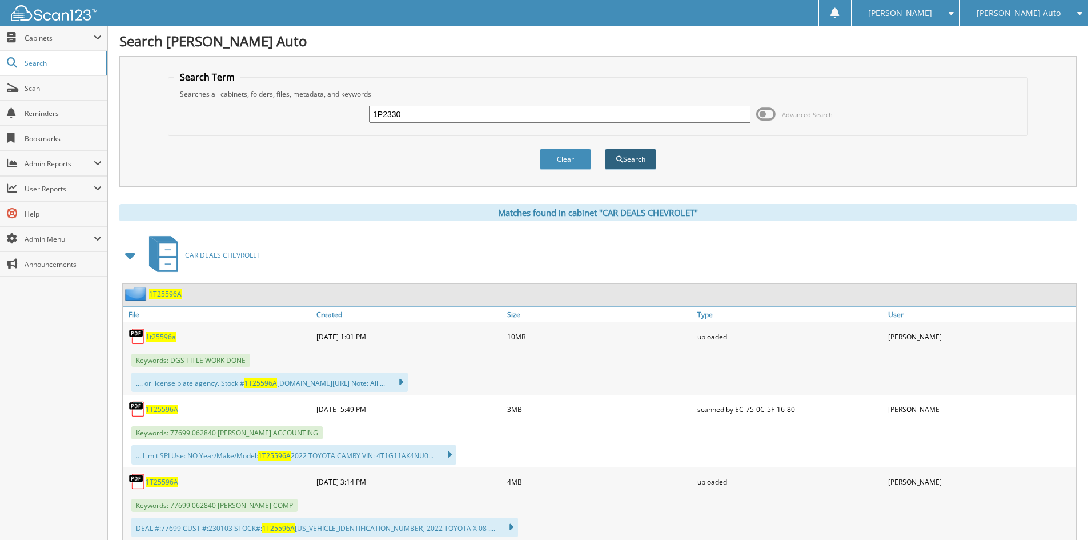
type input "1P2330"
click at [627, 164] on button "Search" at bounding box center [630, 158] width 51 height 21
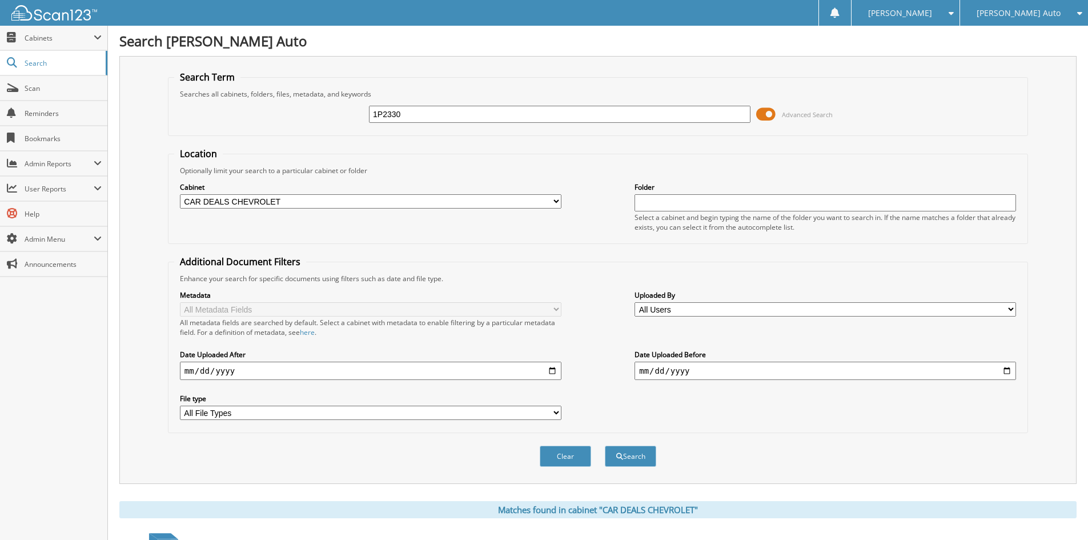
drag, startPoint x: 0, startPoint y: 0, endPoint x: 764, endPoint y: 114, distance: 772.4
click at [765, 114] on span at bounding box center [765, 114] width 19 height 17
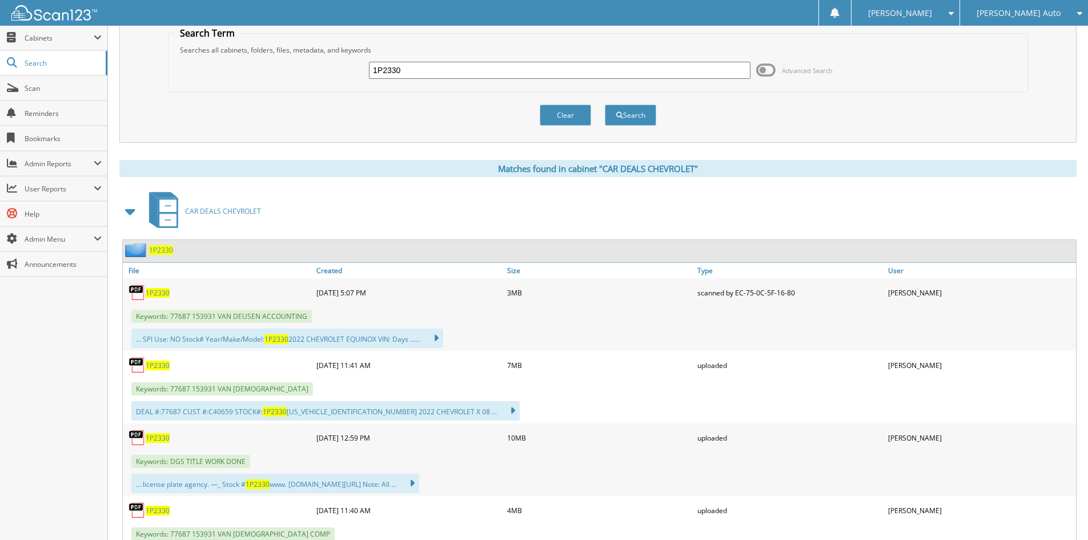
scroll to position [57, 0]
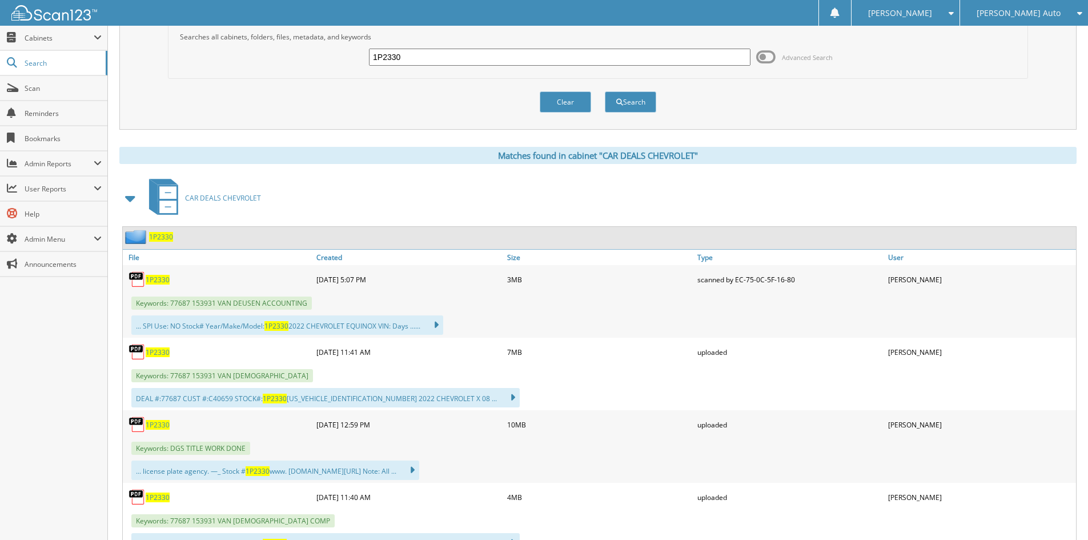
click at [153, 504] on div "1P2330" at bounding box center [218, 496] width 191 height 23
click at [158, 497] on span "1P2330" at bounding box center [158, 497] width 24 height 10
click at [595, 63] on input "1P2330" at bounding box center [559, 57] width 381 height 17
paste input "3T25594A"
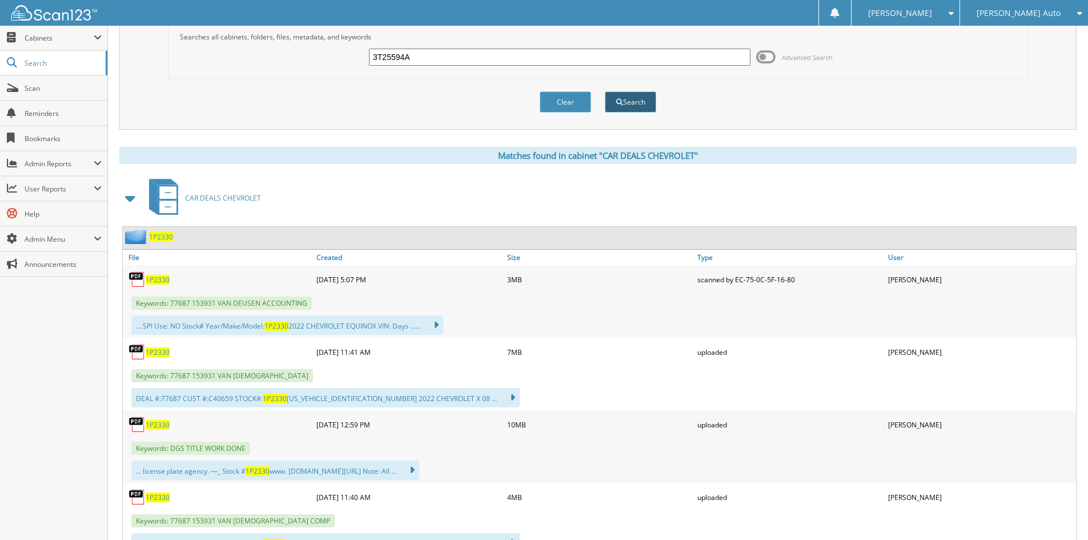
type input "3T25594A"
click at [629, 102] on button "Search" at bounding box center [630, 101] width 51 height 21
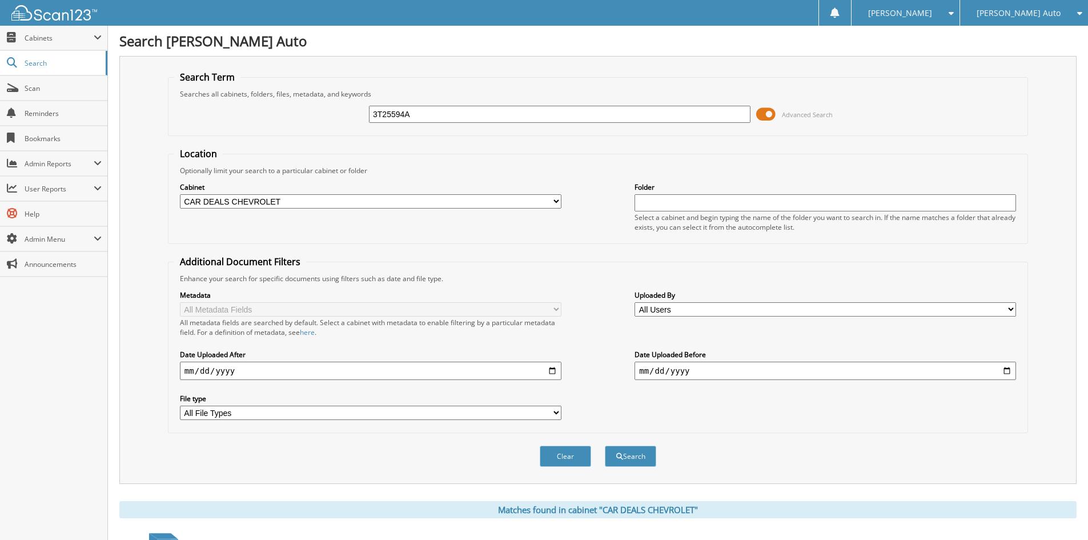
click at [771, 113] on span at bounding box center [765, 114] width 19 height 17
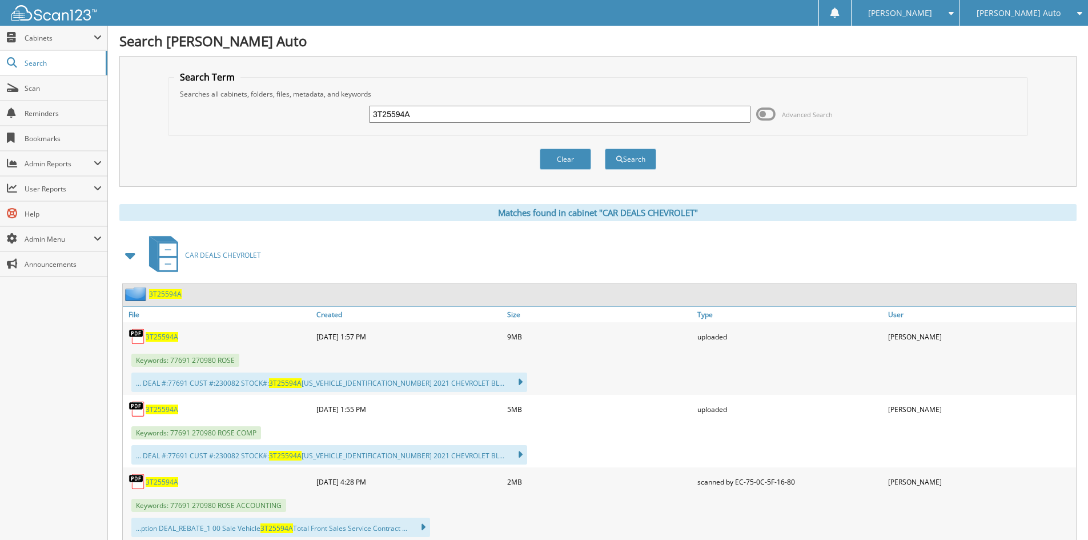
click at [164, 404] on span "3T25594A" at bounding box center [162, 409] width 33 height 10
click at [560, 115] on input "3T25594A" at bounding box center [559, 114] width 381 height 17
paste input "1P2327"
type input "1P2327"
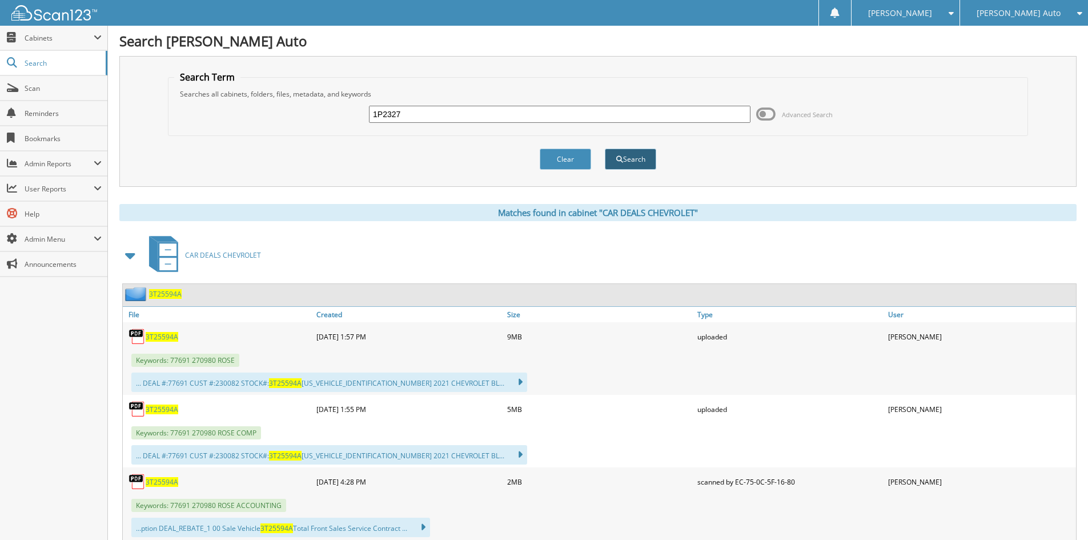
click at [616, 162] on span "submit" at bounding box center [619, 159] width 7 height 7
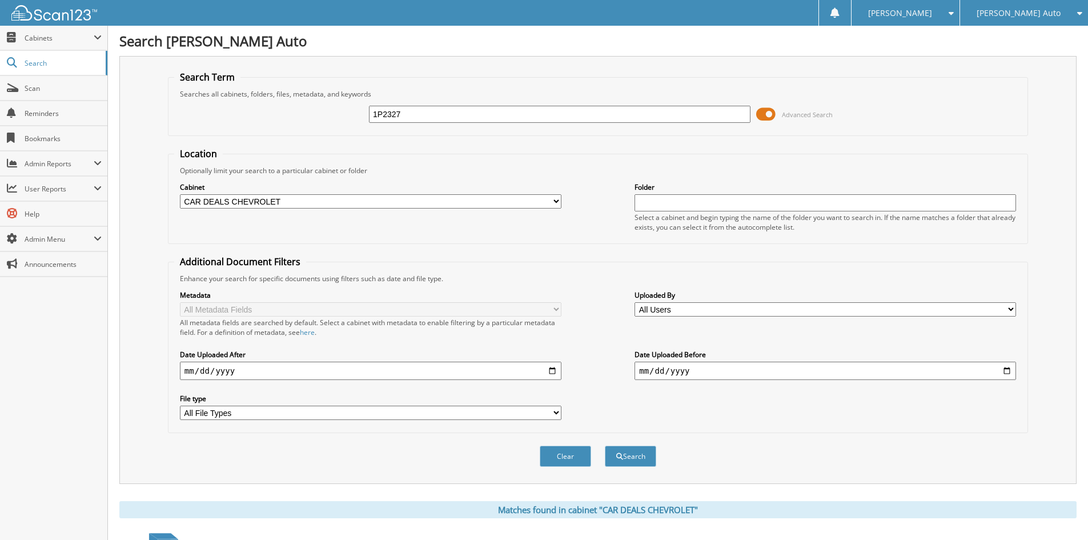
drag, startPoint x: 0, startPoint y: 0, endPoint x: 768, endPoint y: 116, distance: 777.2
click at [768, 116] on span at bounding box center [765, 114] width 19 height 17
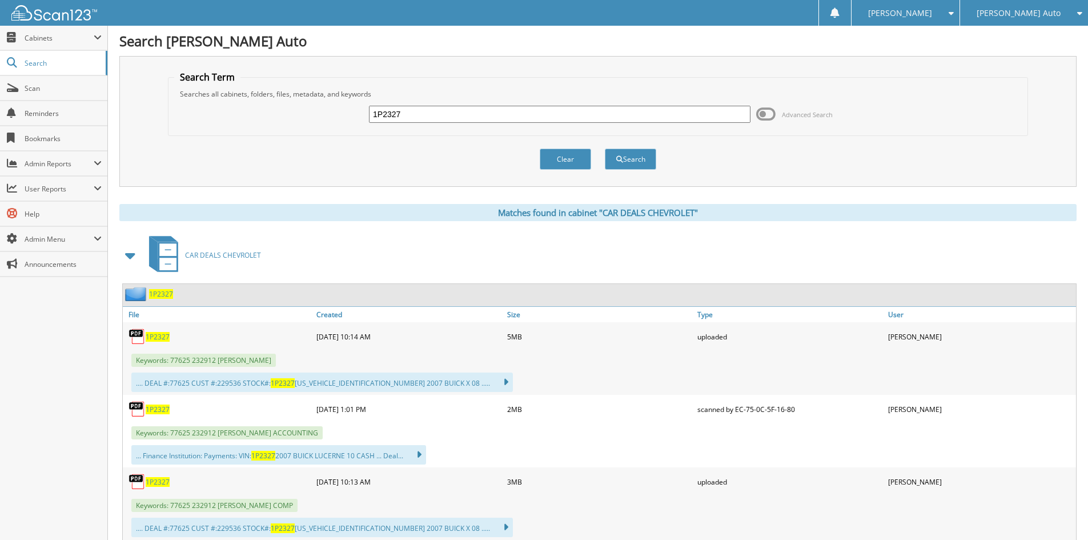
click at [151, 480] on span "1P2327" at bounding box center [158, 482] width 24 height 10
click at [549, 120] on input "1P2327" at bounding box center [559, 114] width 381 height 17
drag, startPoint x: 549, startPoint y: 120, endPoint x: 561, endPoint y: 127, distance: 13.8
click at [549, 120] on input "1P2327" at bounding box center [559, 114] width 381 height 17
paste input "6T25506A"
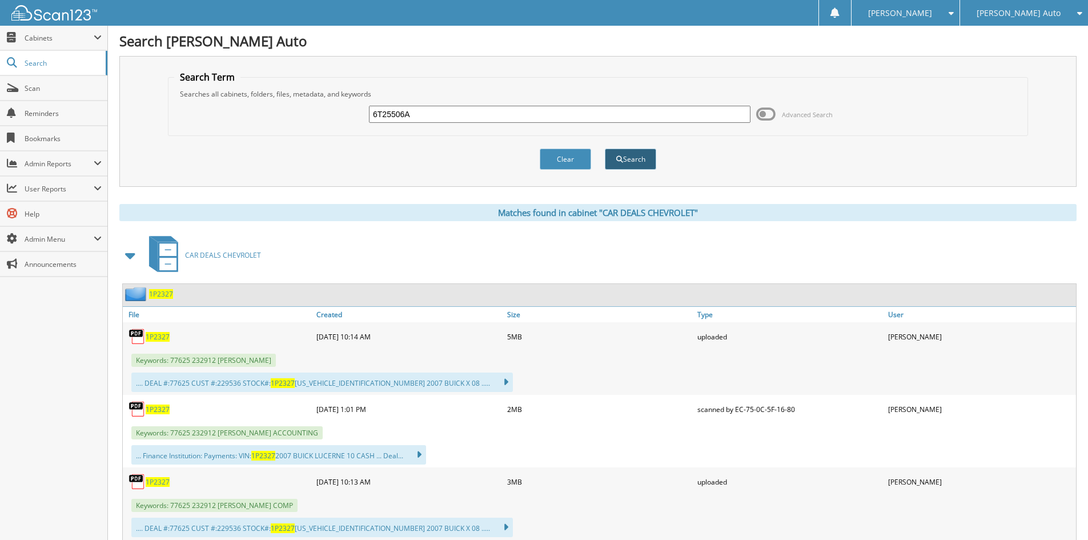
type input "6T25506A"
click at [627, 160] on button "Search" at bounding box center [630, 158] width 51 height 21
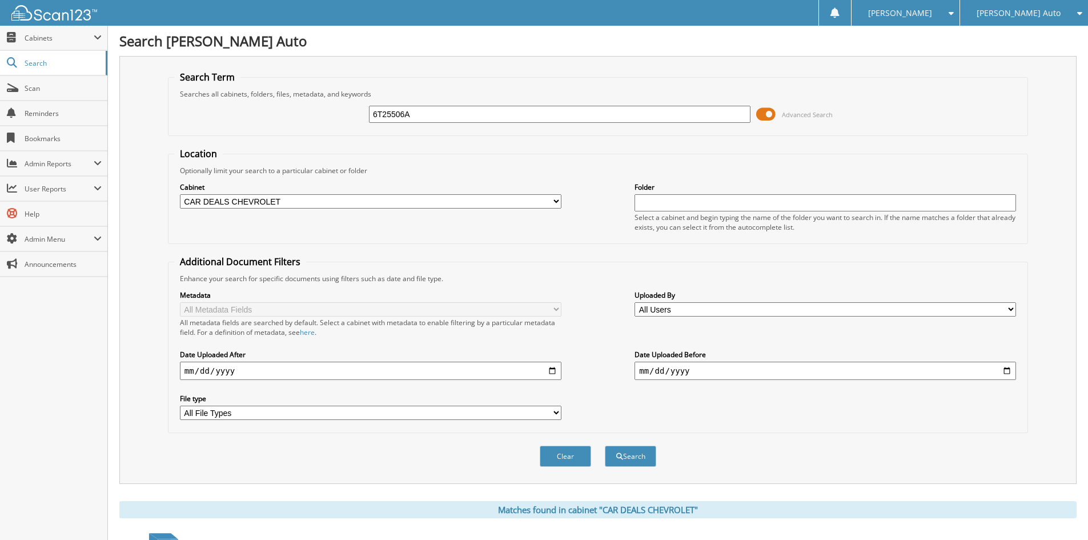
click at [768, 111] on span at bounding box center [765, 114] width 19 height 17
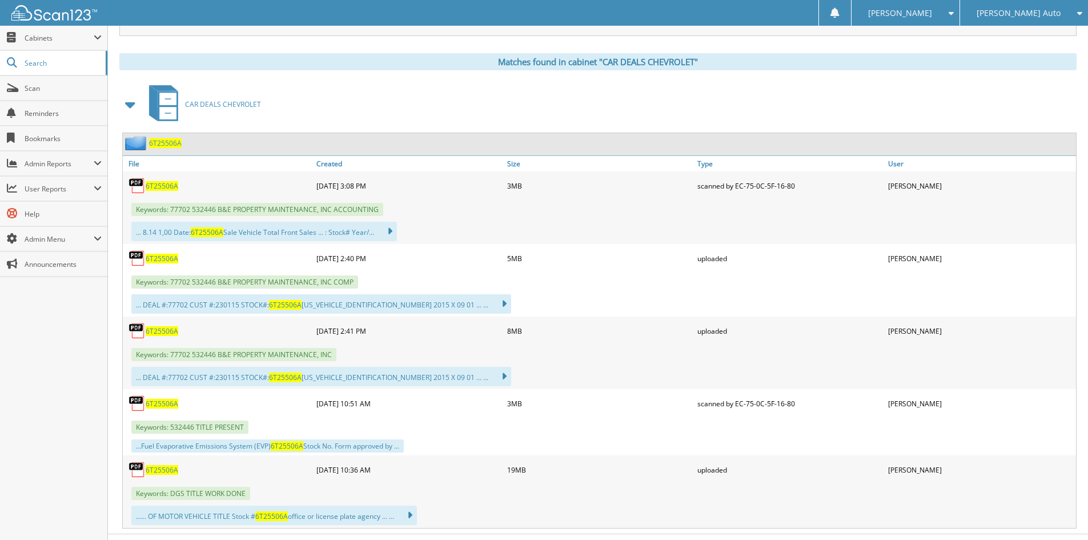
scroll to position [171, 0]
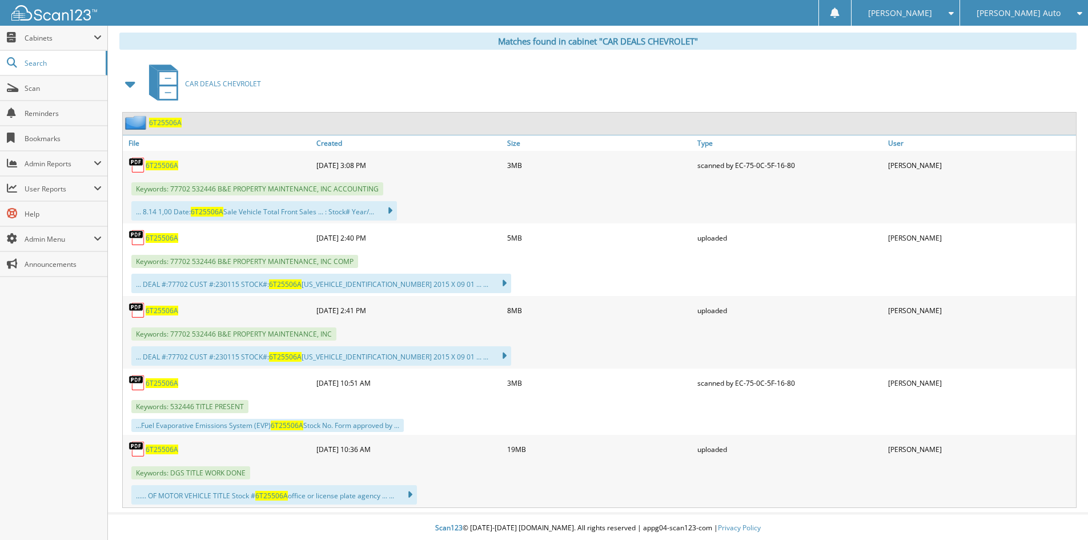
click at [172, 239] on span "6T25506A" at bounding box center [162, 238] width 33 height 10
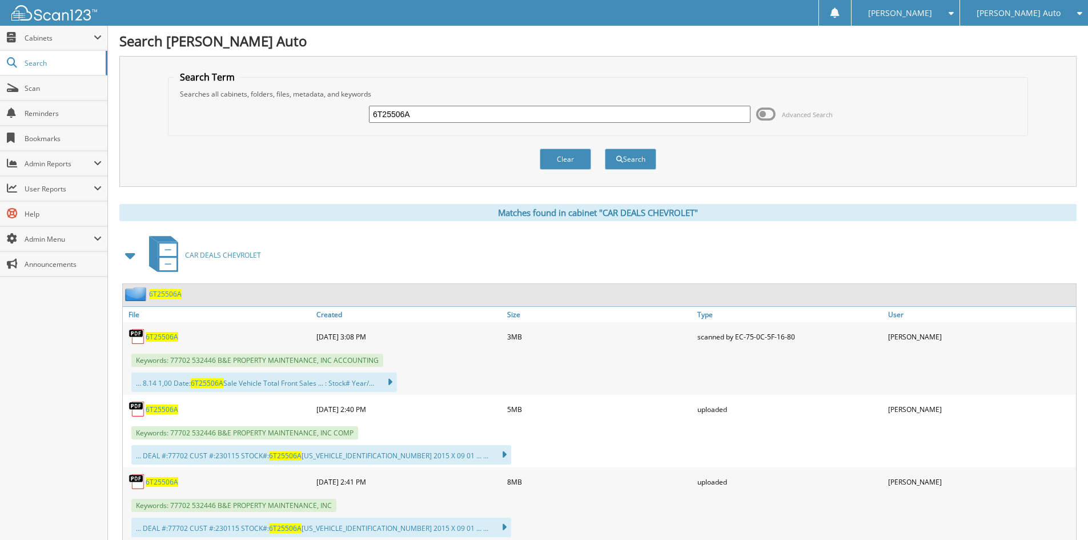
click at [481, 115] on input "6T25506A" at bounding box center [559, 114] width 381 height 17
paste input "1P2302"
type input "1P2302A"
click at [637, 166] on button "Search" at bounding box center [630, 158] width 51 height 21
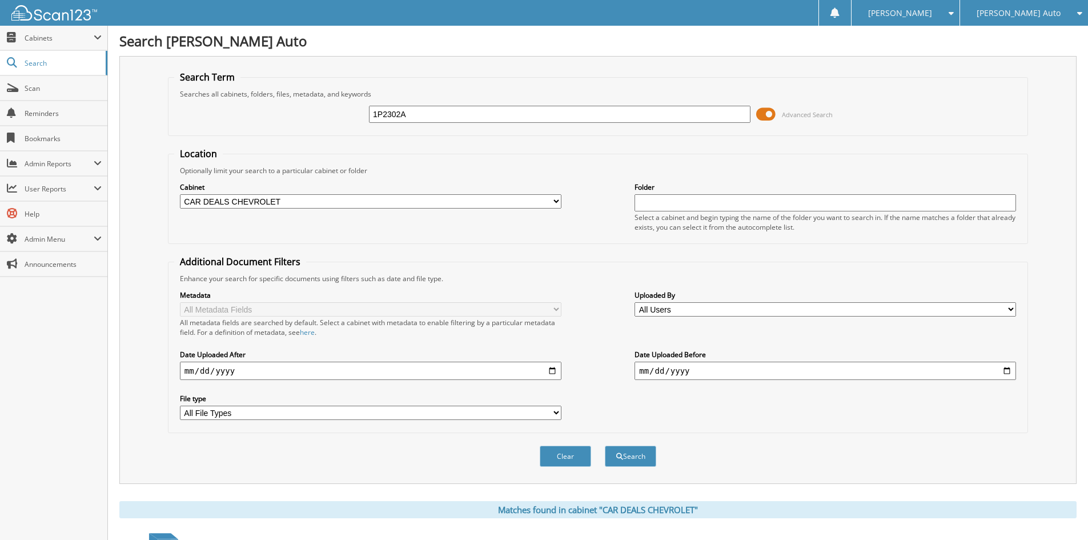
drag, startPoint x: 767, startPoint y: 114, endPoint x: 757, endPoint y: 115, distance: 9.9
click at [767, 114] on span at bounding box center [765, 114] width 19 height 17
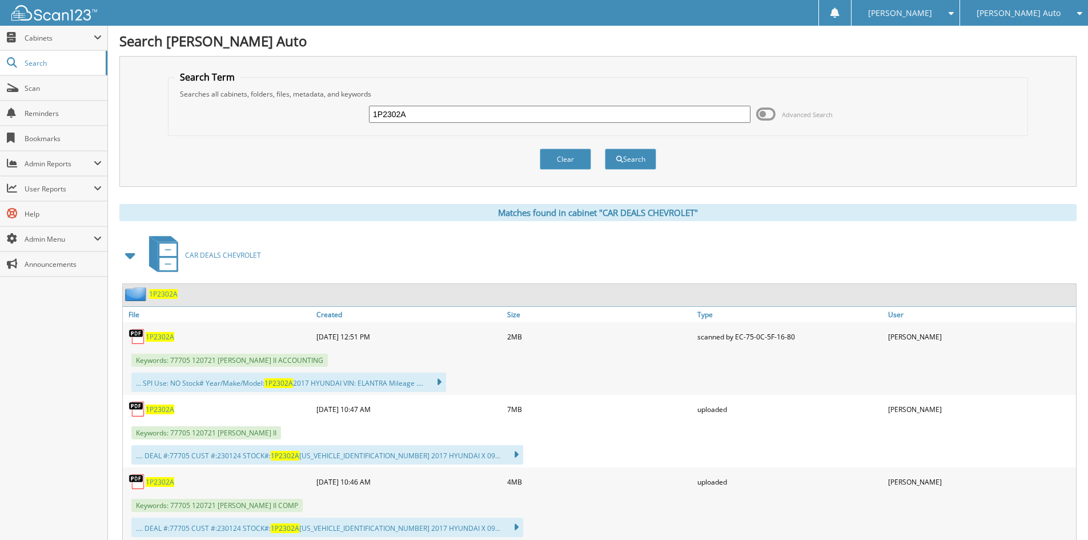
click at [160, 484] on span "1P2302A" at bounding box center [160, 482] width 29 height 10
click at [518, 113] on input "1P2302A" at bounding box center [559, 114] width 381 height 17
click at [519, 113] on input "1P2302A" at bounding box center [559, 114] width 381 height 17
paste input "T25428B"
type input "1T25428B"
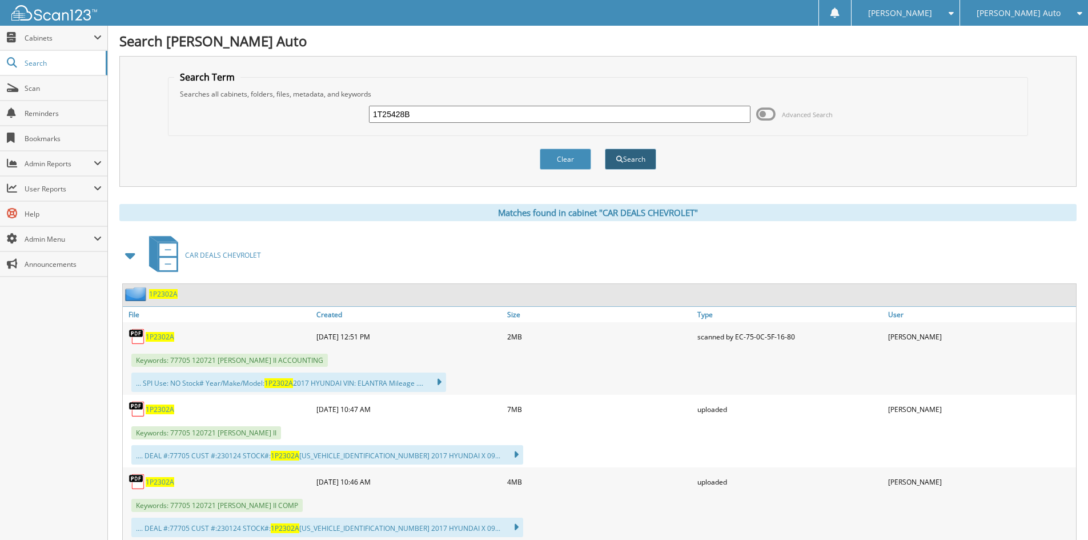
click at [641, 166] on button "Search" at bounding box center [630, 158] width 51 height 21
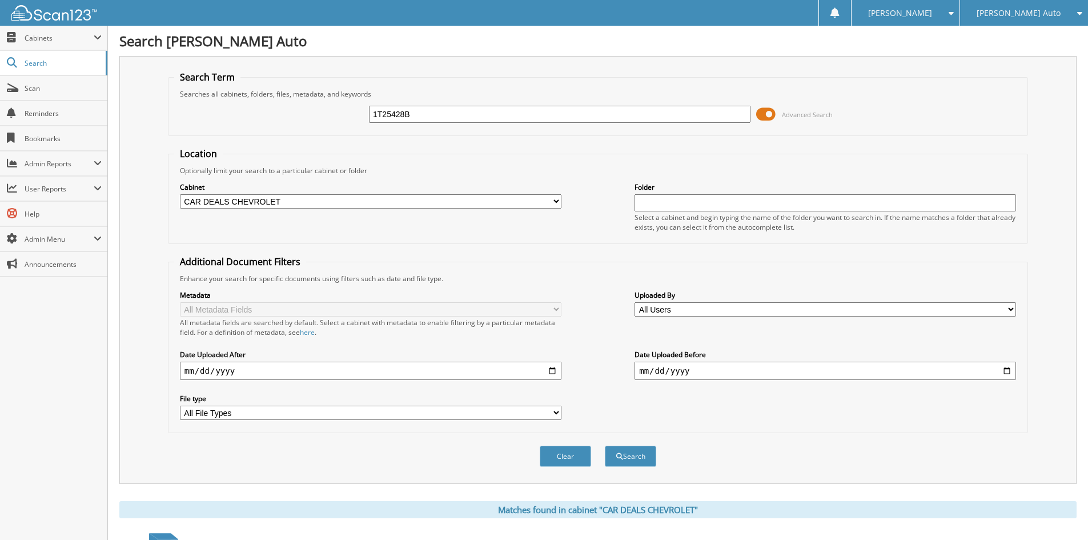
click at [767, 115] on span at bounding box center [765, 114] width 19 height 17
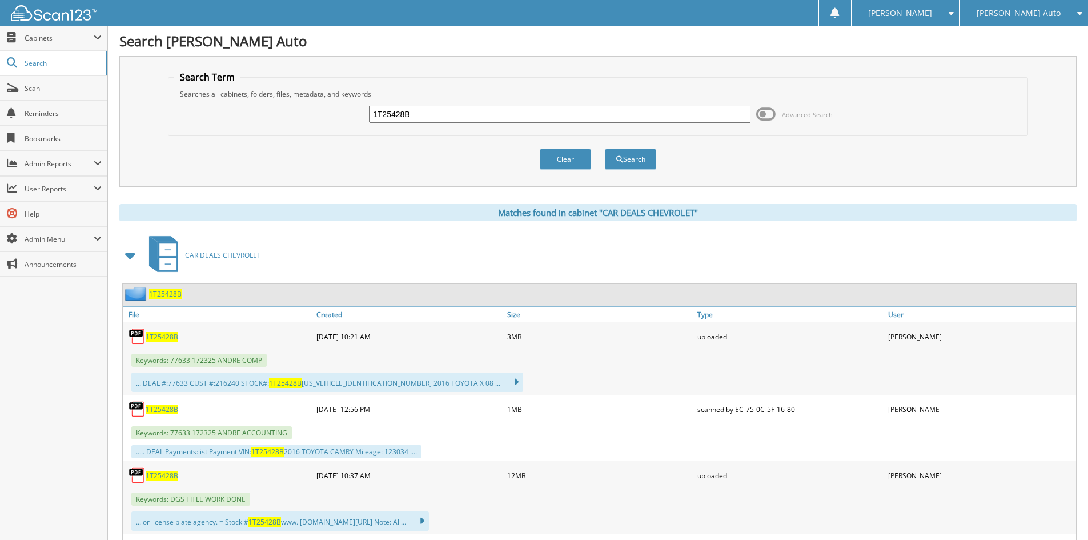
click at [165, 337] on span "1T25428B" at bounding box center [162, 337] width 33 height 10
